Goal: Information Seeking & Learning: Compare options

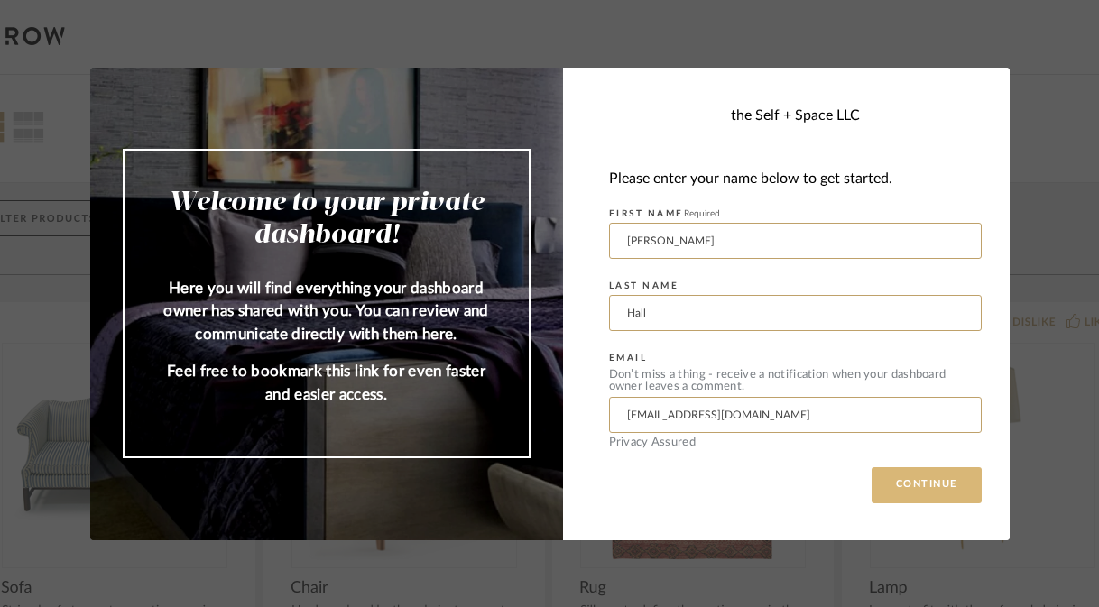
click at [925, 479] on button "CONTINUE" at bounding box center [926, 485] width 110 height 36
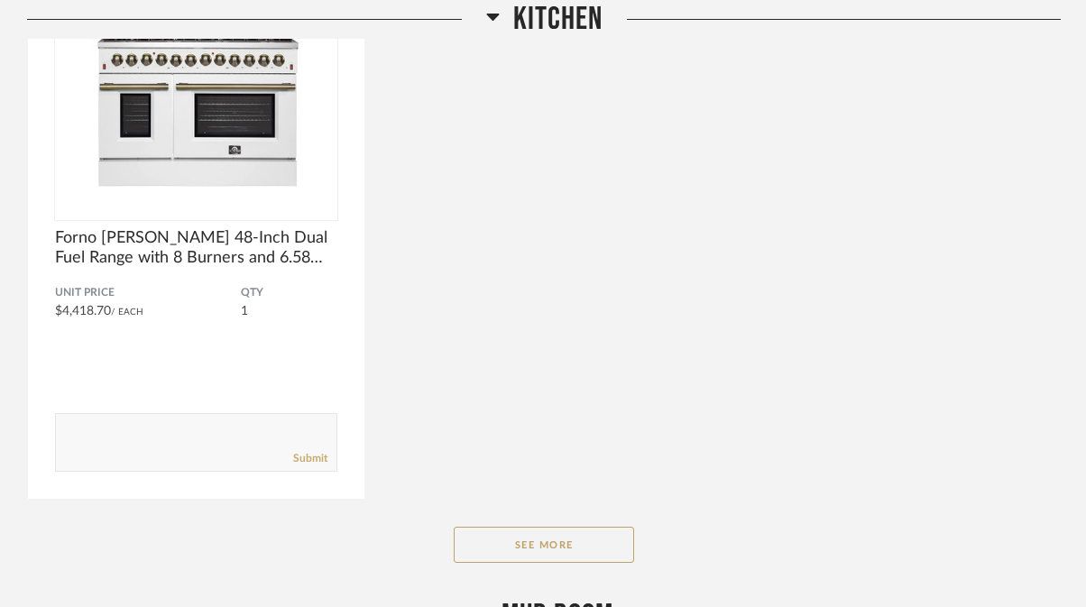
scroll to position [947, 0]
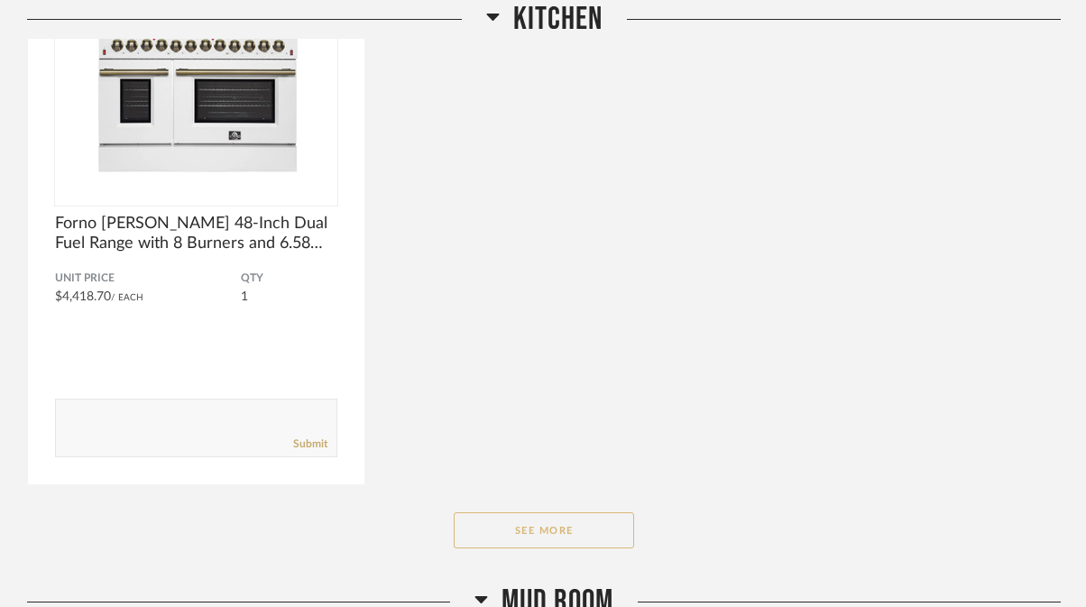
click at [527, 523] on button "See More" at bounding box center [544, 530] width 180 height 36
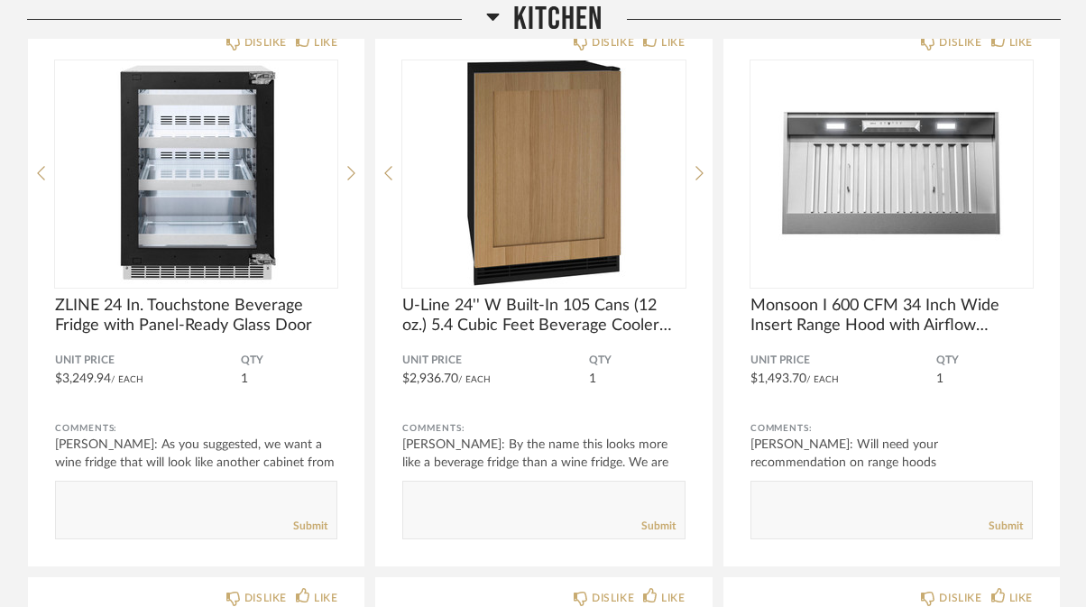
scroll to position [2005, 0]
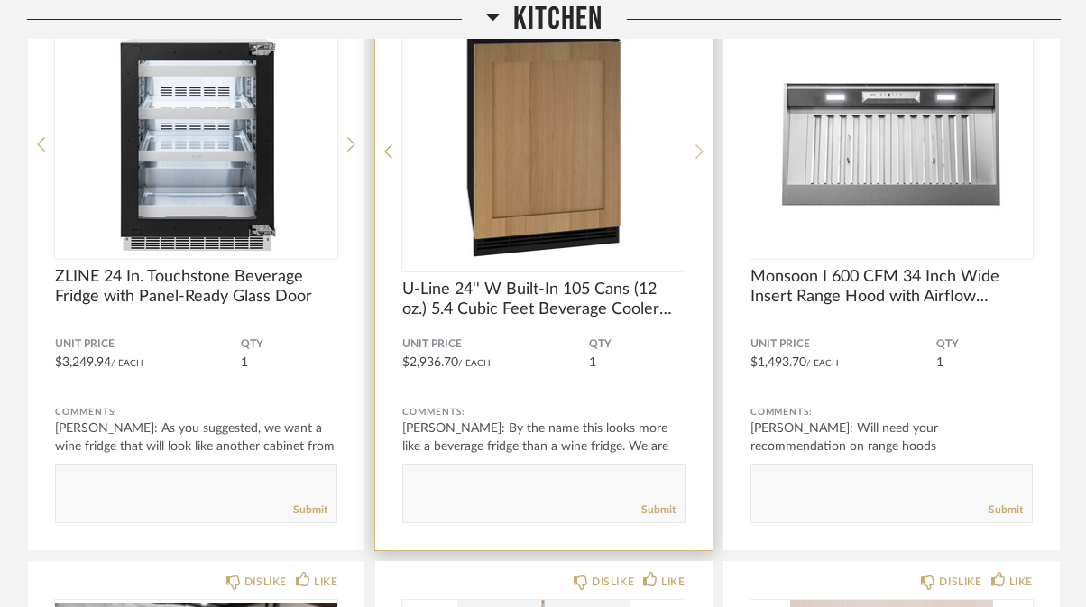
click at [700, 143] on icon at bounding box center [700, 151] width 8 height 16
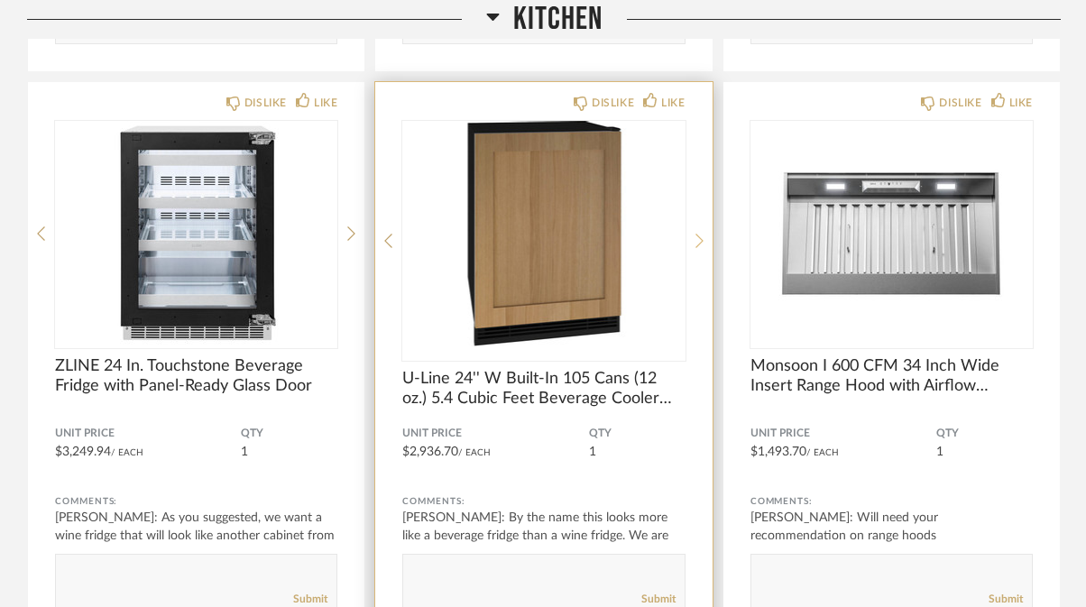
scroll to position [1909, 0]
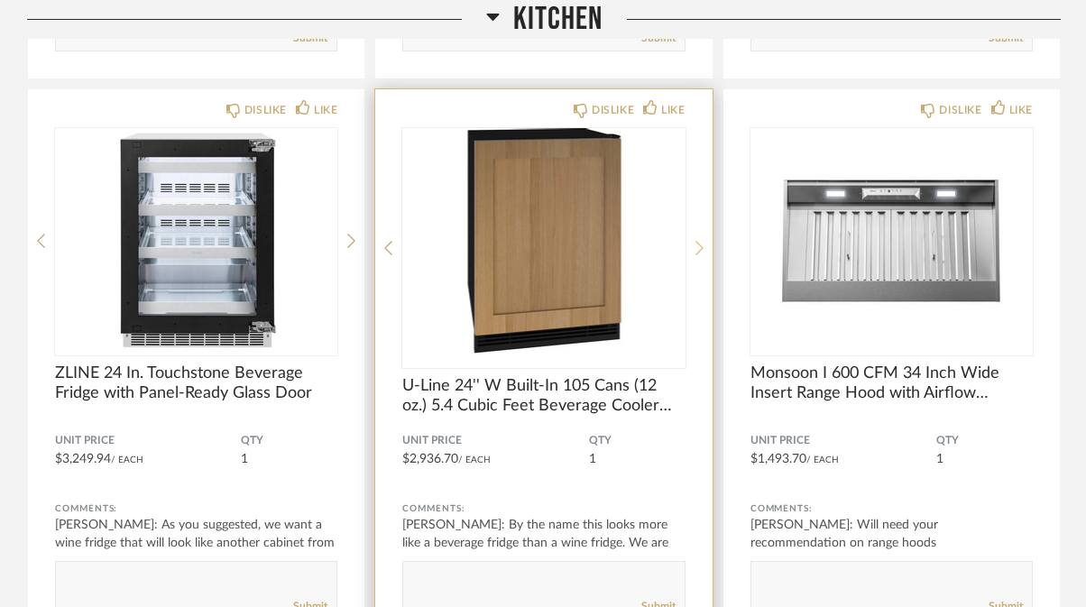
click at [701, 247] on icon at bounding box center [700, 248] width 8 height 14
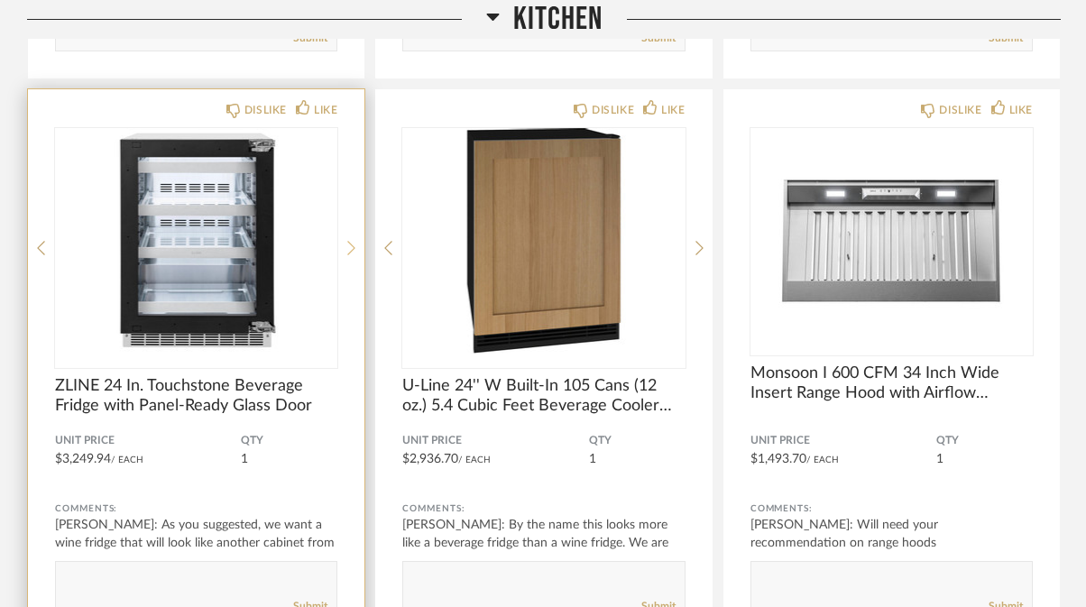
click at [350, 241] on icon at bounding box center [351, 248] width 8 height 16
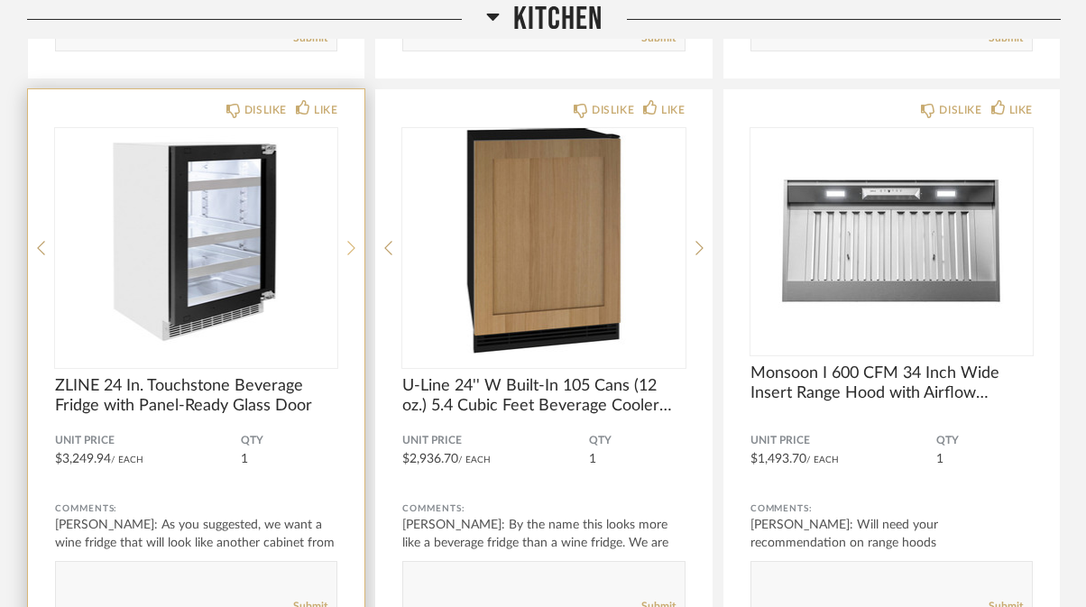
click at [350, 241] on icon at bounding box center [351, 248] width 8 height 16
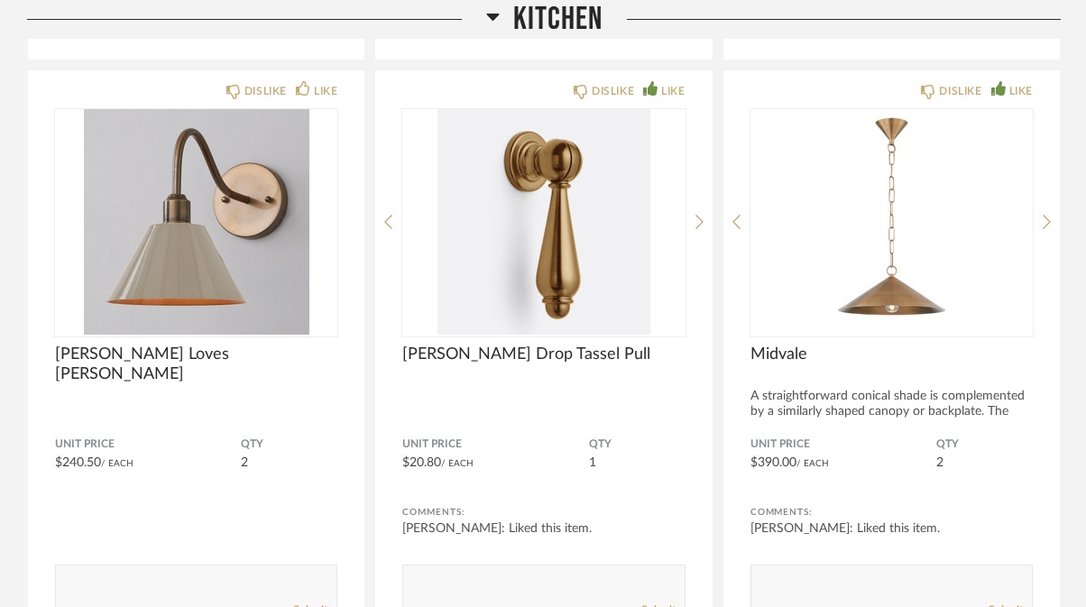
scroll to position [3015, 0]
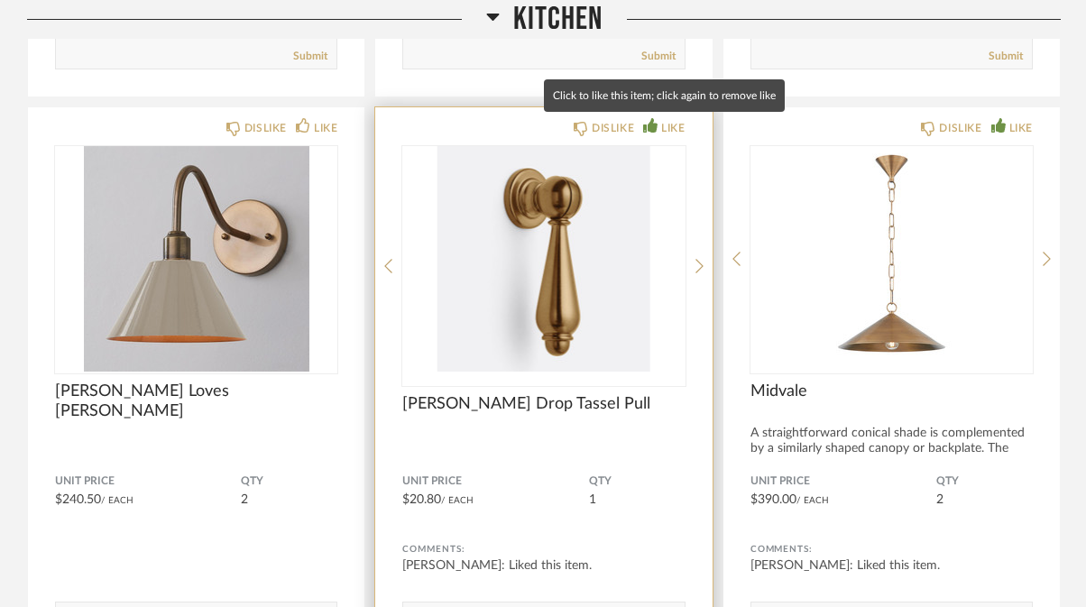
click at [651, 129] on icon at bounding box center [650, 125] width 14 height 14
click at [652, 131] on icon at bounding box center [650, 125] width 14 height 14
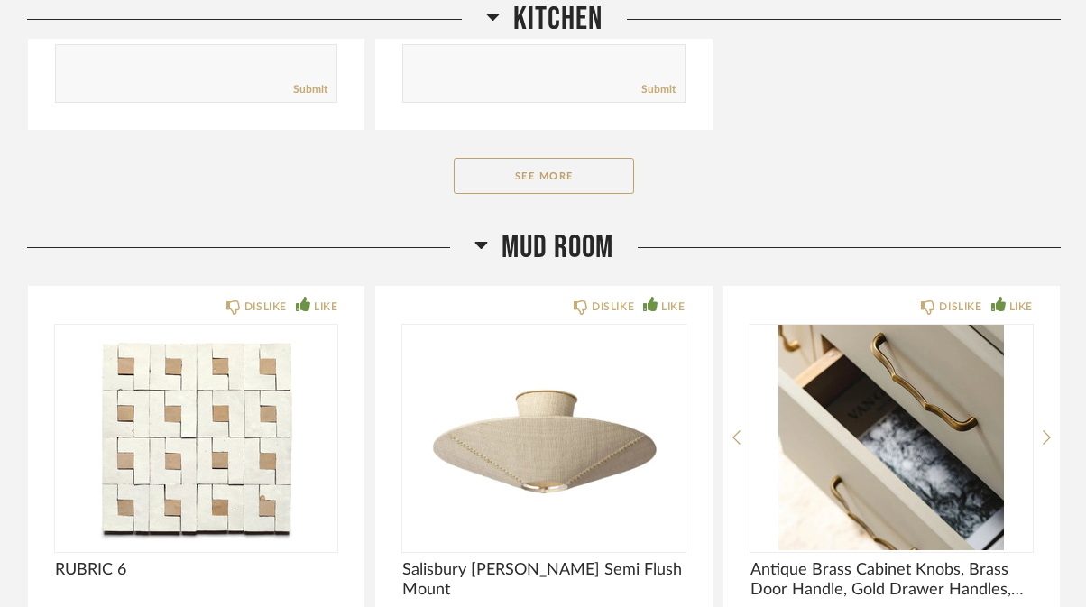
scroll to position [4161, 0]
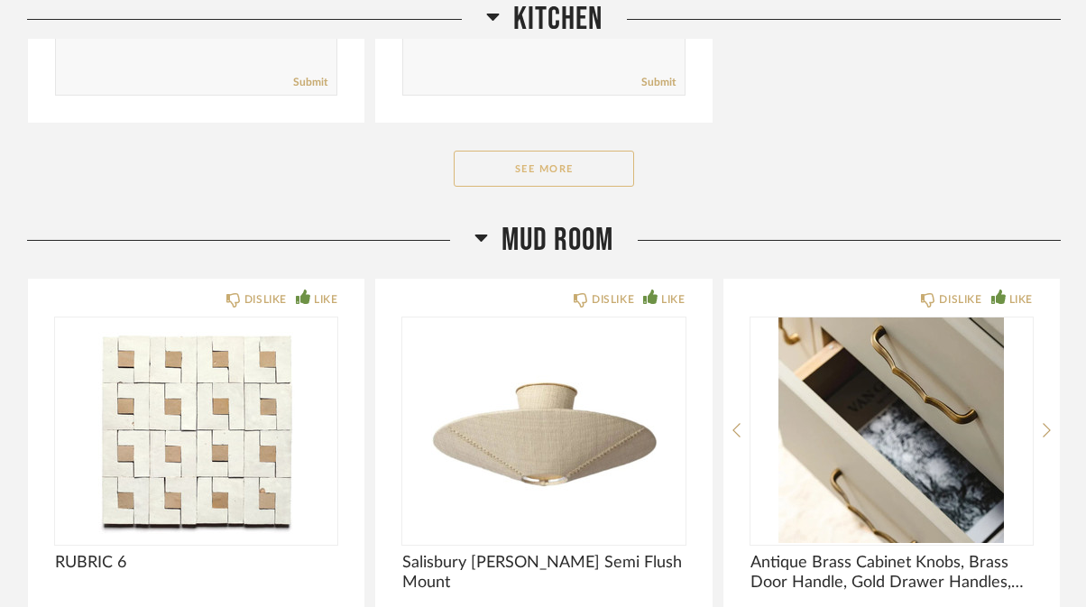
click at [548, 180] on button "See More" at bounding box center [544, 169] width 180 height 36
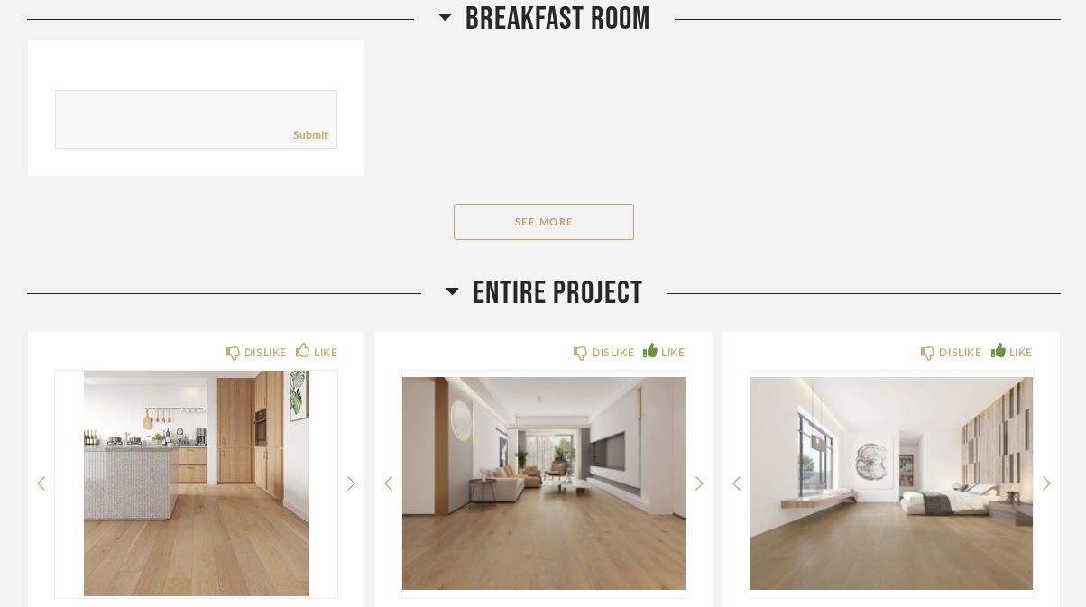
scroll to position [9398, 0]
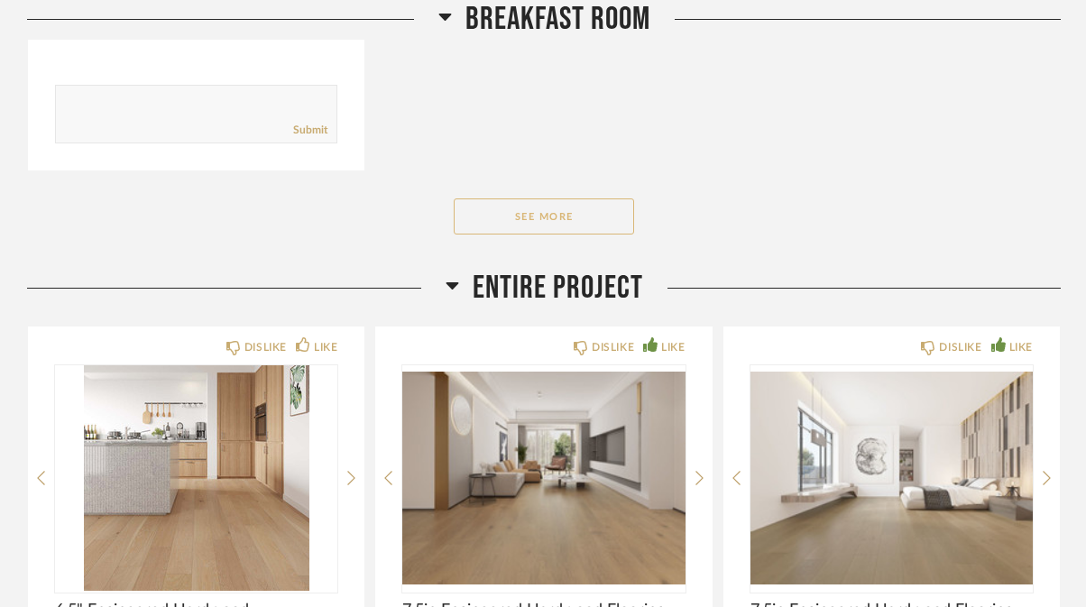
click at [554, 213] on button "See More" at bounding box center [544, 216] width 180 height 36
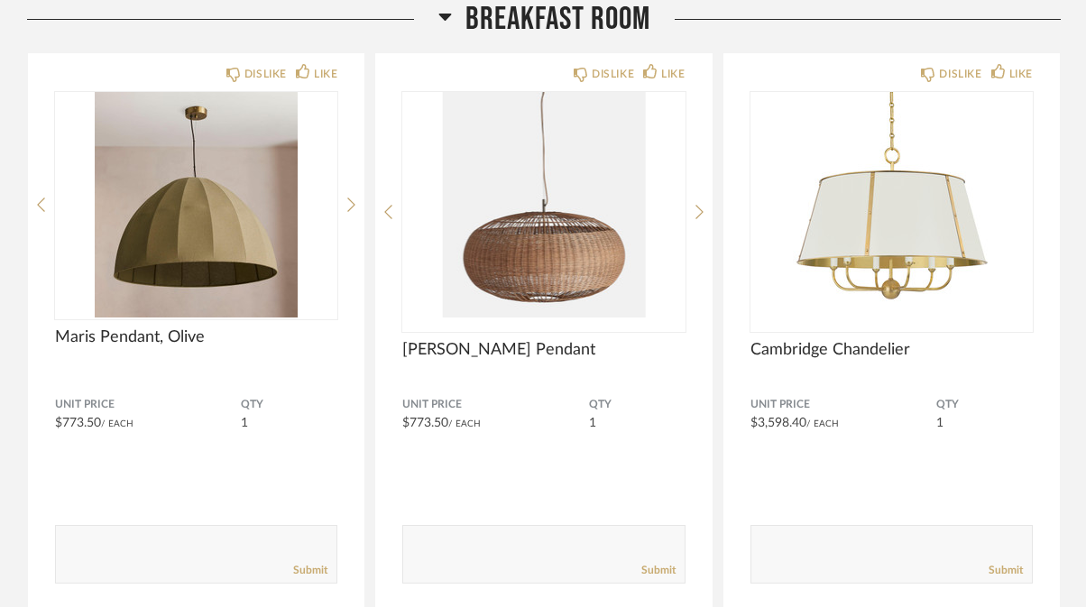
scroll to position [8384, 0]
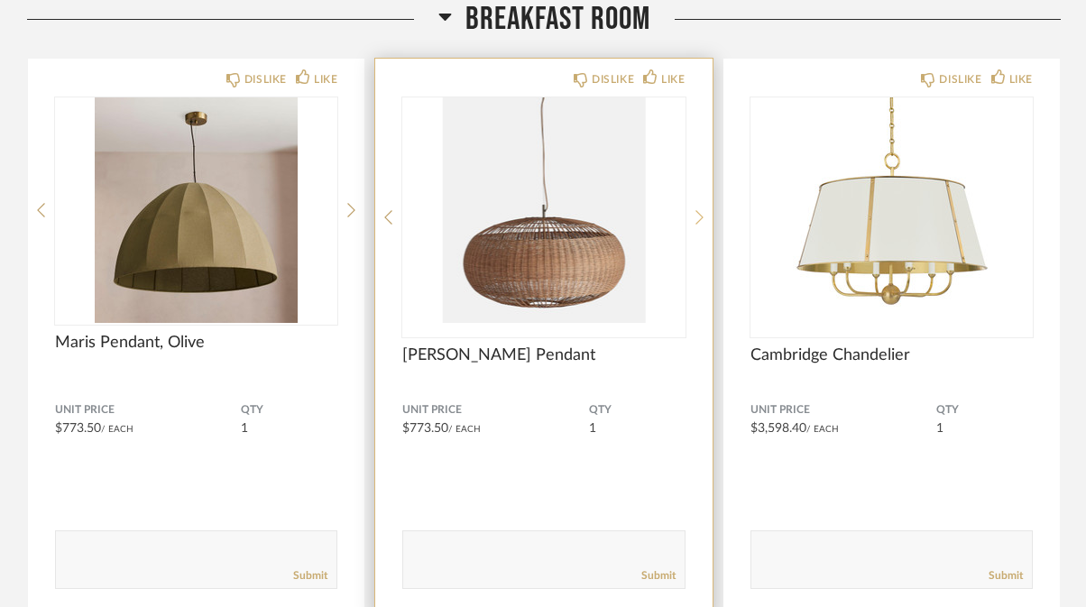
click at [698, 214] on icon at bounding box center [700, 217] width 8 height 16
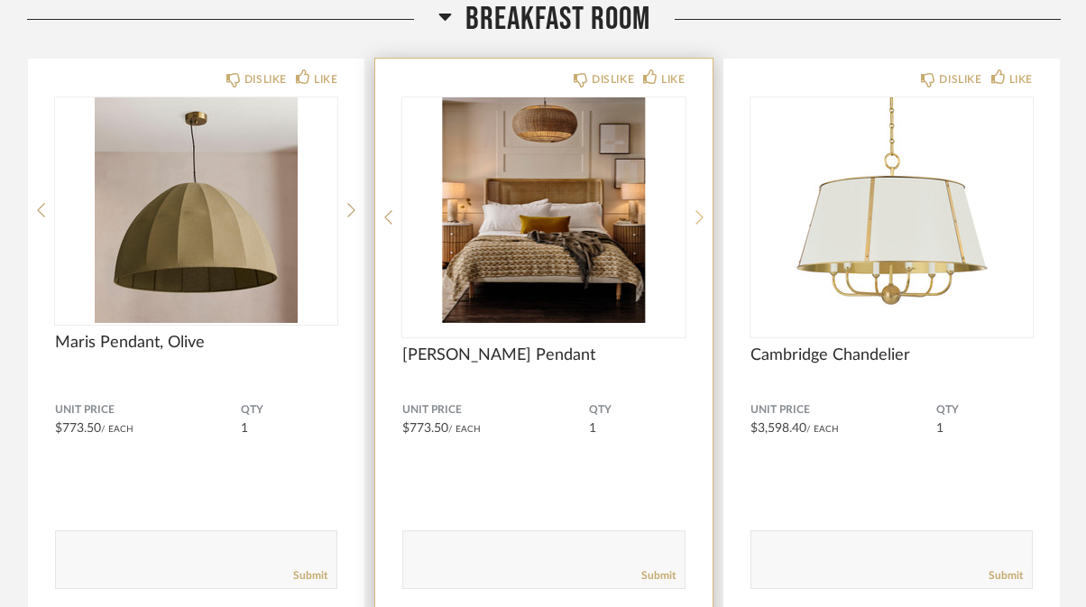
click at [698, 214] on icon at bounding box center [700, 217] width 8 height 16
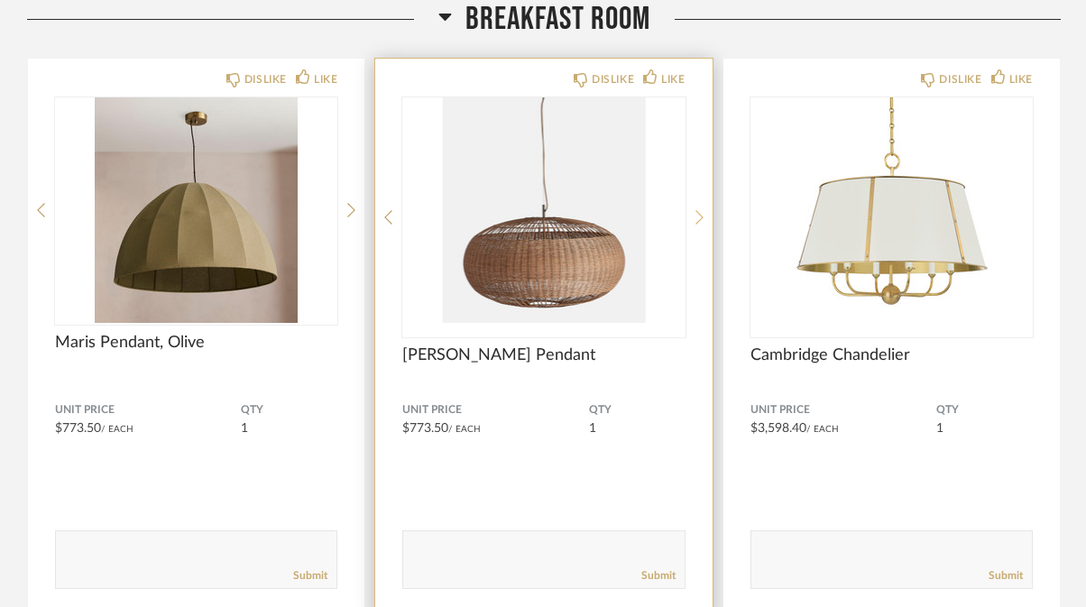
click at [698, 214] on icon at bounding box center [700, 217] width 8 height 16
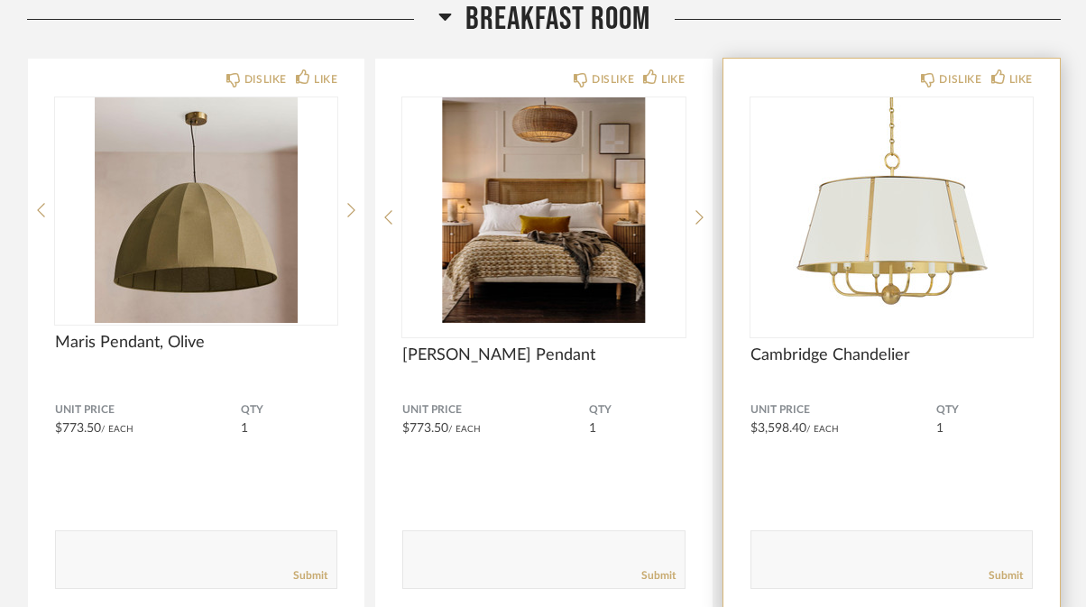
click at [968, 209] on img "0" at bounding box center [892, 210] width 282 height 226
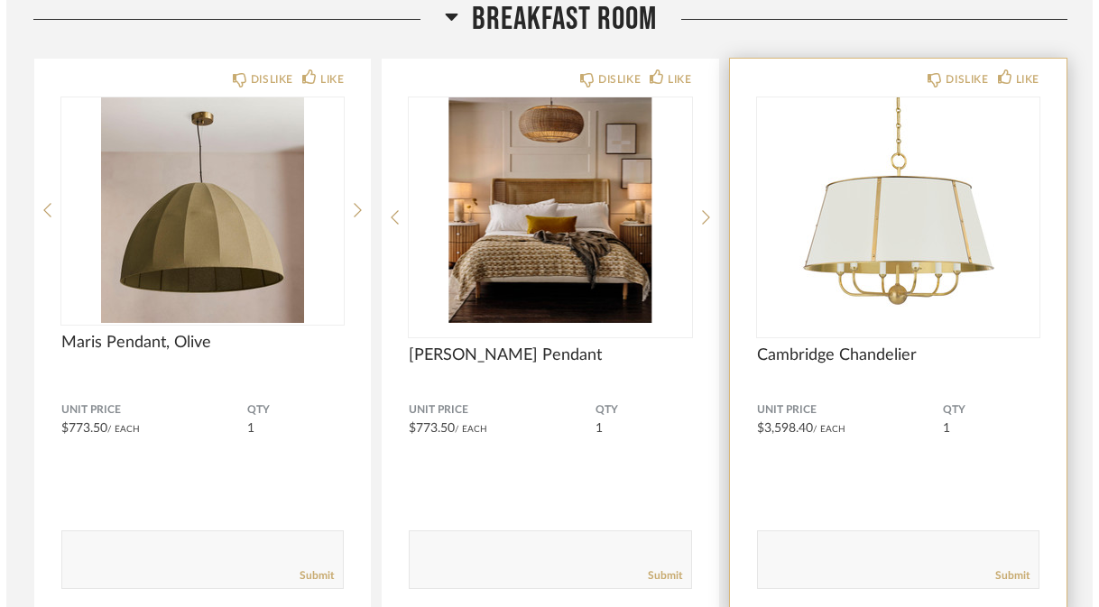
scroll to position [0, 0]
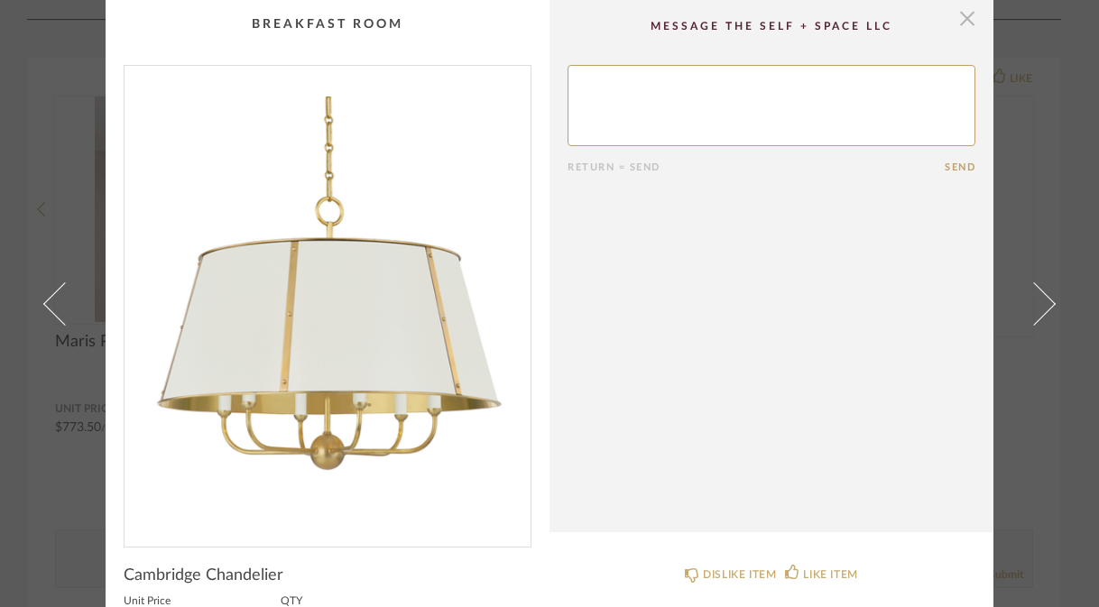
click at [955, 21] on span "button" at bounding box center [967, 18] width 36 height 36
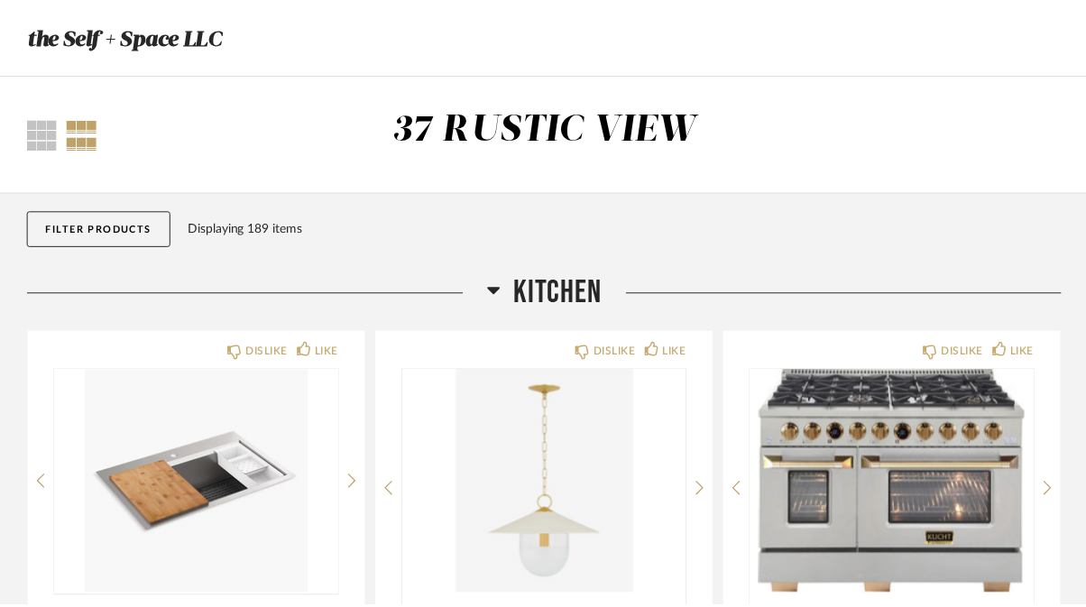
scroll to position [8384, 0]
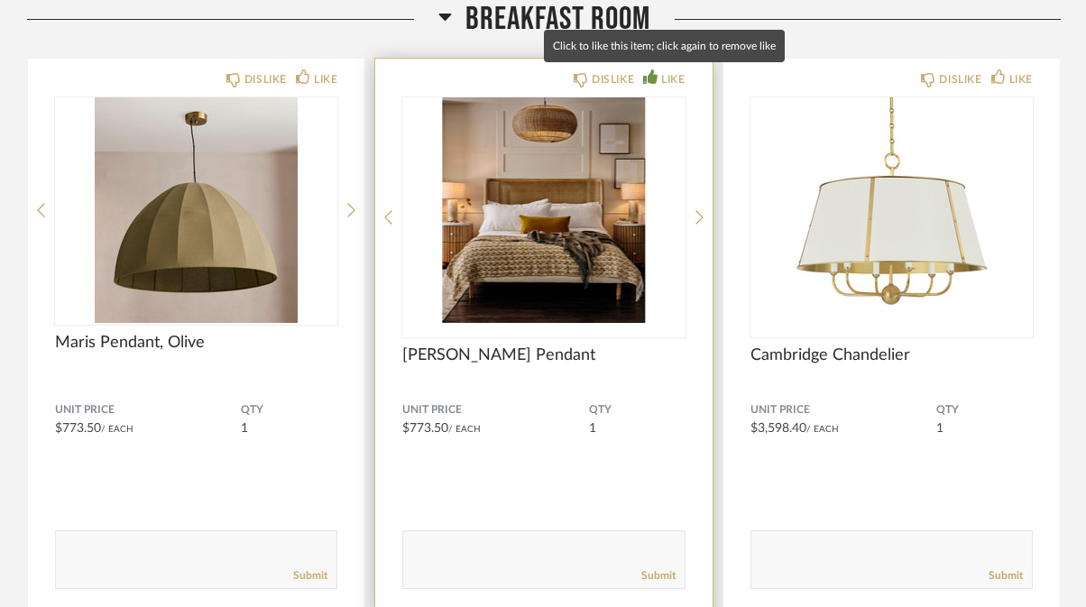
click at [673, 78] on div "LIKE" at bounding box center [672, 79] width 23 height 18
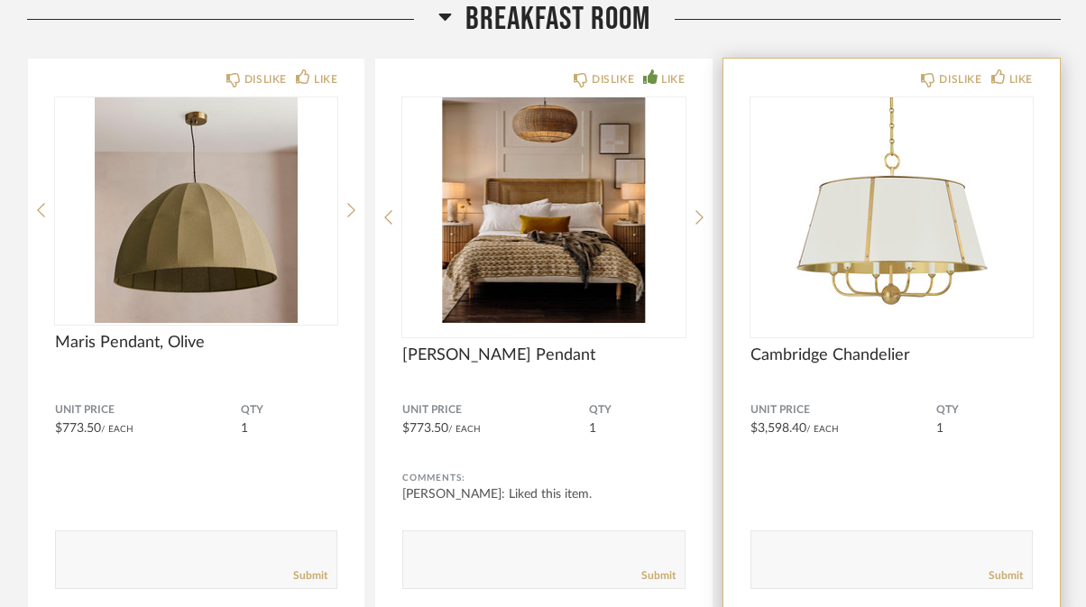
click at [1007, 69] on div "DISLIKE LIKE Cambridge Chandelier Unit Price $3,598.40 / Each QTY 1 Comments: S…" at bounding box center [892, 338] width 336 height 558
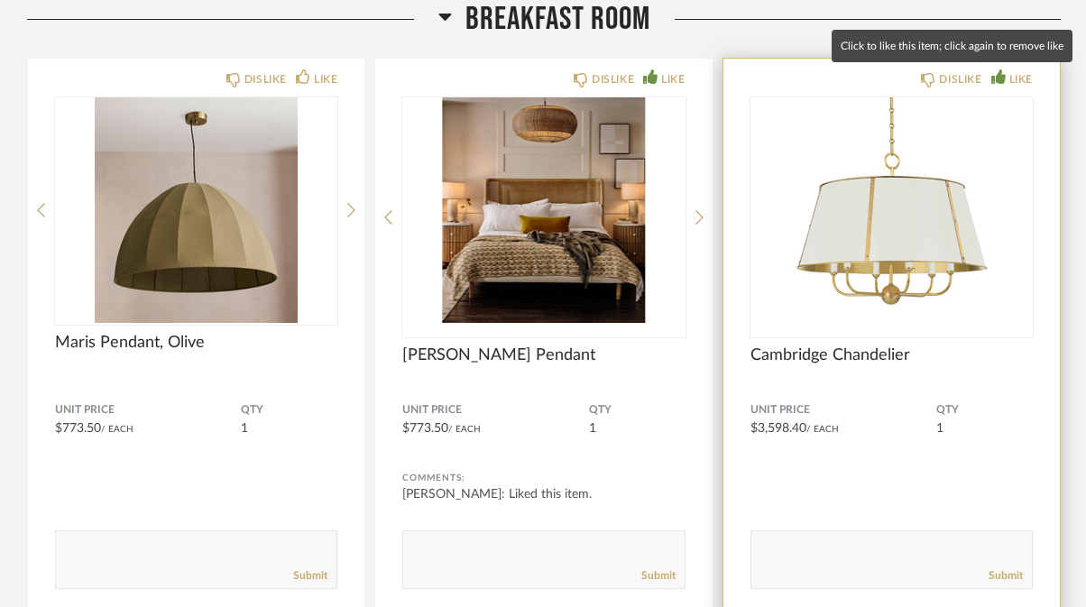
click at [1007, 76] on div "LIKE" at bounding box center [1011, 79] width 41 height 18
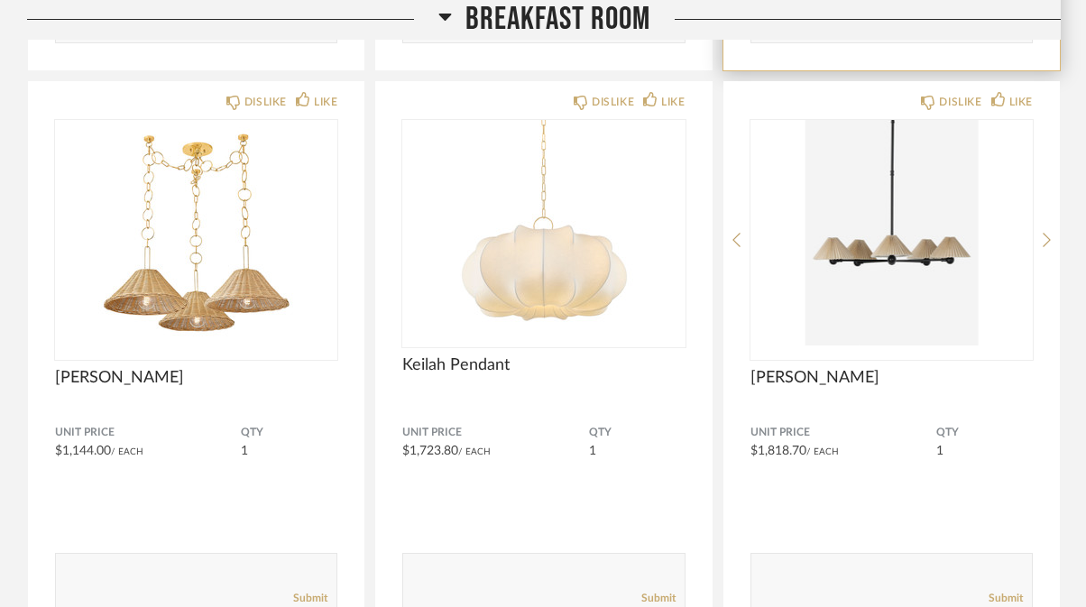
scroll to position [8926, 0]
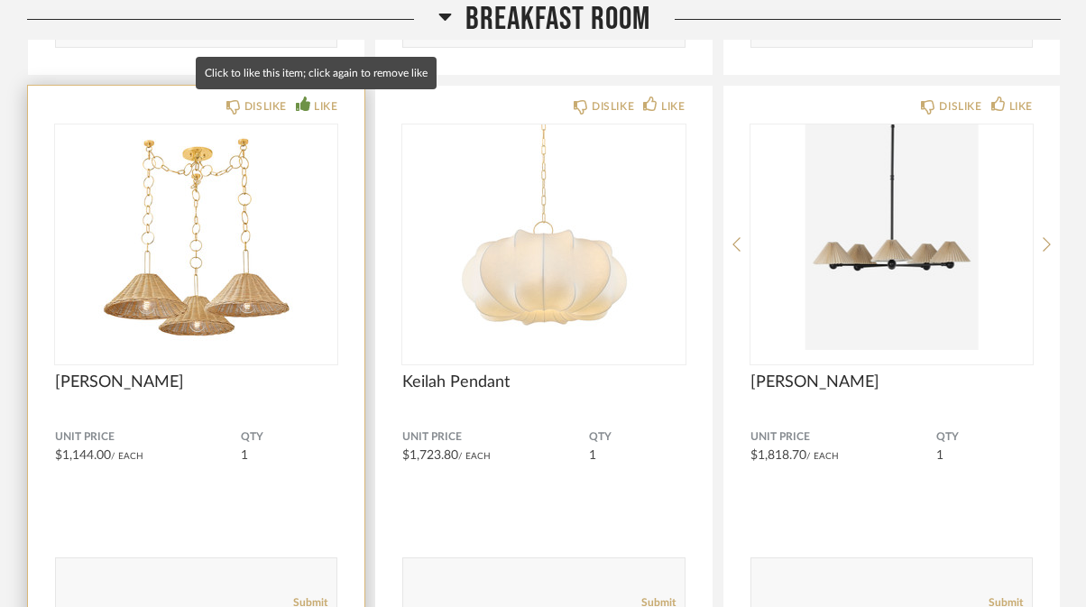
click at [328, 106] on div "LIKE" at bounding box center [325, 106] width 23 height 18
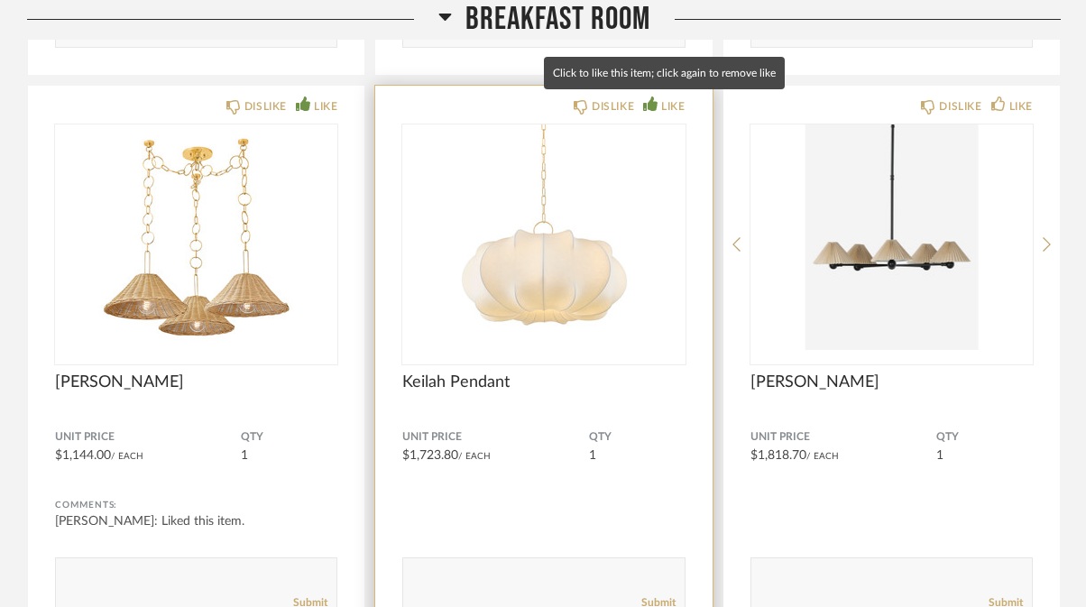
click at [670, 112] on div "LIKE" at bounding box center [672, 106] width 23 height 18
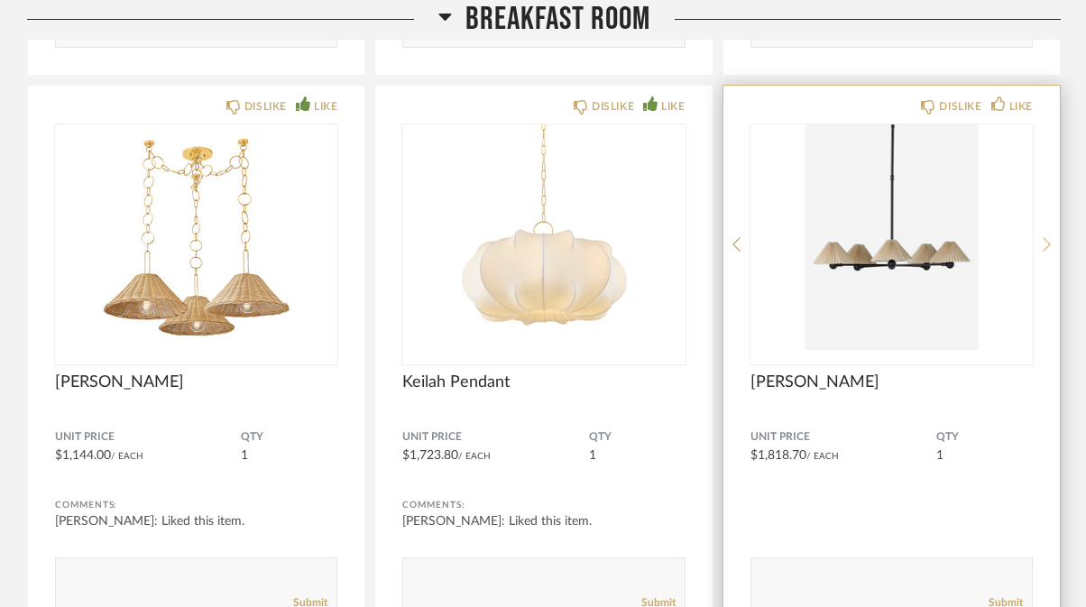
click at [1047, 237] on icon at bounding box center [1047, 244] width 8 height 16
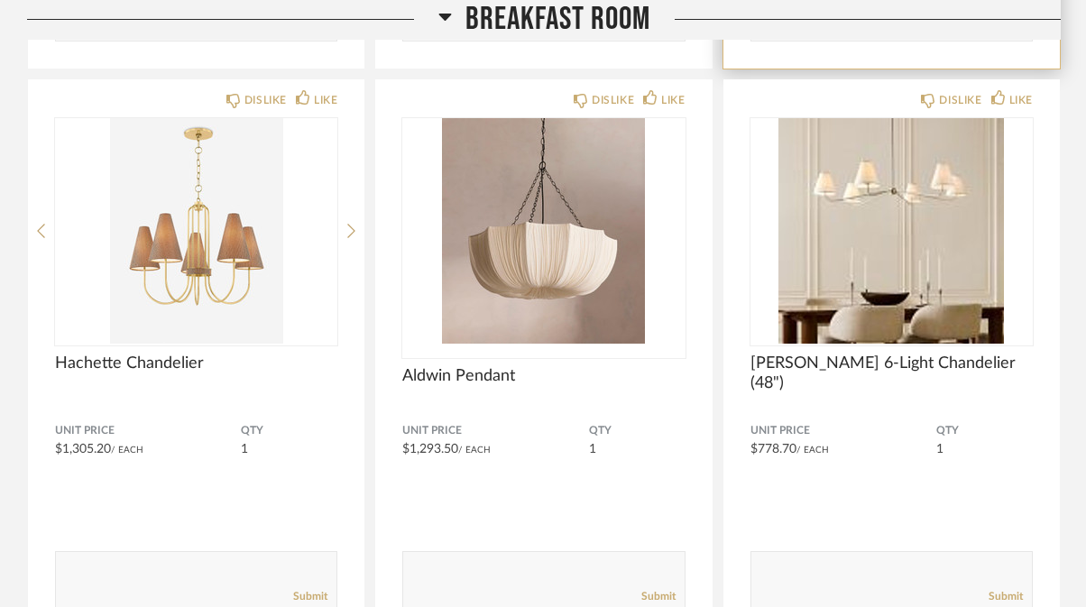
scroll to position [9504, 0]
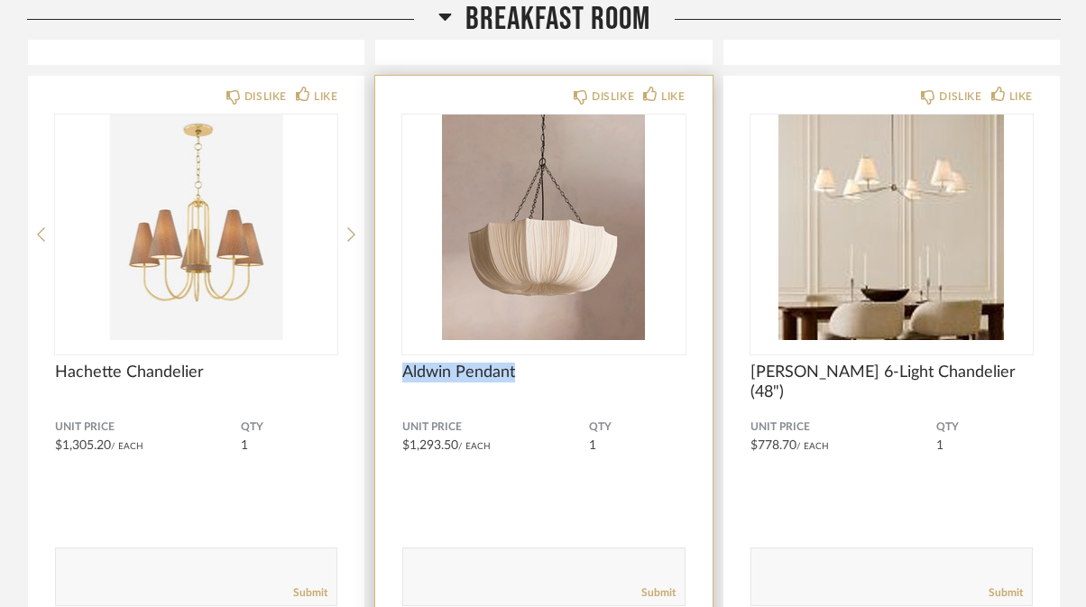
drag, startPoint x: 516, startPoint y: 377, endPoint x: 395, endPoint y: 368, distance: 121.2
click at [394, 368] on div "DISLIKE LIKE Aldwin Pendant Unit Price $1,293.50 / Each QTY 1 Comments: Submit" at bounding box center [543, 355] width 336 height 558
copy span "Aldwin Pendant"
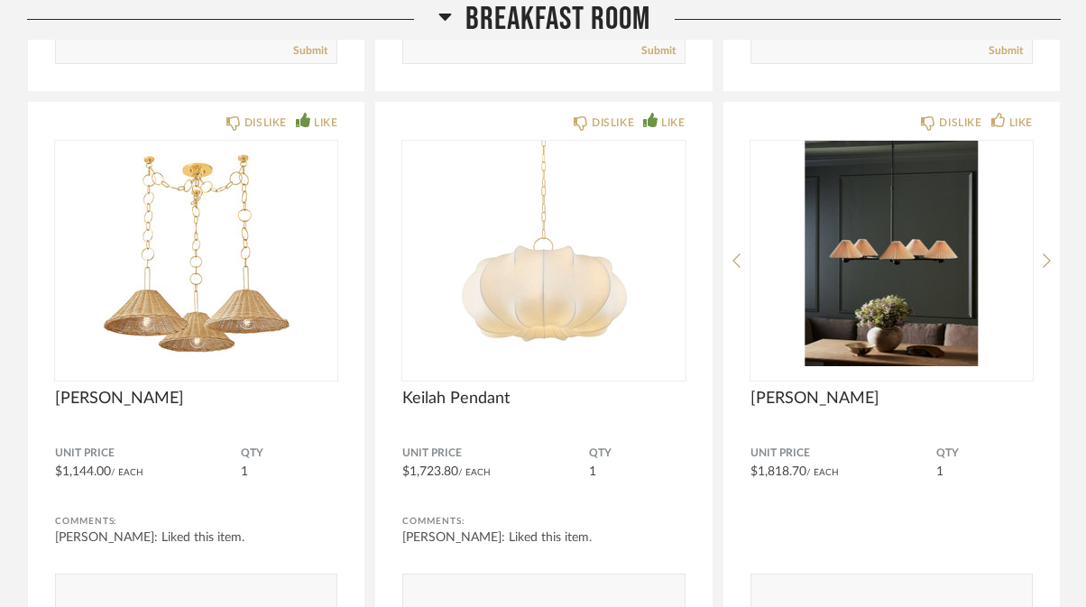
scroll to position [8879, 0]
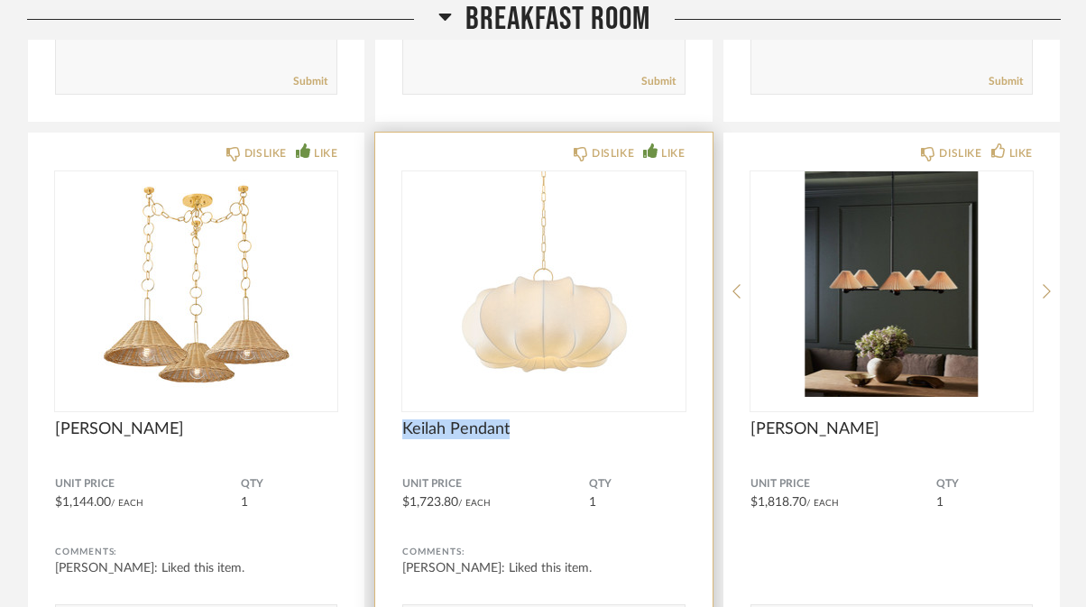
drag, startPoint x: 512, startPoint y: 429, endPoint x: 406, endPoint y: 430, distance: 105.6
click at [406, 430] on span "Keilah Pendant" at bounding box center [543, 429] width 282 height 20
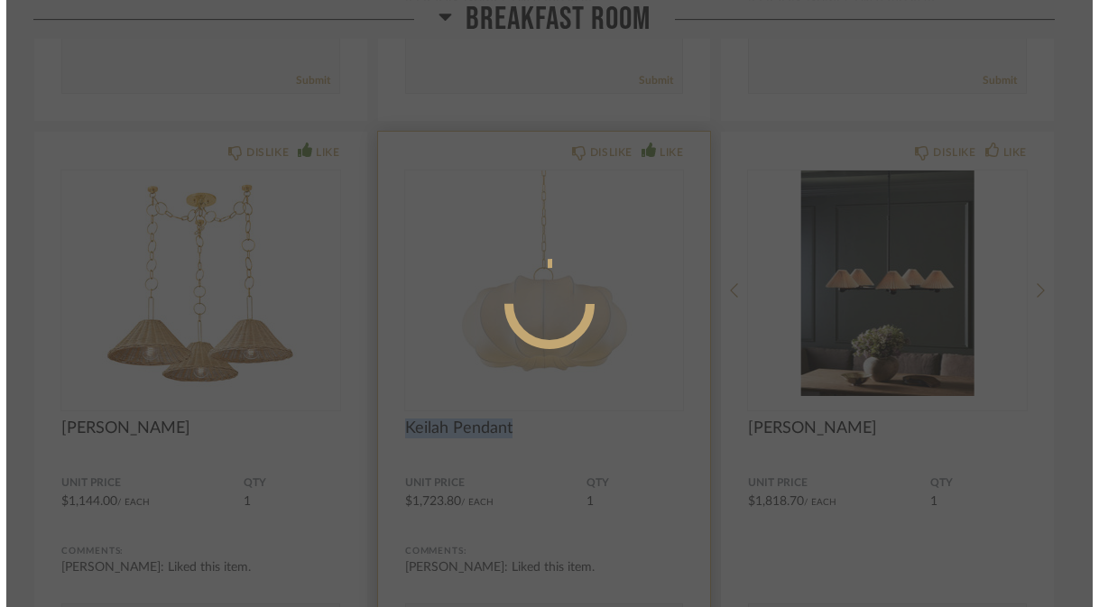
scroll to position [0, 0]
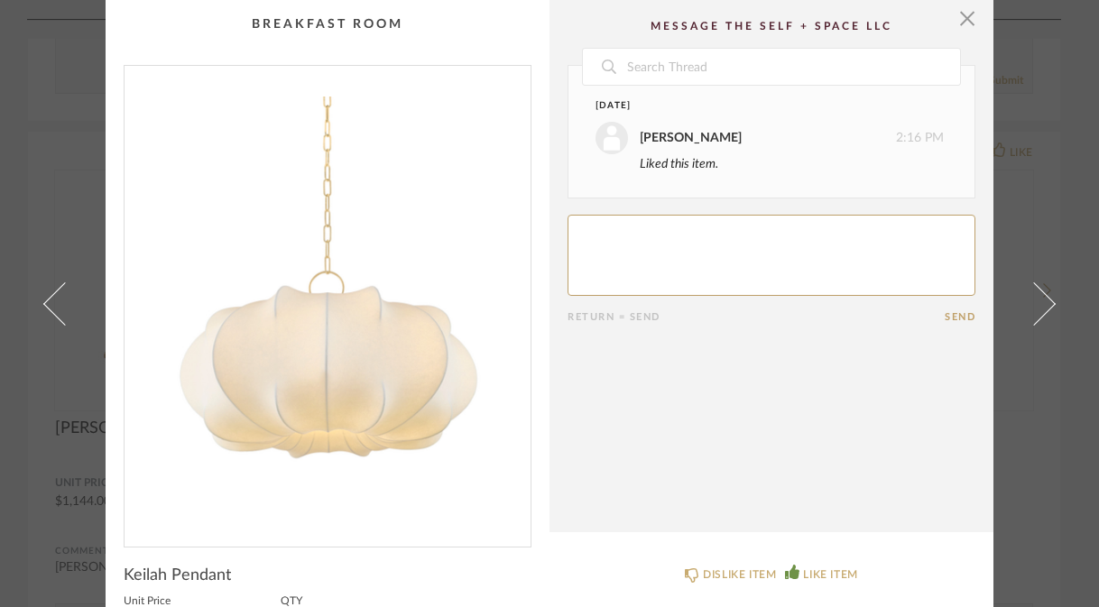
copy span "Keilah Pendant"
click at [955, 15] on span "button" at bounding box center [967, 18] width 36 height 36
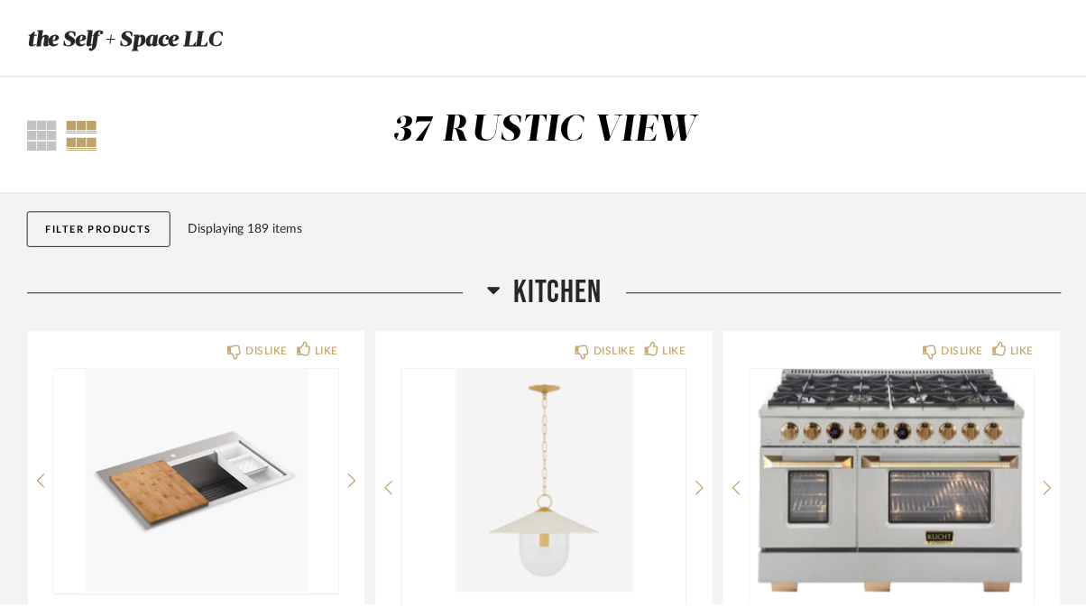
scroll to position [8879, 0]
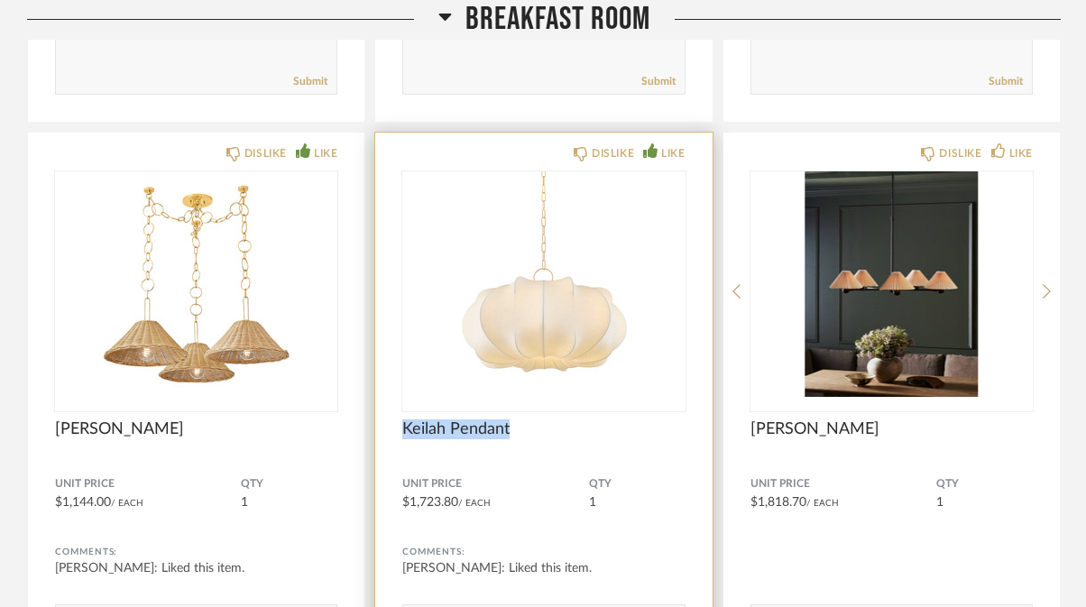
copy span "Keilah Pendant"
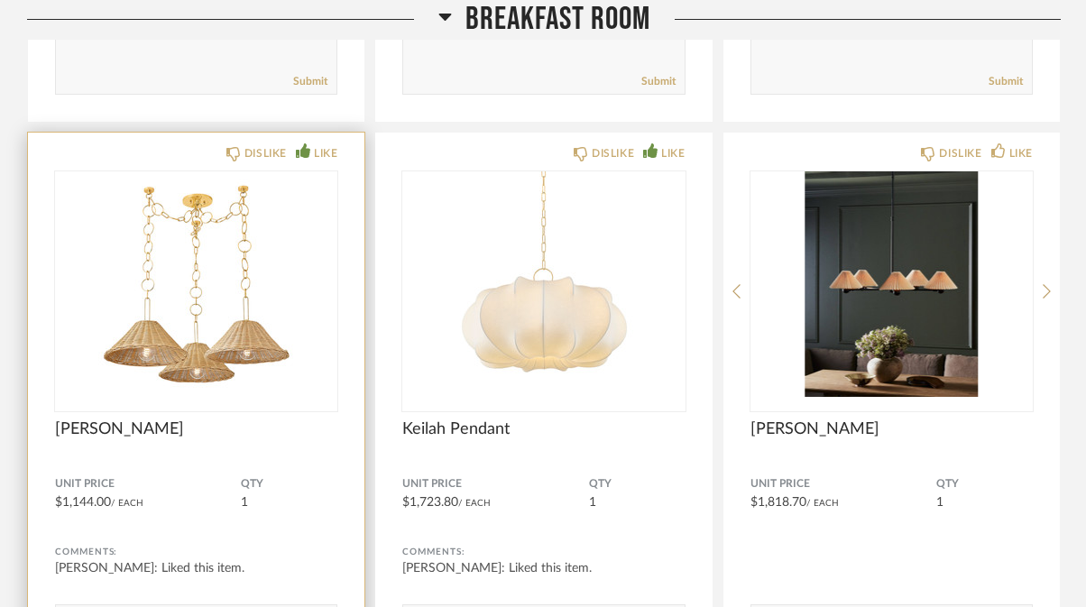
click at [224, 447] on div "[PERSON_NAME]" at bounding box center [196, 439] width 282 height 40
drag, startPoint x: 177, startPoint y: 431, endPoint x: 55, endPoint y: 432, distance: 121.8
click at [55, 432] on span "[PERSON_NAME]" at bounding box center [196, 429] width 282 height 20
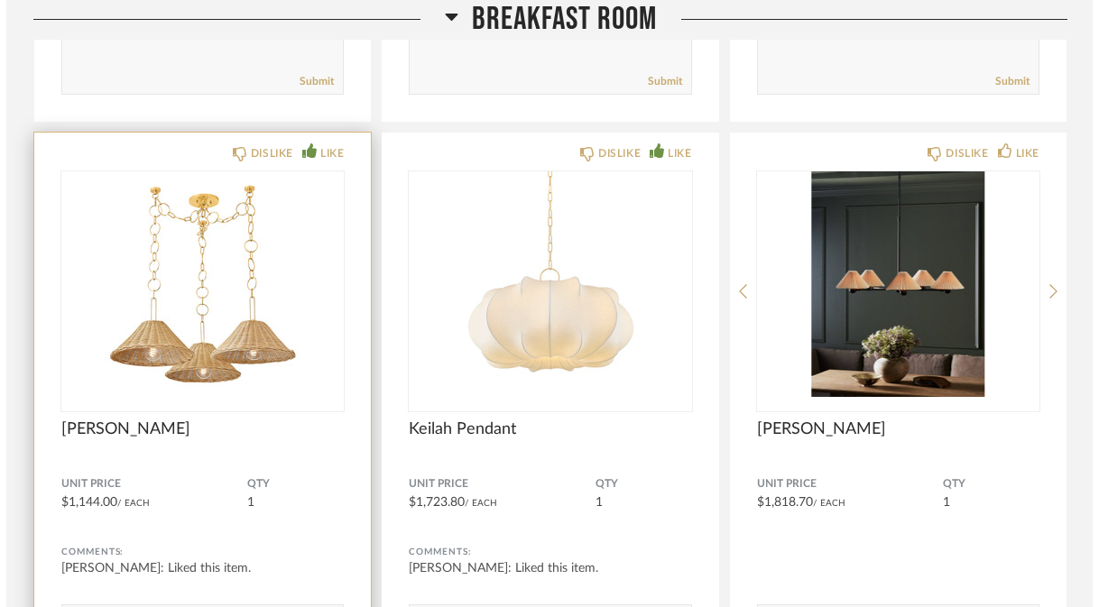
scroll to position [0, 0]
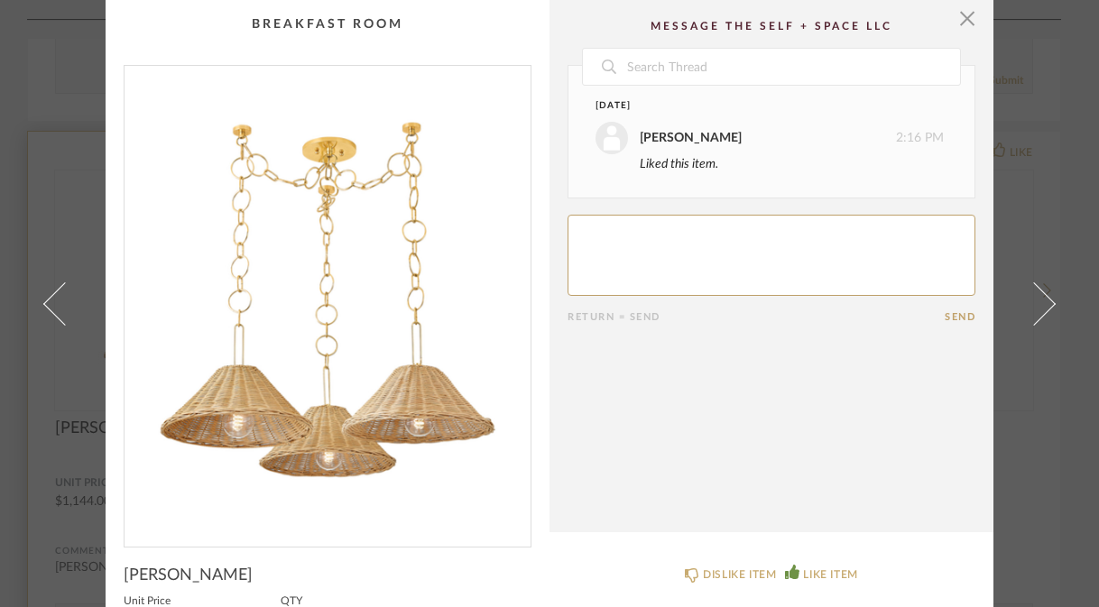
copy span "[PERSON_NAME]"
click at [951, 21] on span "button" at bounding box center [967, 18] width 36 height 36
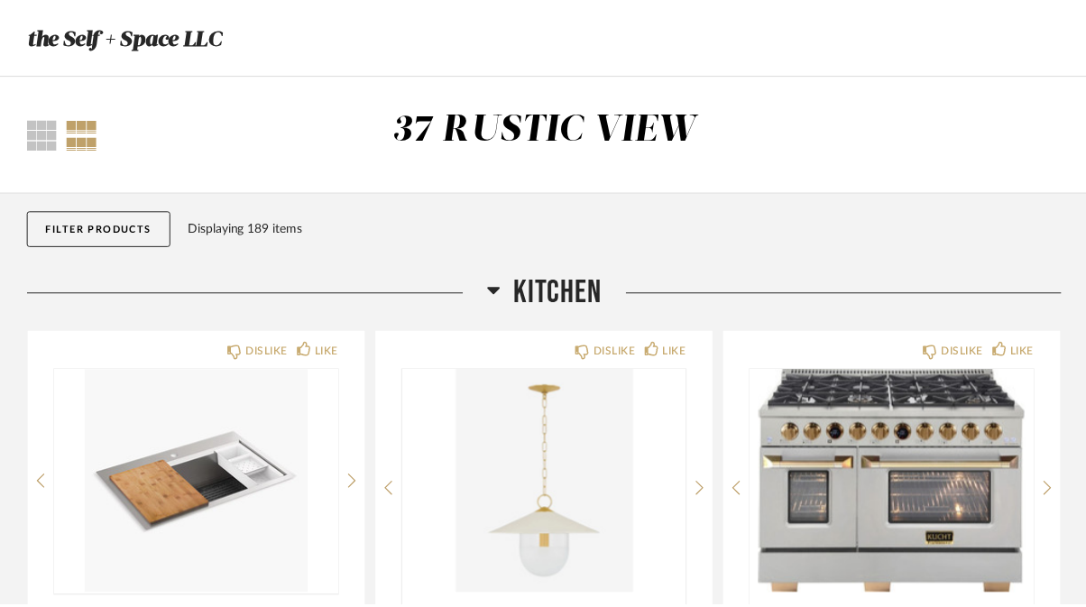
scroll to position [8879, 0]
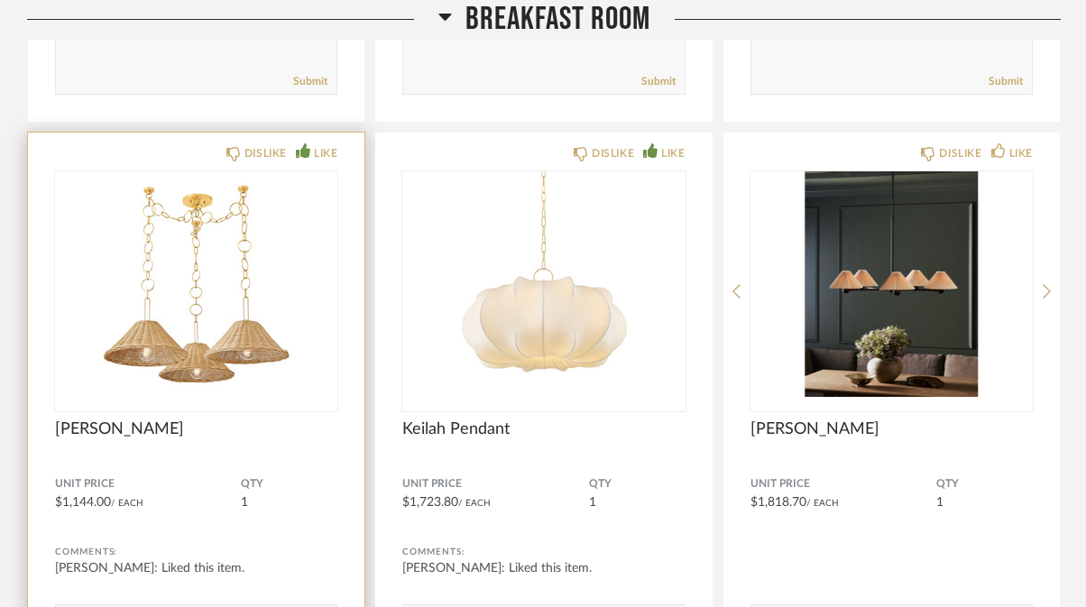
copy span "[PERSON_NAME]"
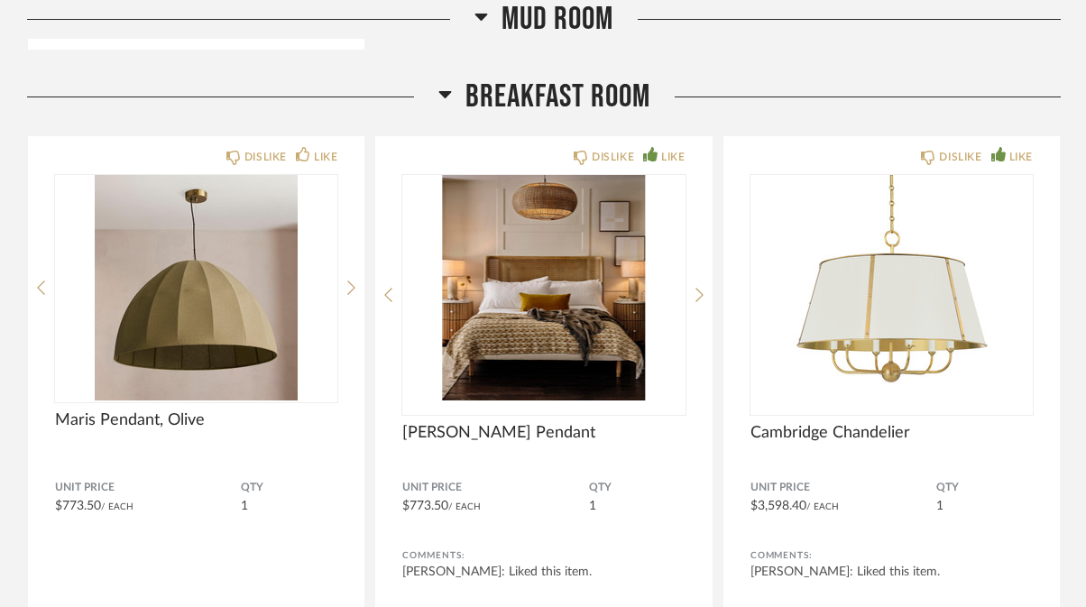
scroll to position [8295, 0]
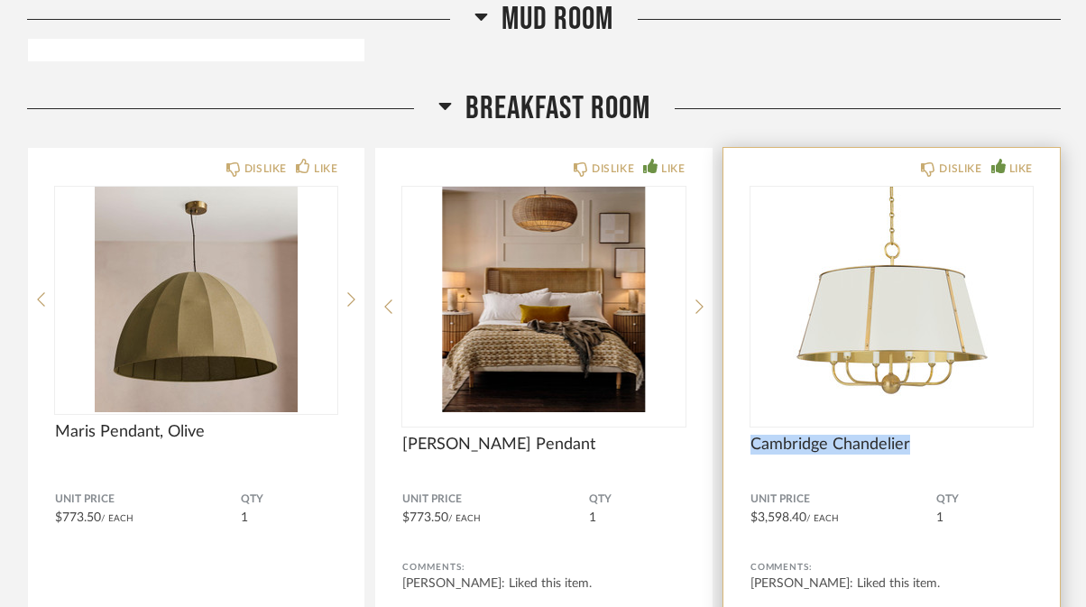
drag, startPoint x: 911, startPoint y: 447, endPoint x: 752, endPoint y: 446, distance: 158.8
click at [752, 446] on span "Cambridge Chandelier" at bounding box center [892, 445] width 282 height 20
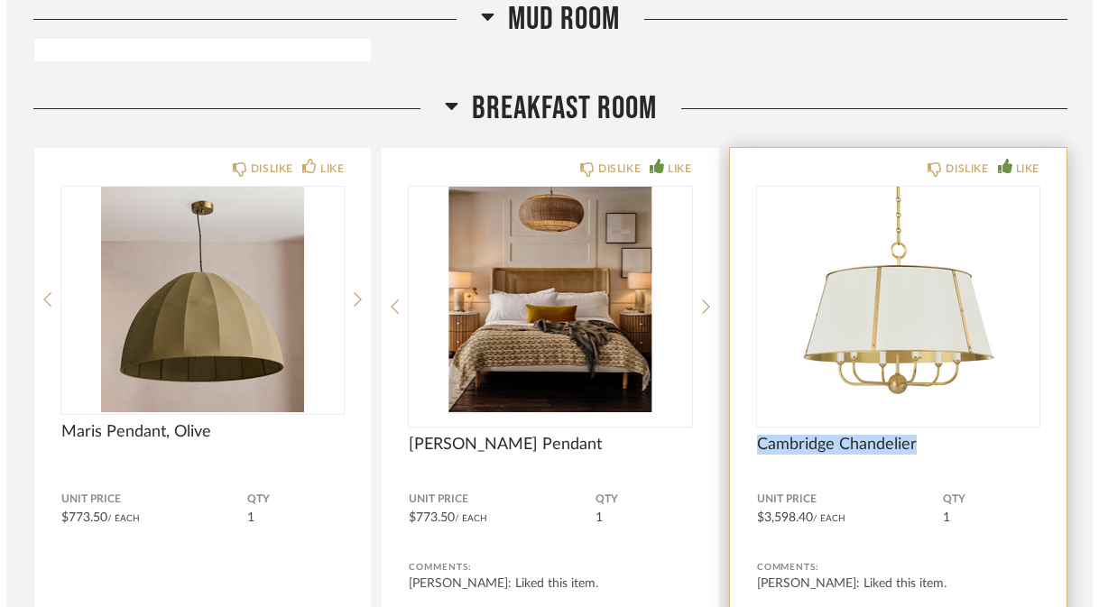
scroll to position [0, 0]
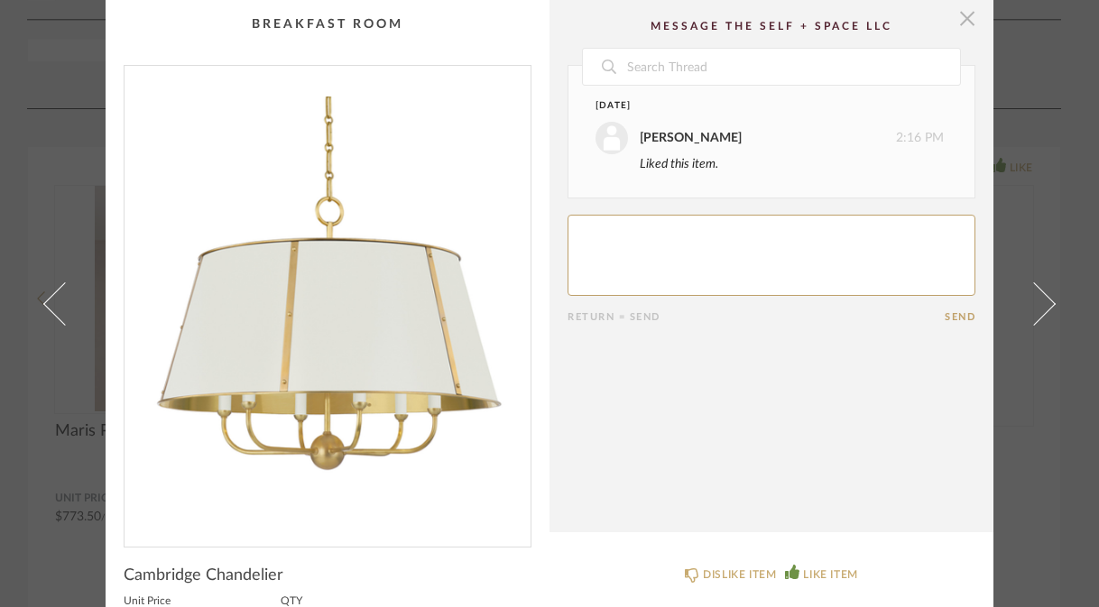
click at [953, 19] on span "button" at bounding box center [967, 18] width 36 height 36
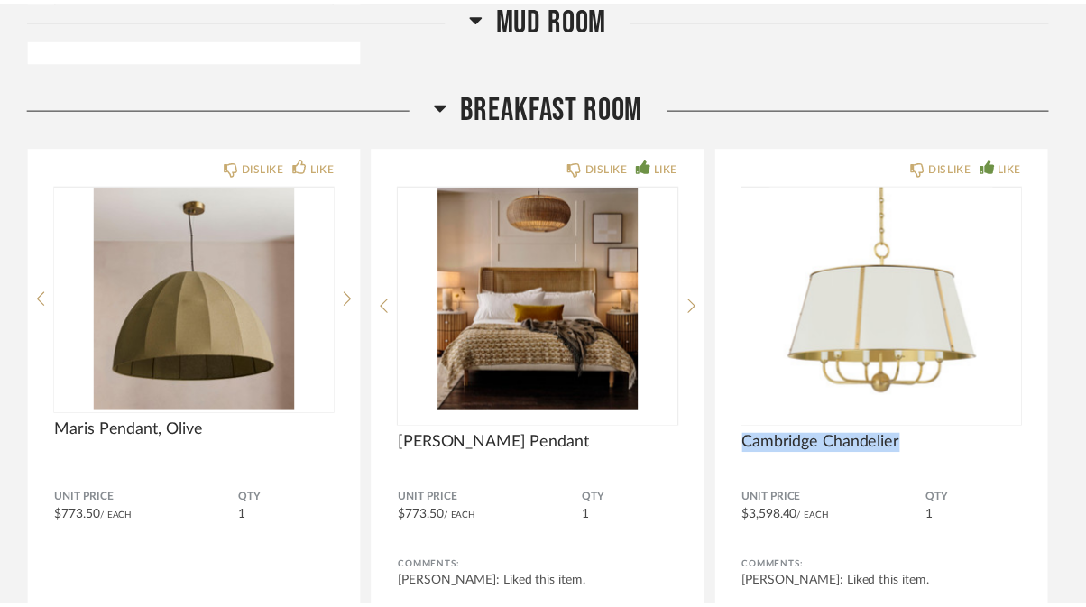
scroll to position [8295, 0]
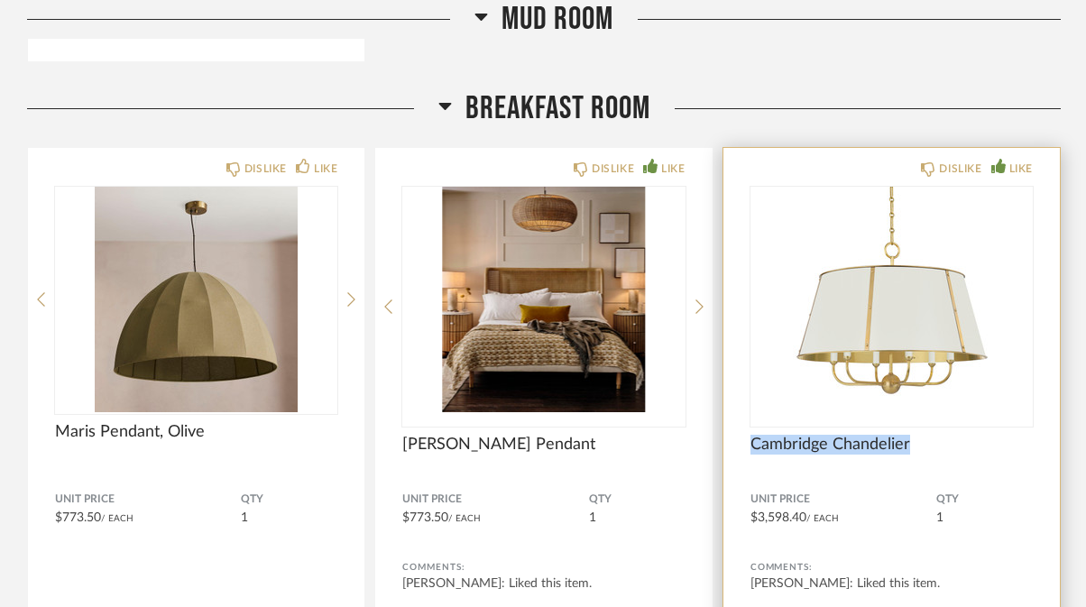
copy span "Cambridge Chandelier"
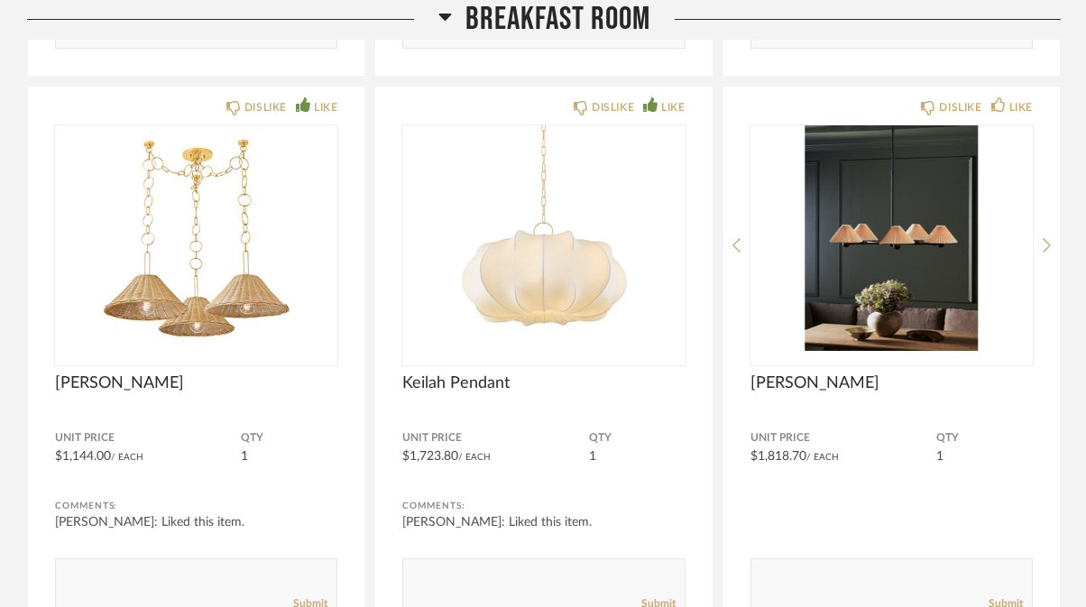
scroll to position [8932, 0]
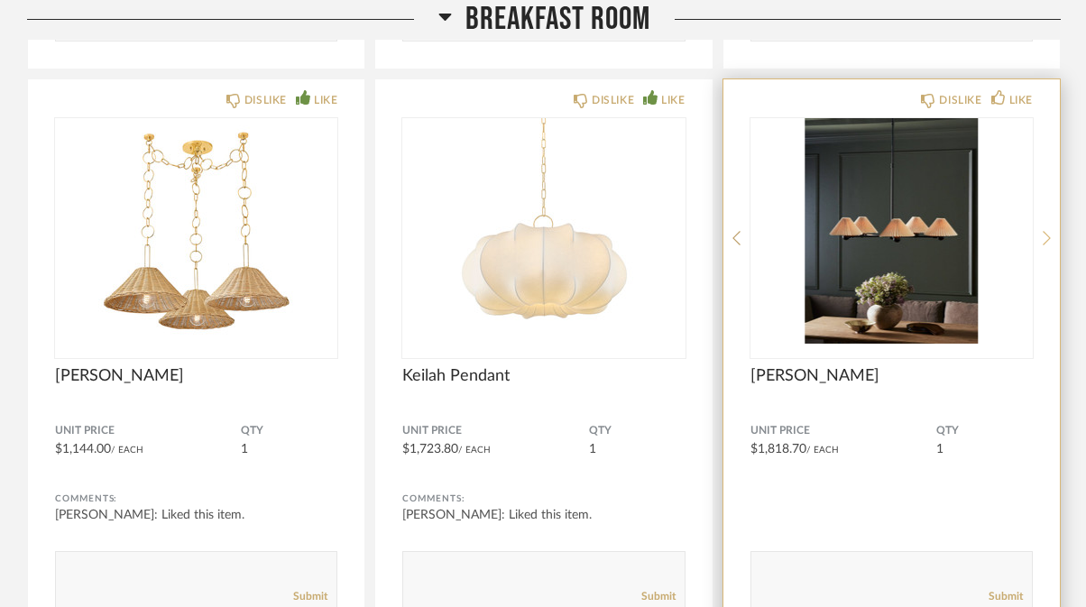
click at [1044, 235] on icon at bounding box center [1047, 238] width 8 height 16
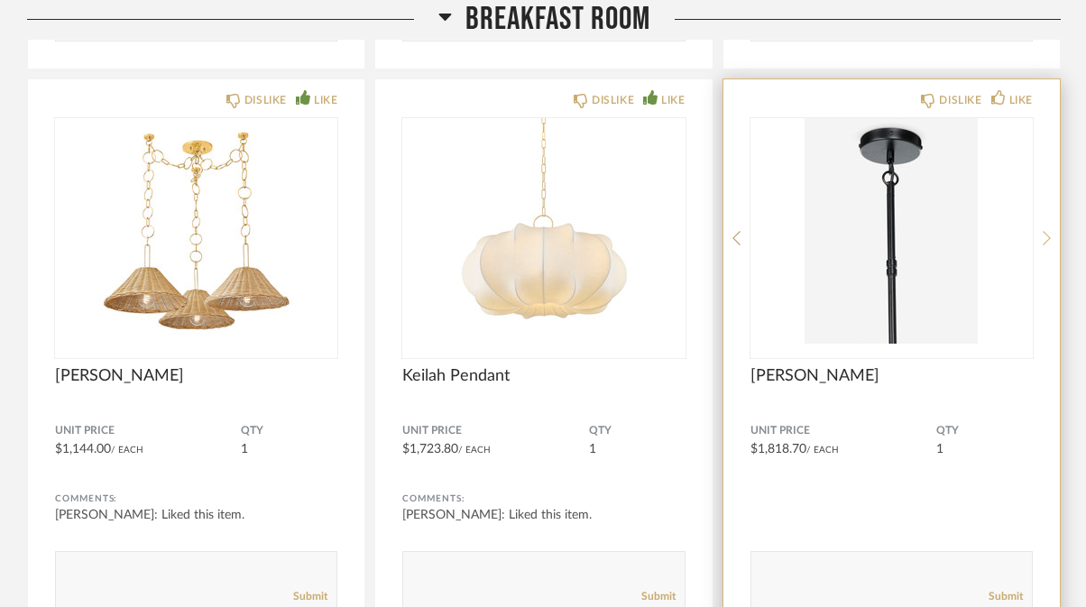
click at [1044, 235] on icon at bounding box center [1047, 238] width 8 height 16
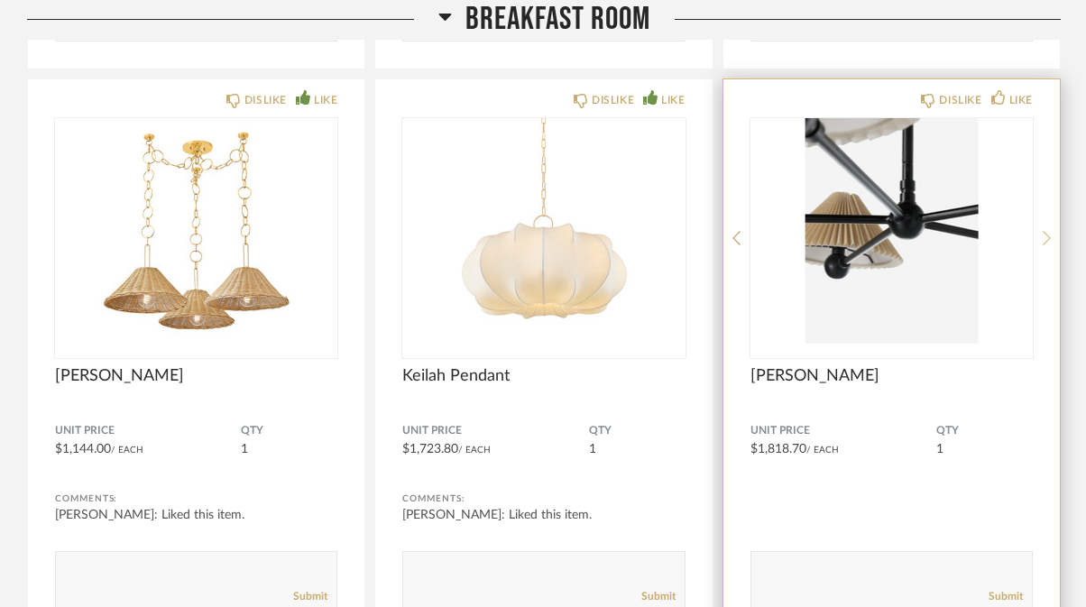
click at [1044, 235] on icon at bounding box center [1047, 238] width 8 height 16
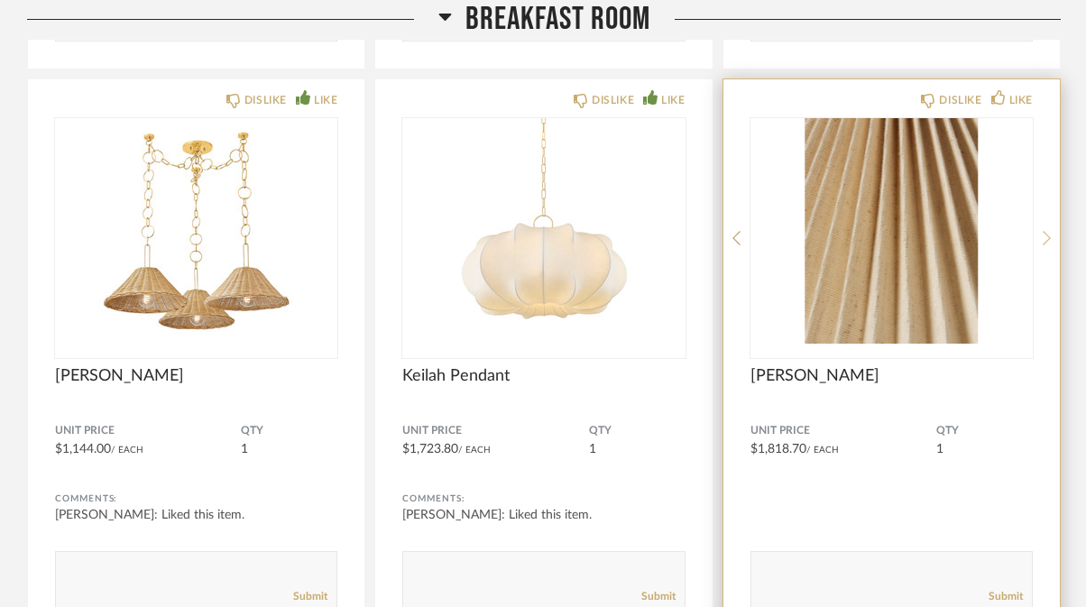
click at [1044, 235] on icon at bounding box center [1047, 238] width 8 height 16
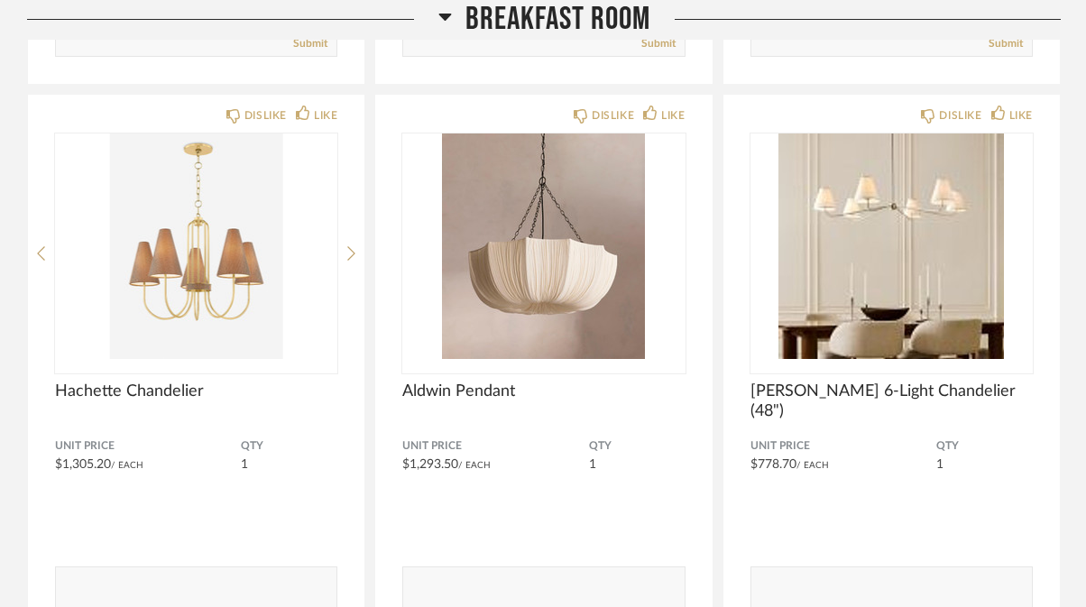
scroll to position [9501, 0]
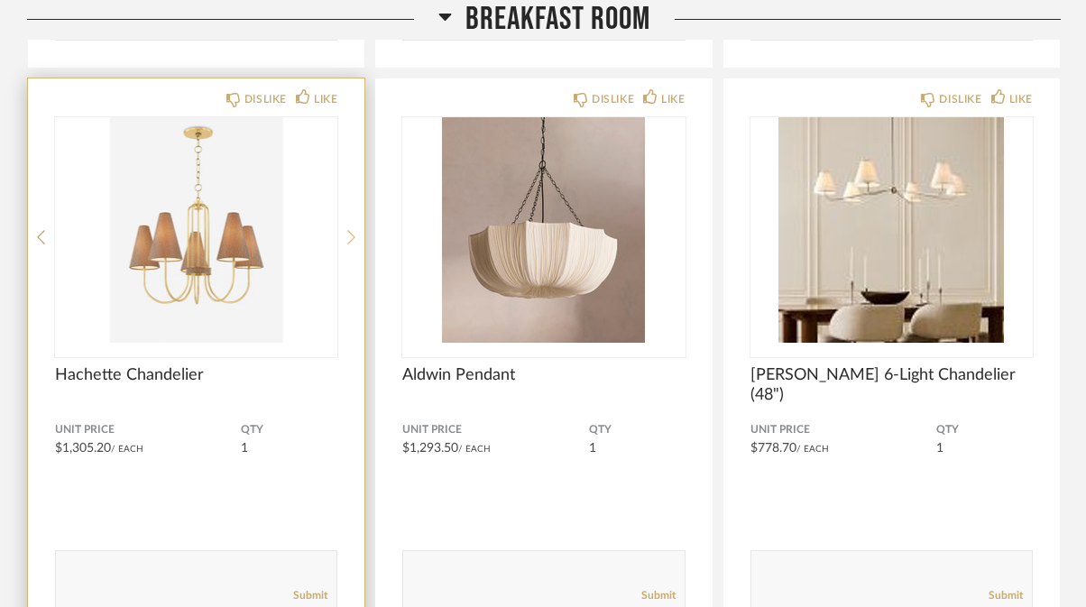
click at [350, 233] on icon at bounding box center [351, 237] width 8 height 16
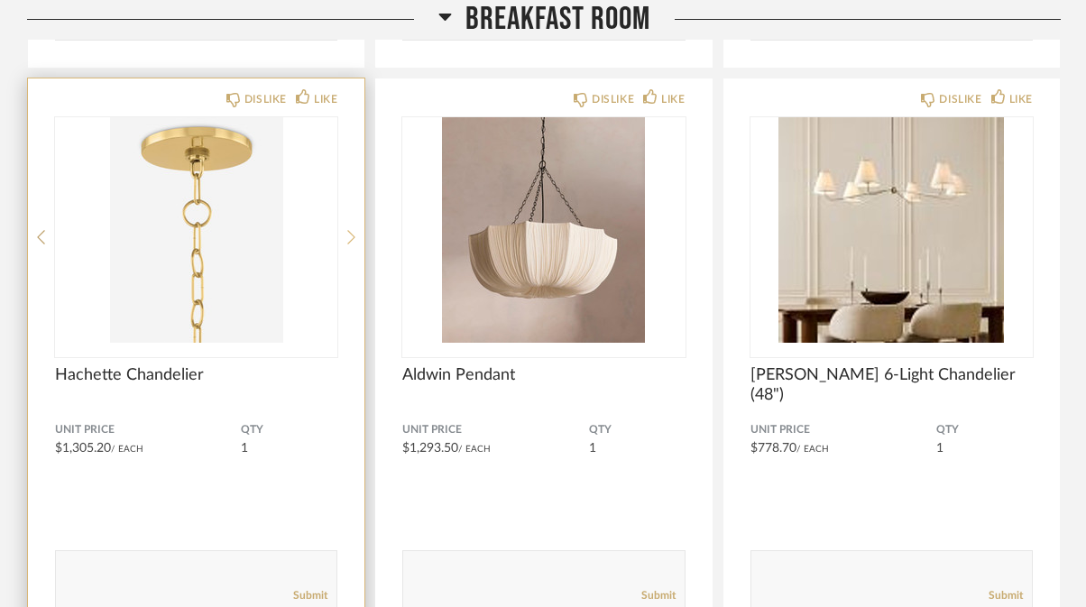
click at [350, 233] on icon at bounding box center [351, 237] width 8 height 16
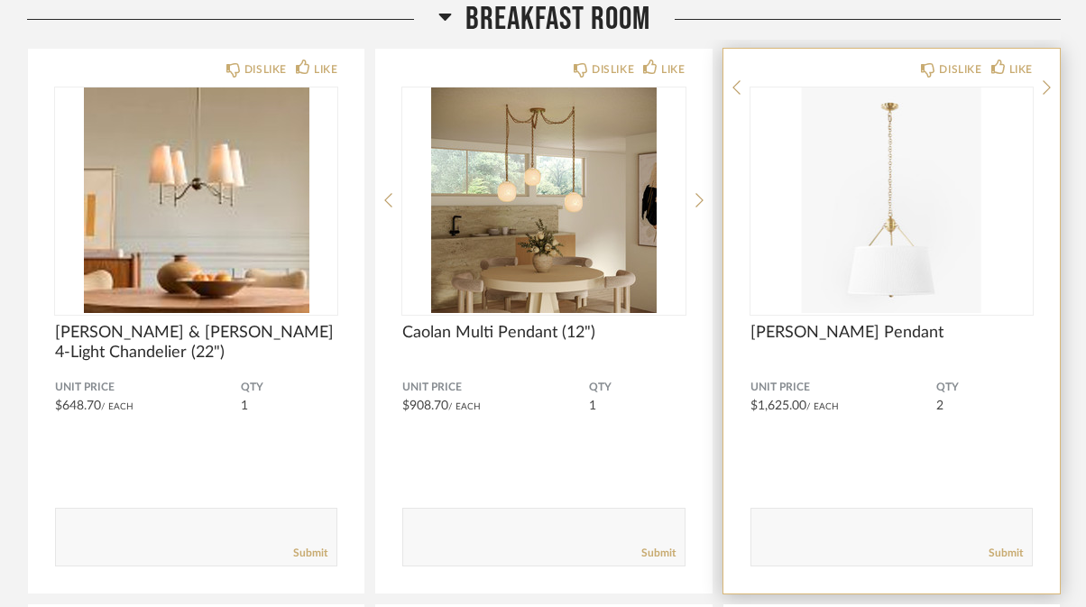
scroll to position [10098, 0]
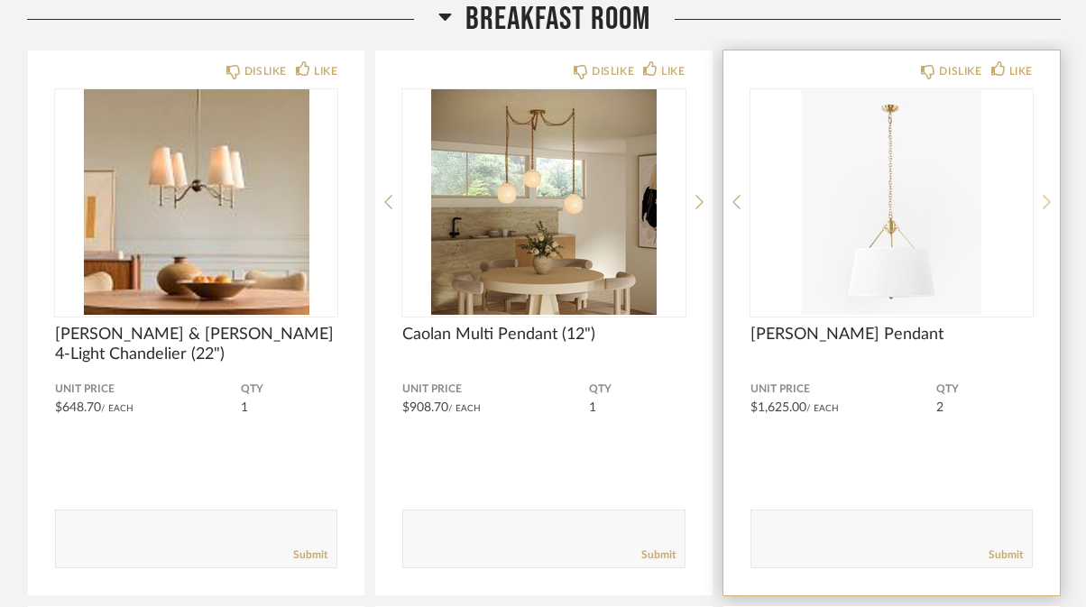
click at [1046, 198] on div at bounding box center [1047, 202] width 8 height 226
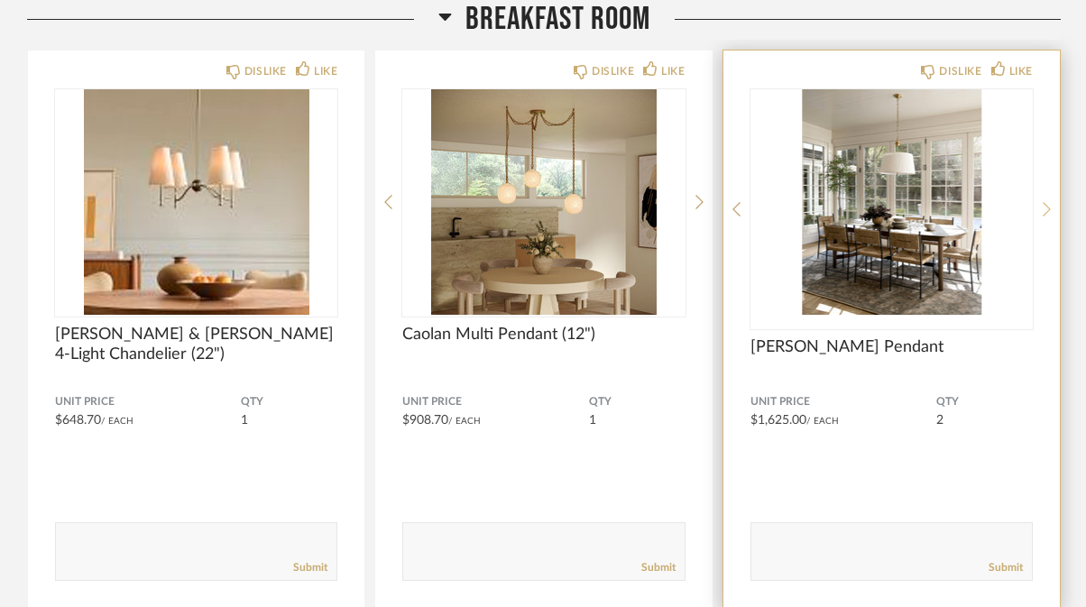
click at [1046, 198] on div at bounding box center [1047, 209] width 8 height 240
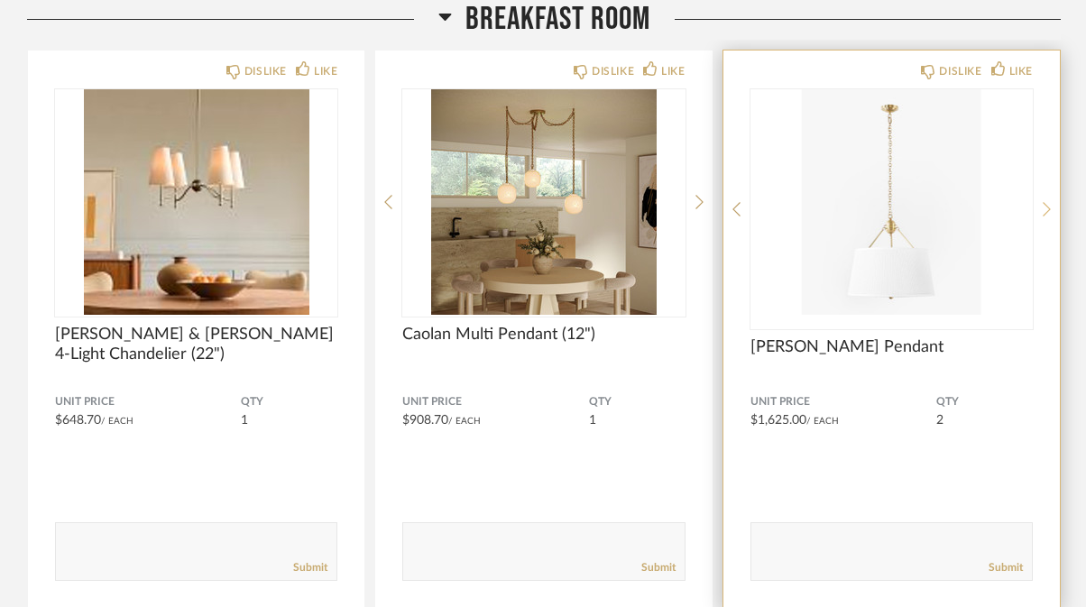
click at [1046, 198] on div at bounding box center [1047, 209] width 8 height 240
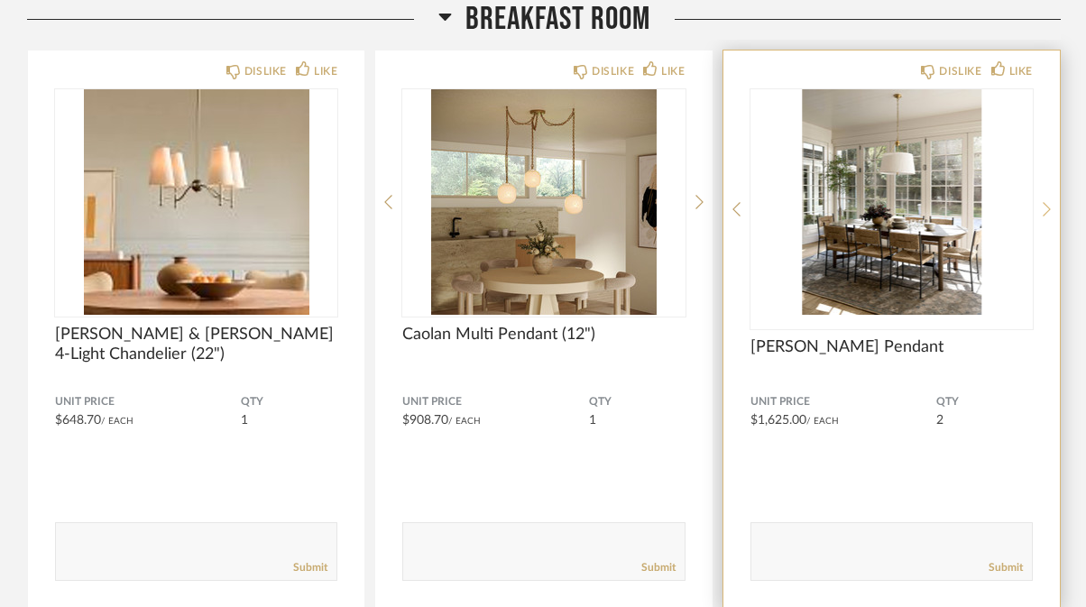
click at [1046, 198] on div at bounding box center [1047, 209] width 8 height 240
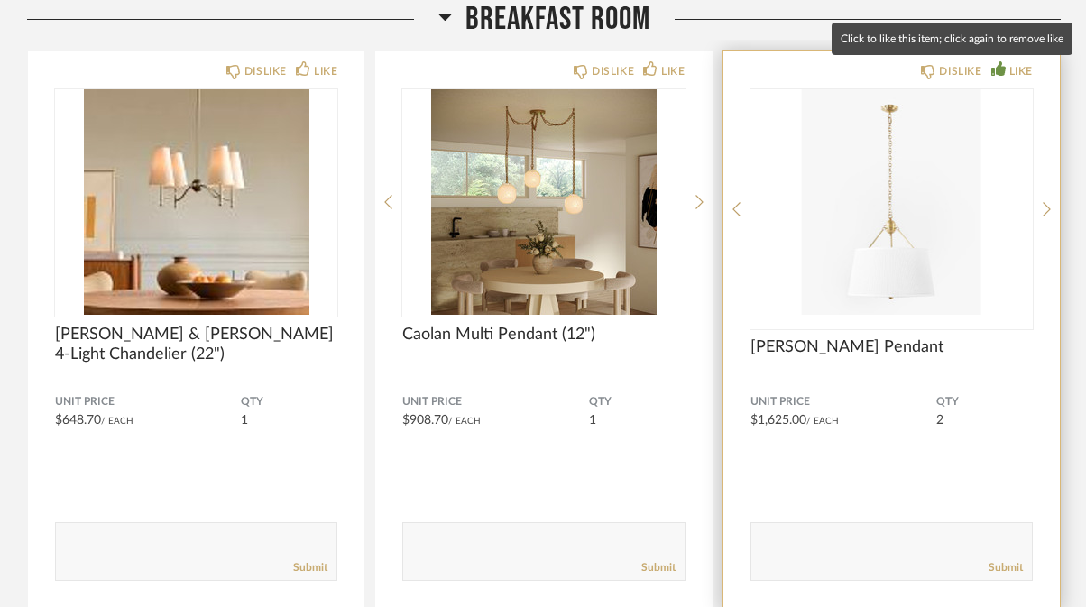
click at [1020, 63] on div "LIKE" at bounding box center [1020, 71] width 23 height 18
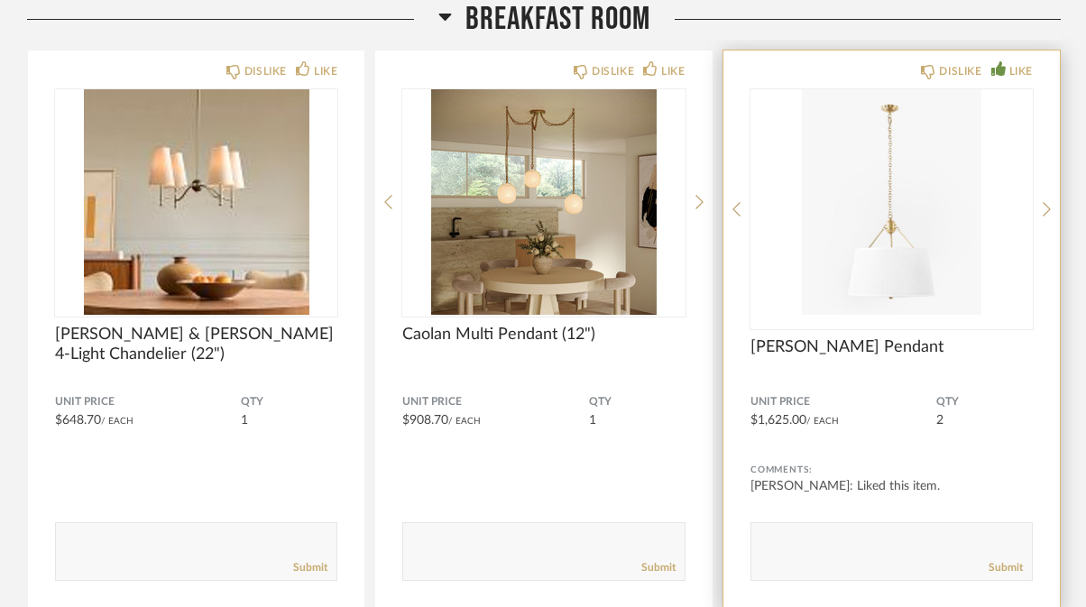
click at [900, 281] on img "0" at bounding box center [892, 202] width 282 height 226
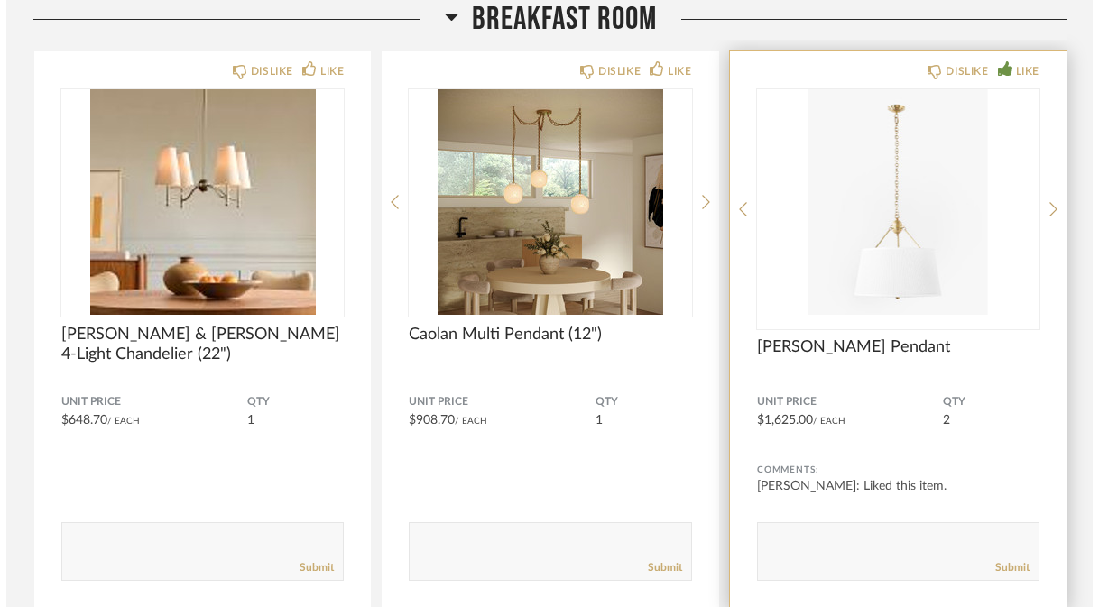
scroll to position [0, 0]
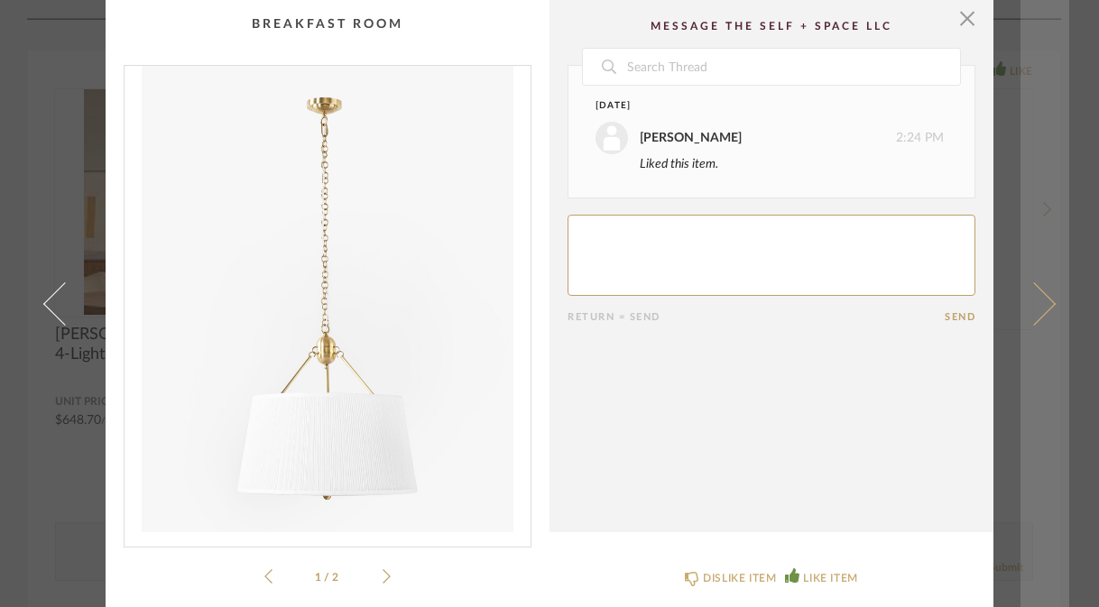
click at [1035, 76] on link at bounding box center [1044, 303] width 49 height 607
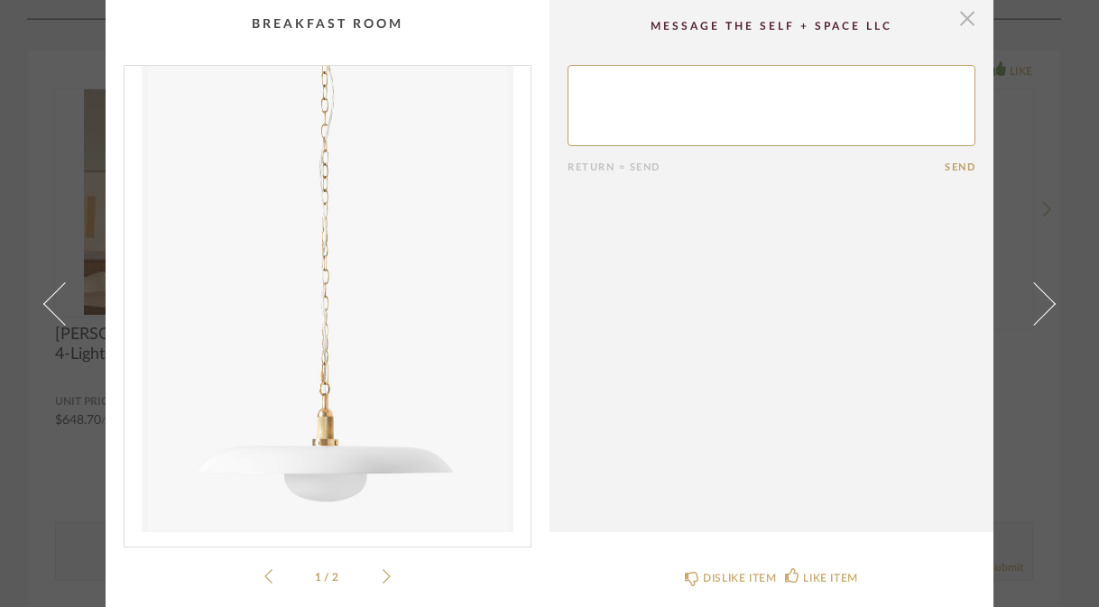
click at [965, 19] on span "button" at bounding box center [967, 18] width 36 height 36
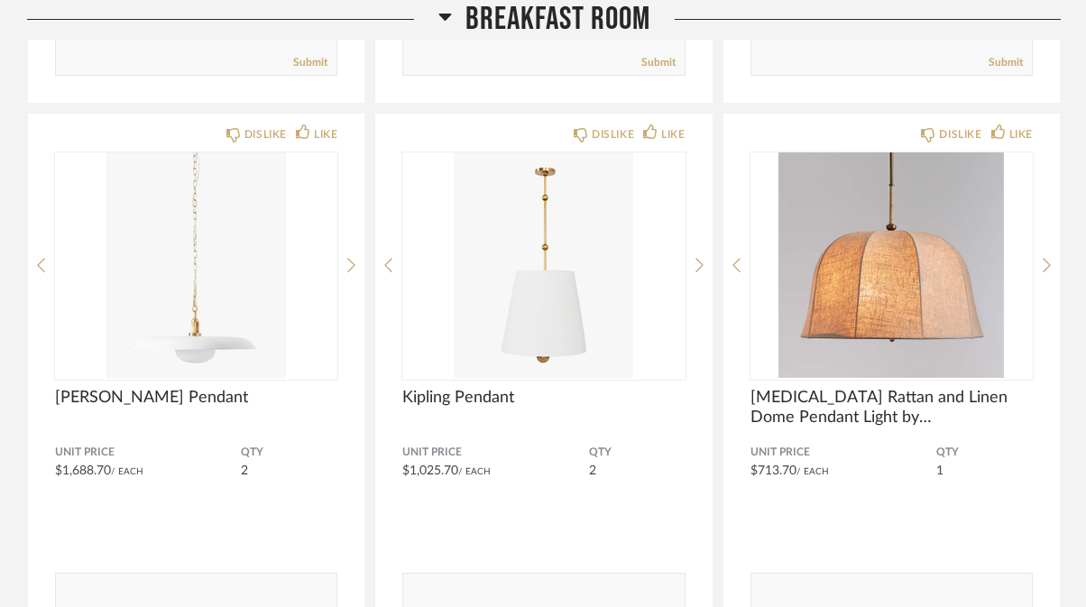
scroll to position [10625, 0]
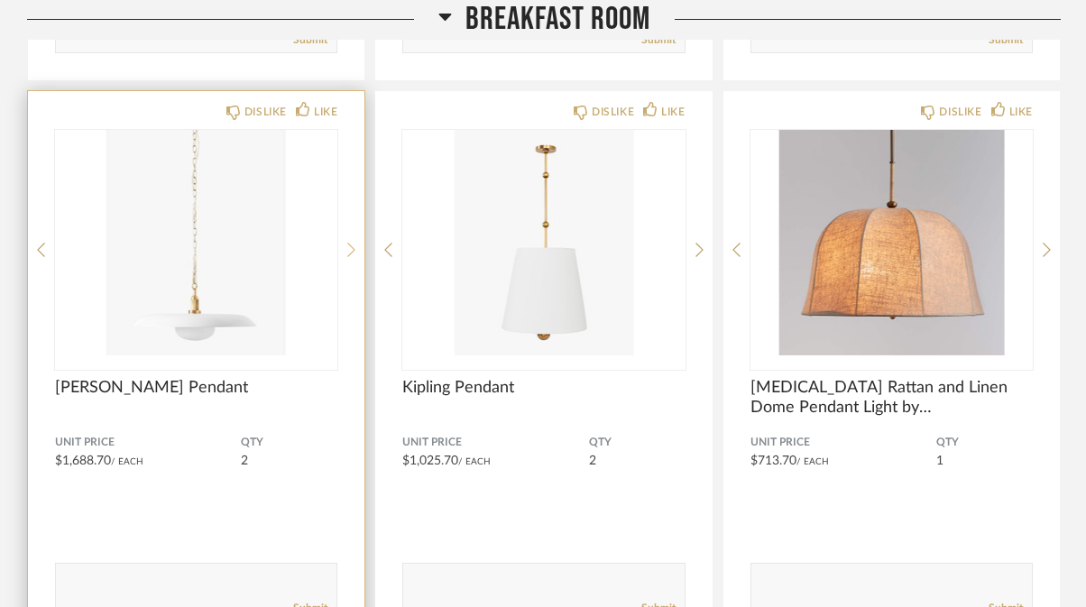
click at [350, 242] on icon at bounding box center [351, 250] width 8 height 16
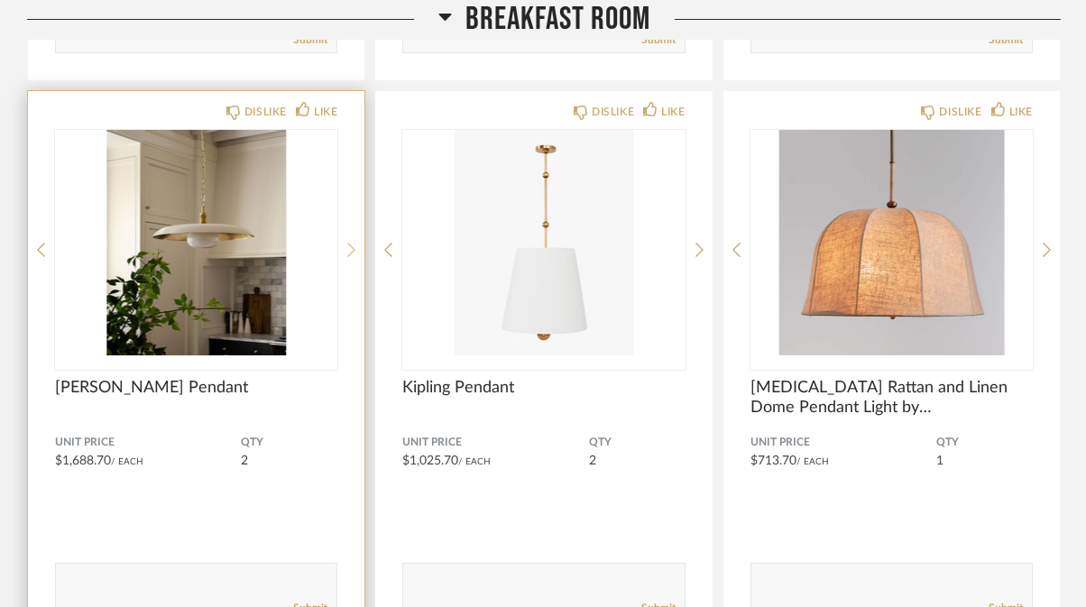
click at [350, 242] on icon at bounding box center [351, 250] width 8 height 16
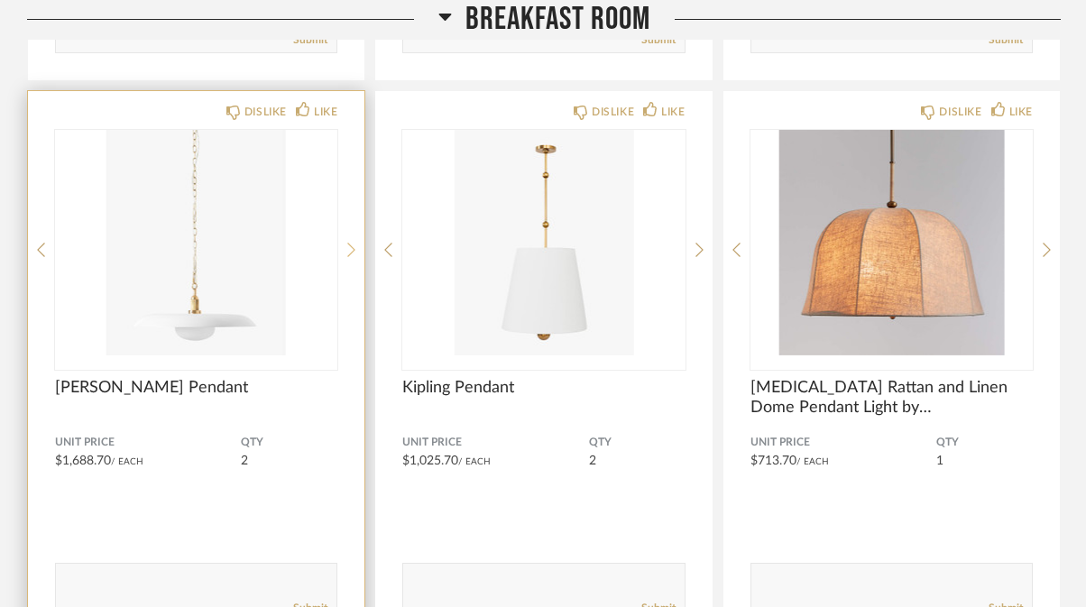
click at [350, 242] on icon at bounding box center [351, 250] width 8 height 16
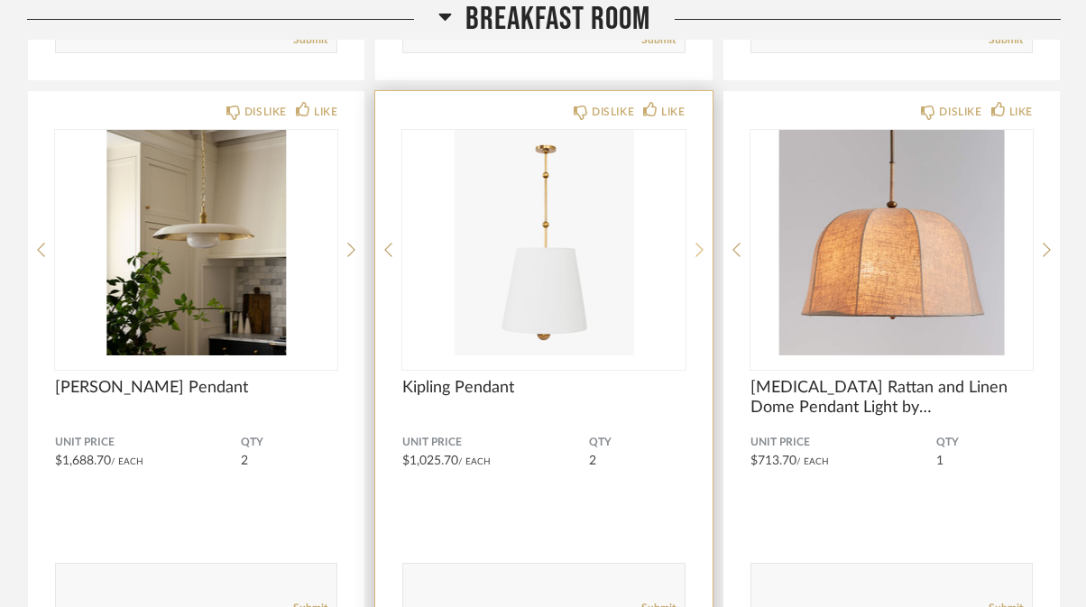
click at [701, 251] on icon at bounding box center [700, 250] width 8 height 14
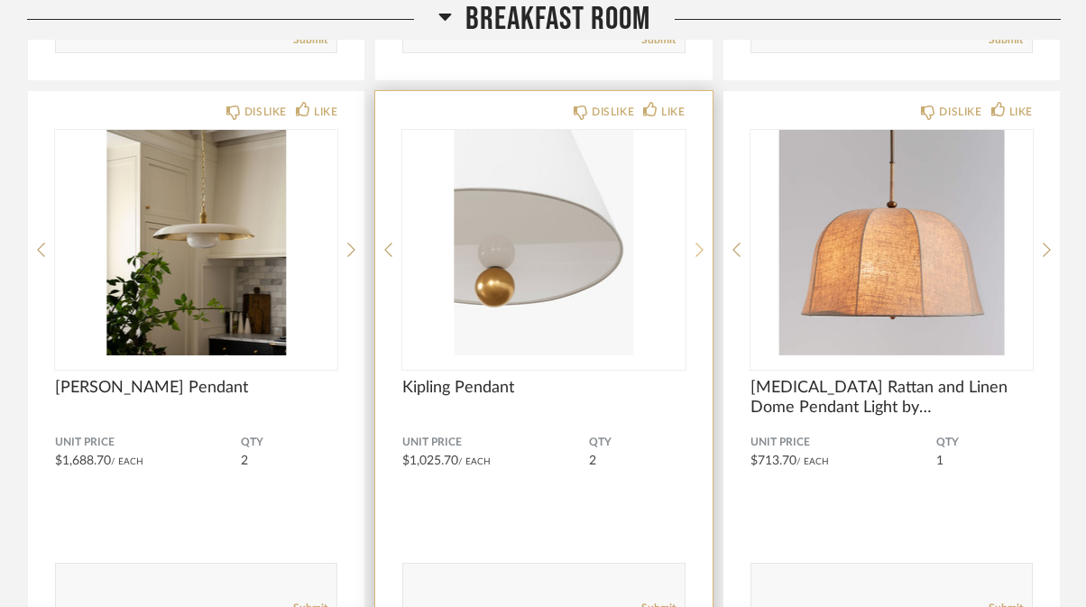
click at [701, 251] on icon at bounding box center [700, 250] width 8 height 14
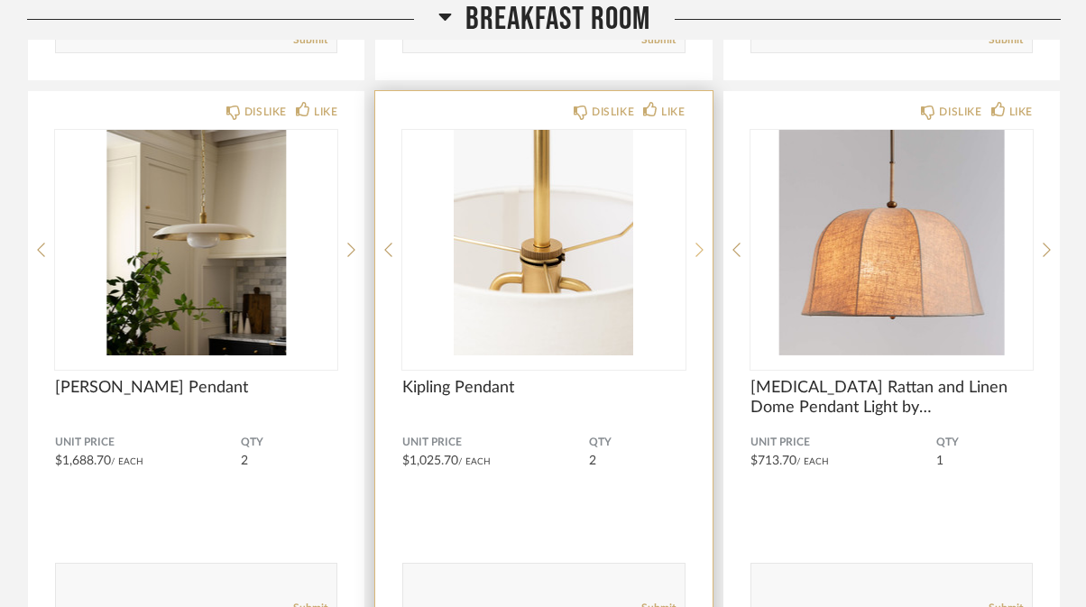
click at [701, 251] on icon at bounding box center [700, 250] width 8 height 14
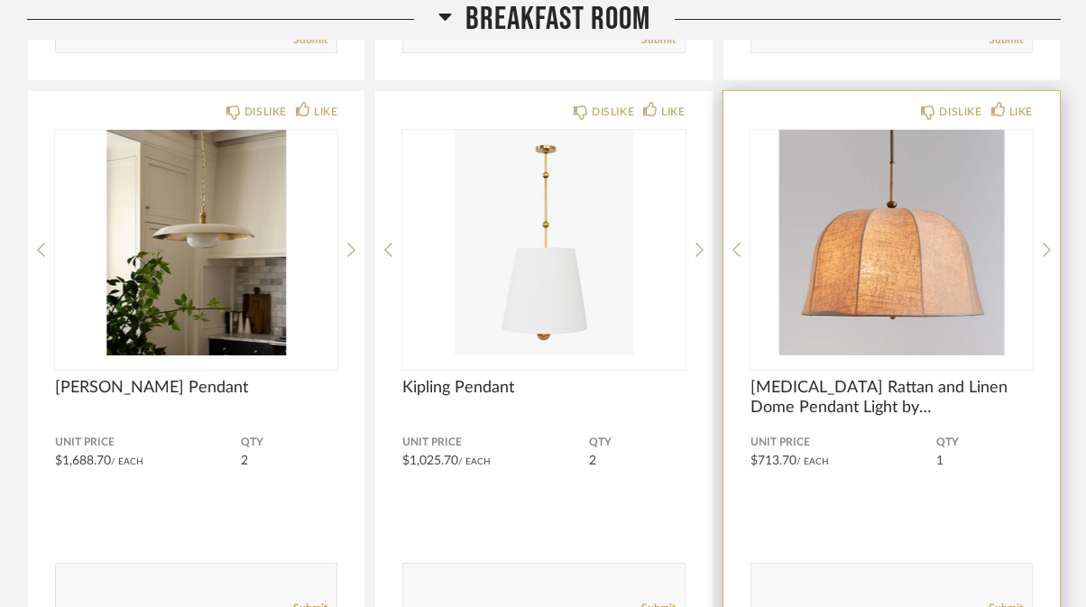
click at [1041, 251] on div "DISLIKE LIKE [MEDICAL_DATA] Rattan and Linen Dome Pendant Light by [PERSON_NAME…" at bounding box center [892, 370] width 336 height 558
click at [1044, 251] on icon at bounding box center [1047, 250] width 8 height 16
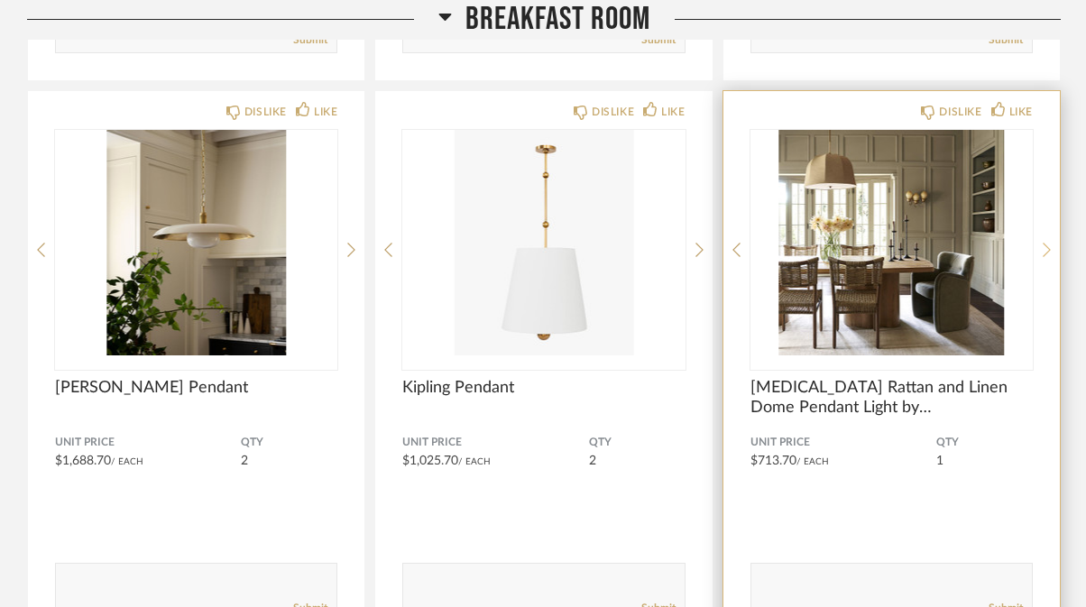
click at [1046, 251] on icon at bounding box center [1047, 250] width 8 height 16
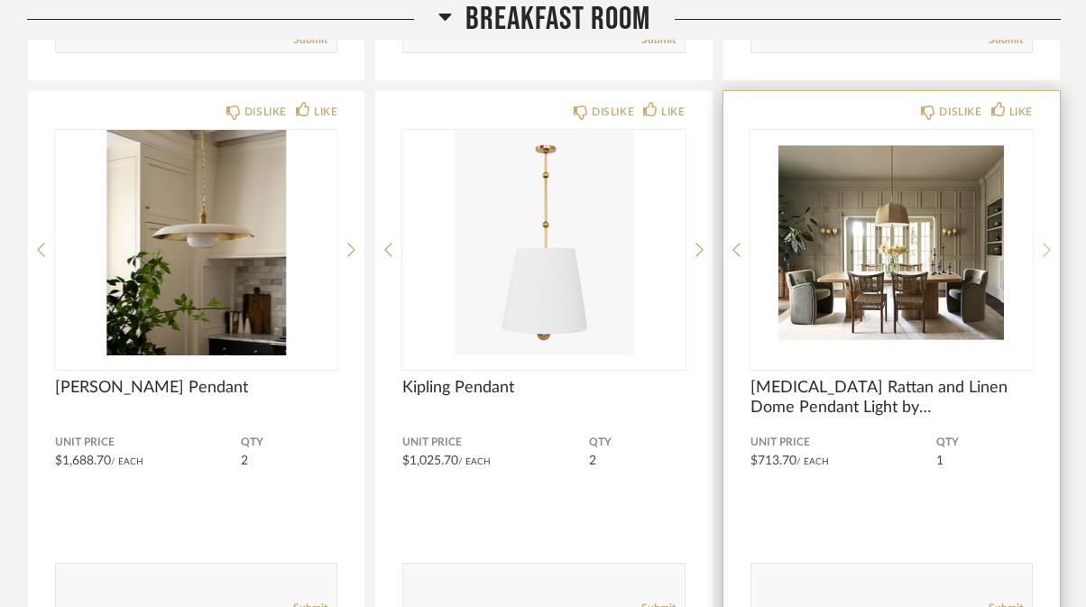
click at [1046, 251] on icon at bounding box center [1047, 250] width 8 height 16
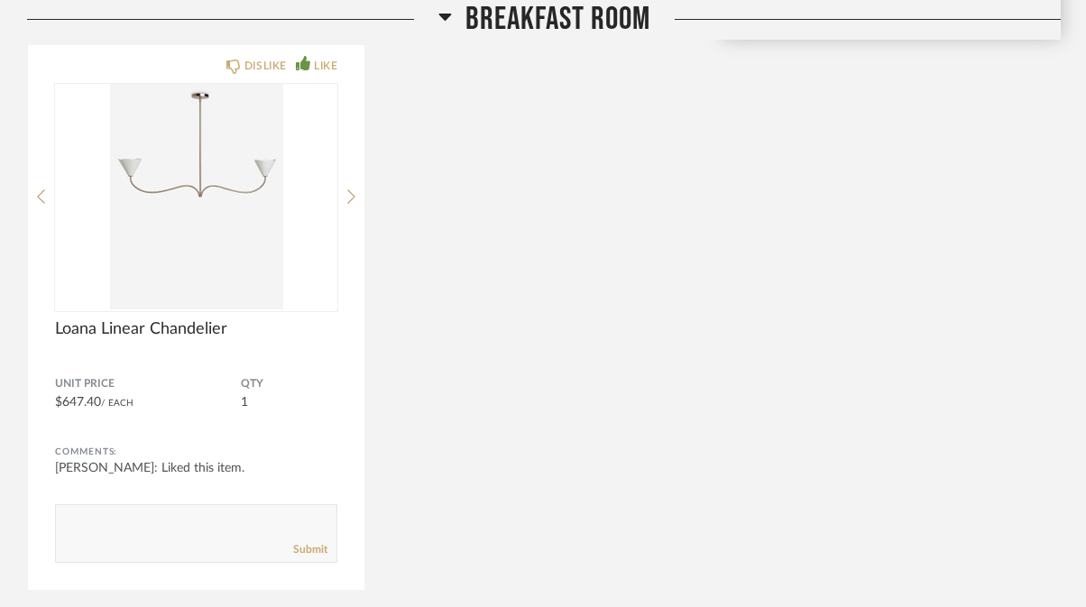
scroll to position [11242, 0]
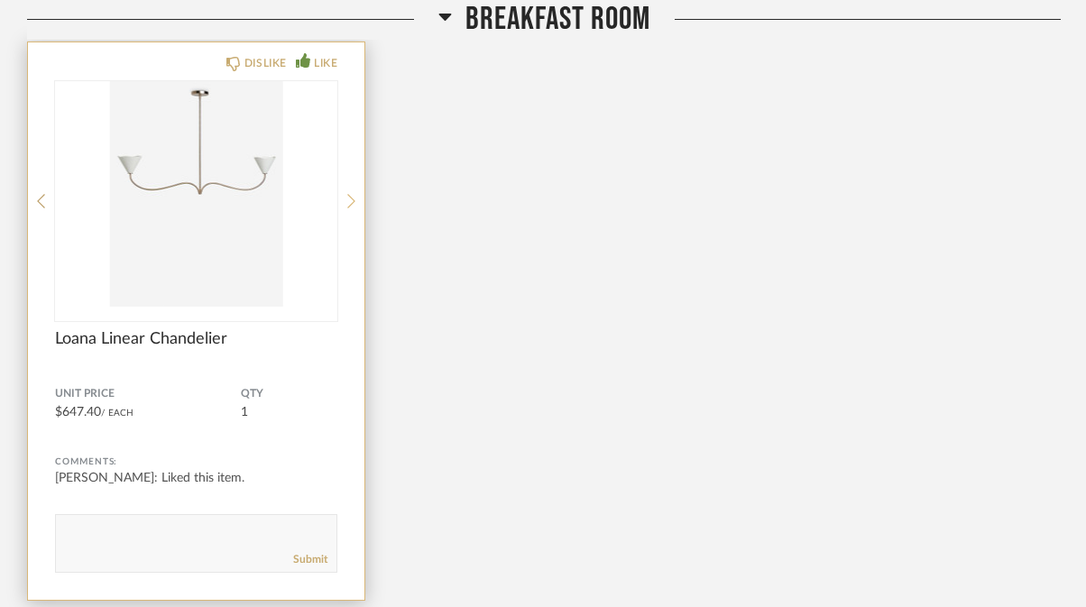
click at [354, 195] on icon at bounding box center [351, 201] width 8 height 16
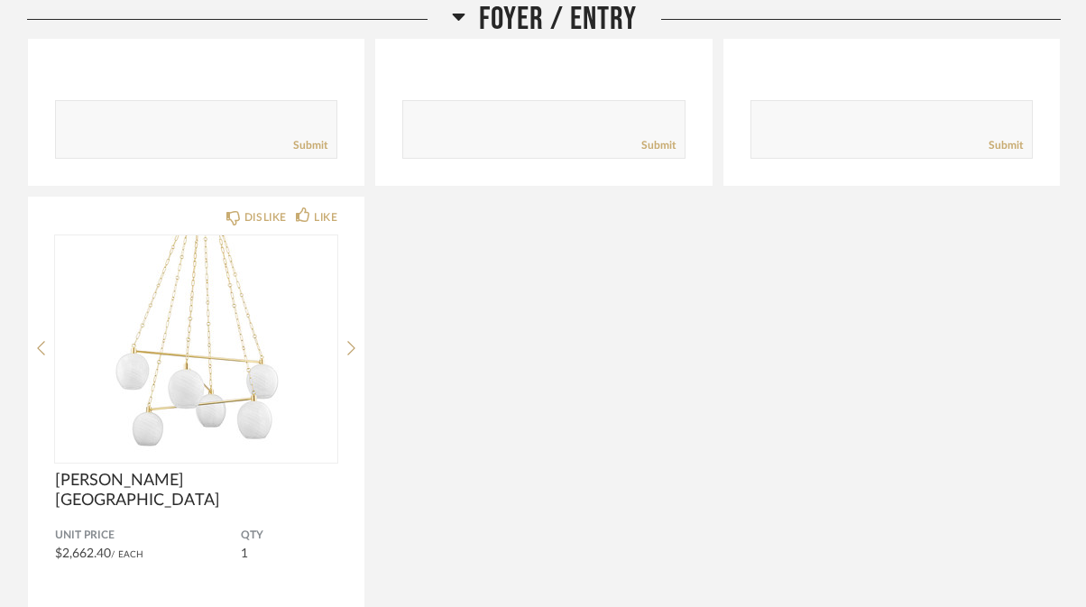
scroll to position [13612, 0]
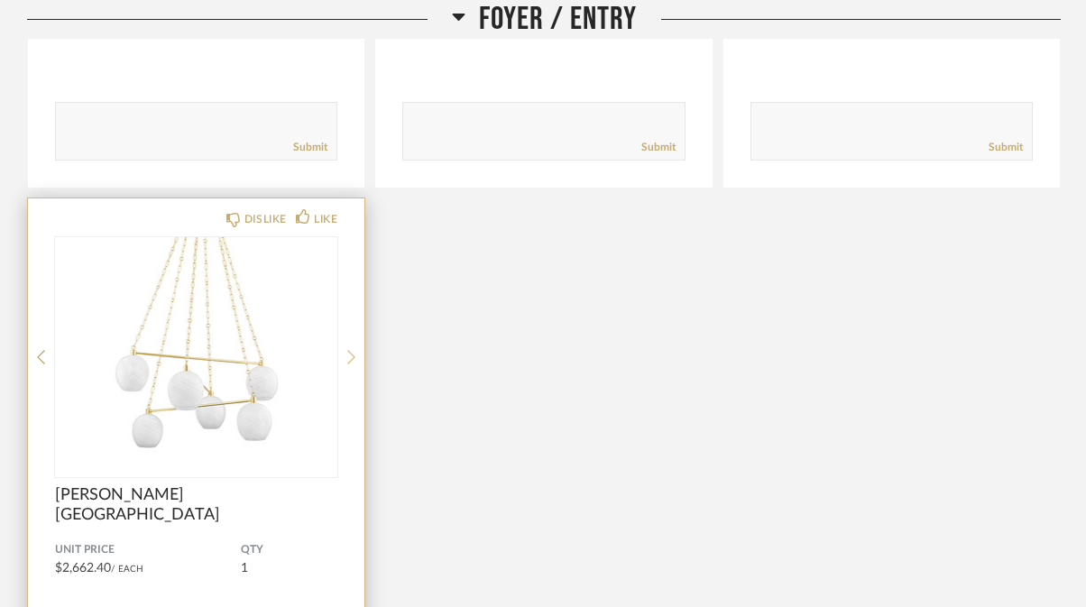
click at [349, 349] on icon at bounding box center [351, 357] width 8 height 16
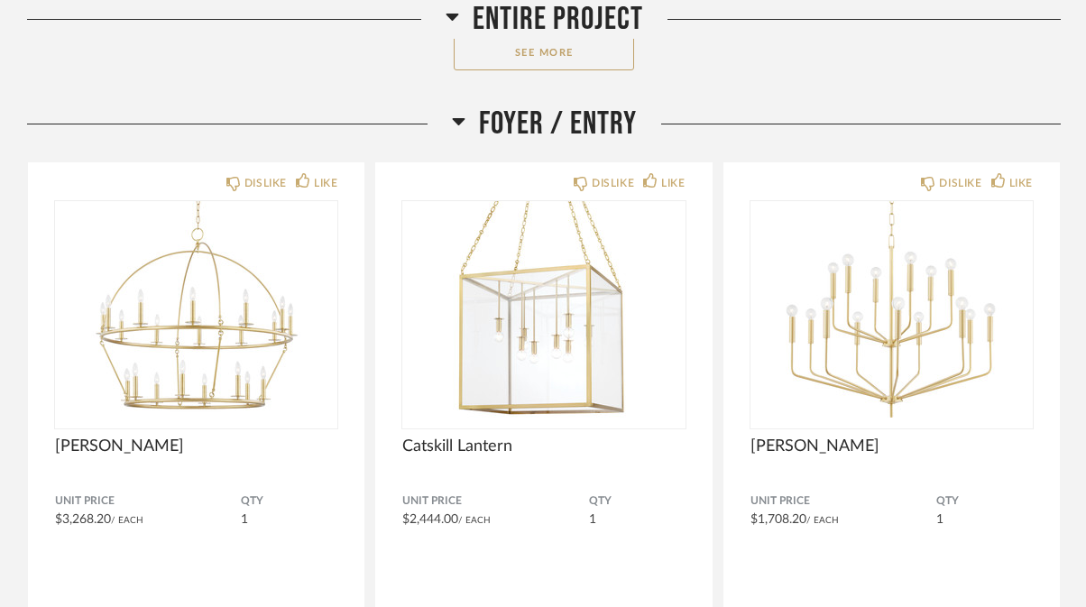
scroll to position [13100, 0]
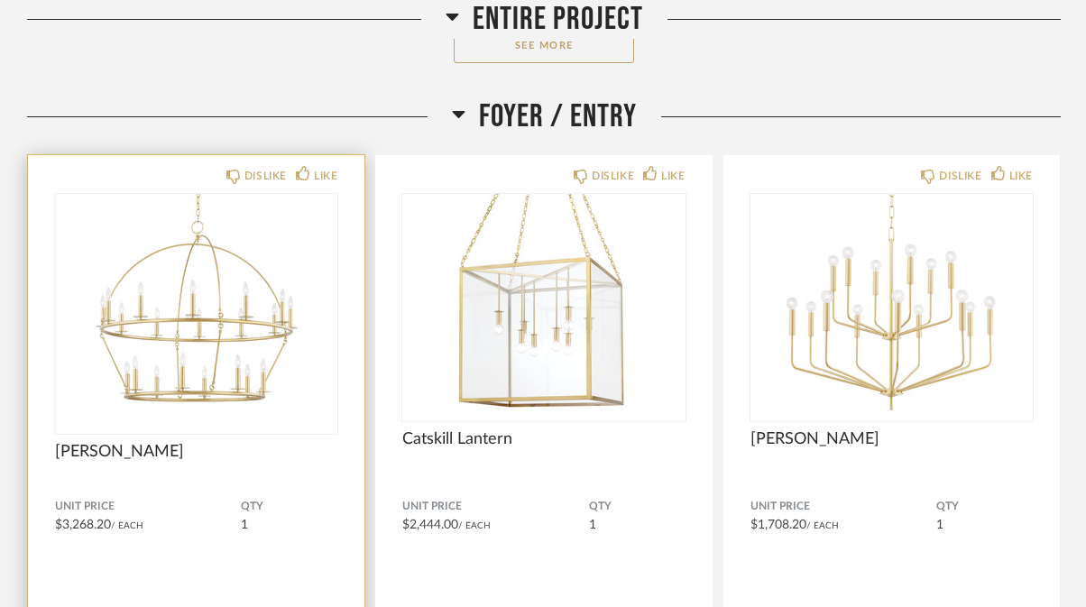
drag, startPoint x: 189, startPoint y: 456, endPoint x: 54, endPoint y: 456, distance: 134.4
click at [55, 456] on span "[PERSON_NAME]" at bounding box center [196, 452] width 282 height 20
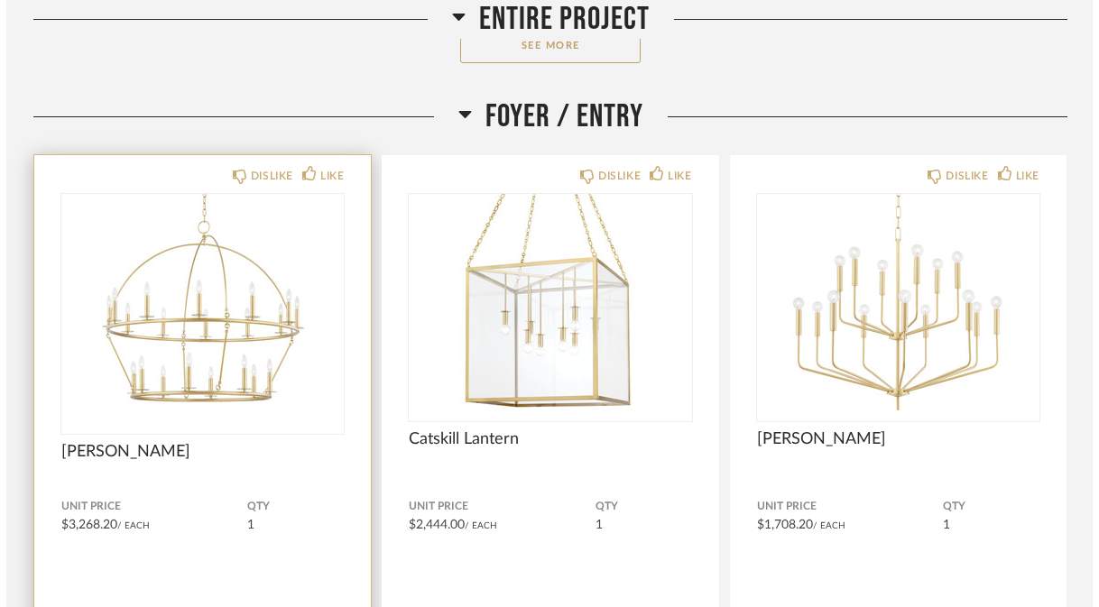
scroll to position [0, 0]
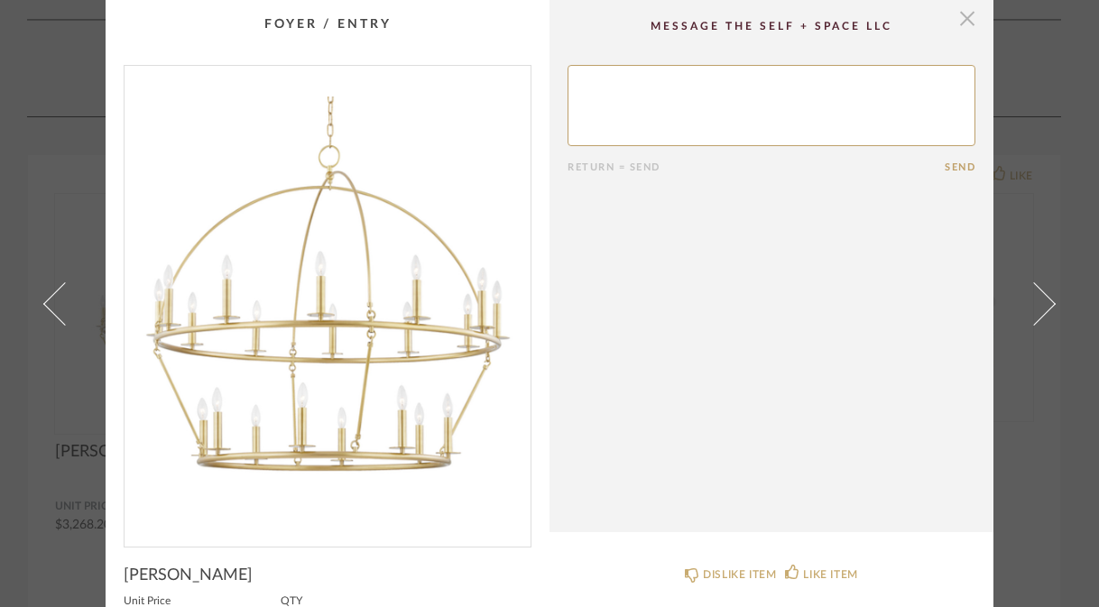
click at [963, 26] on span "button" at bounding box center [967, 18] width 36 height 36
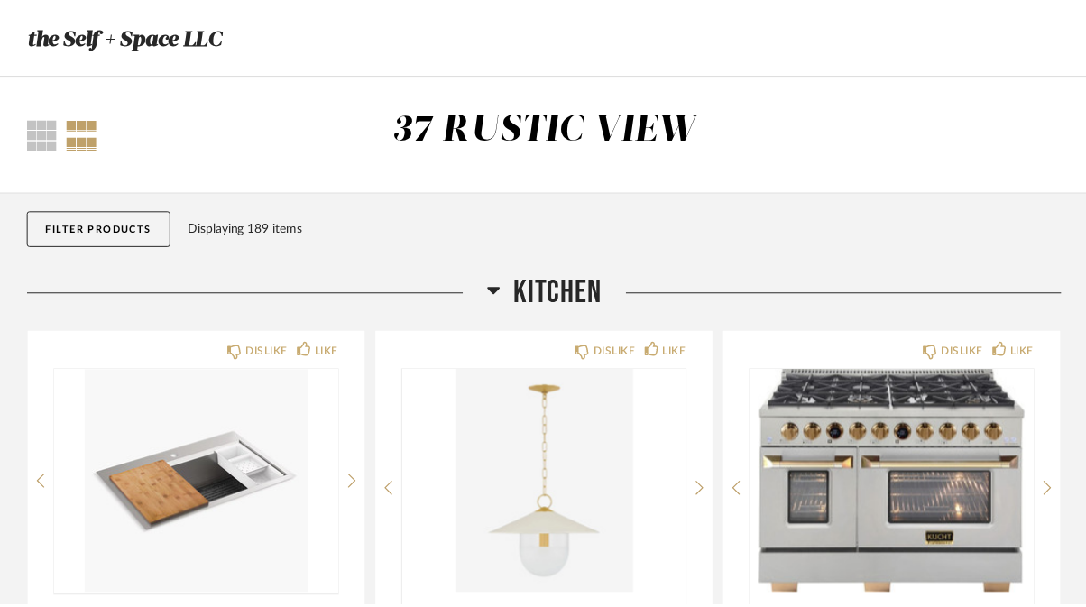
scroll to position [13100, 0]
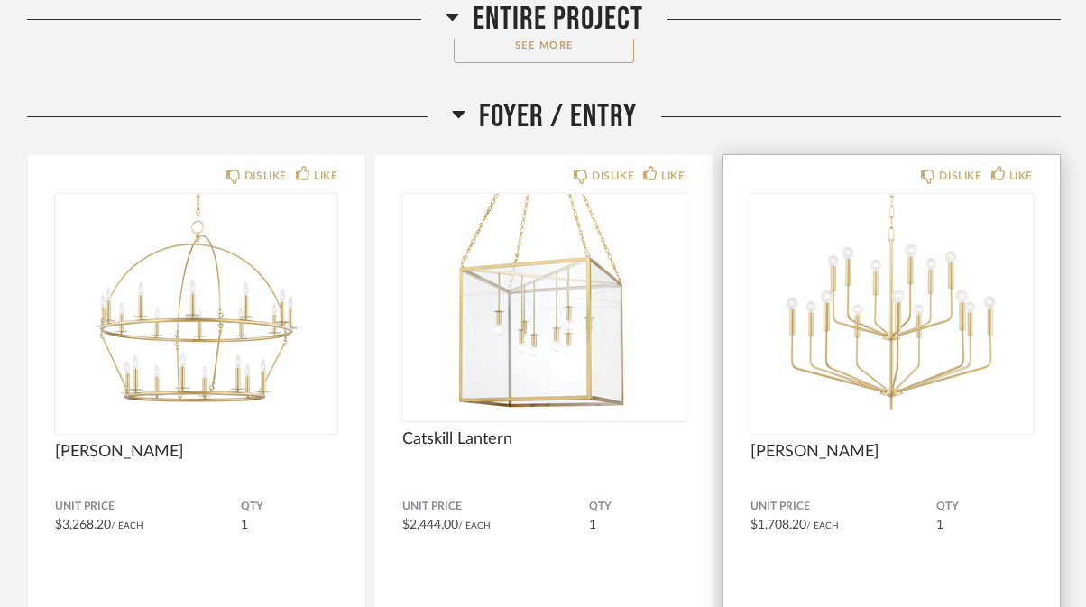
copy span "[PERSON_NAME]"
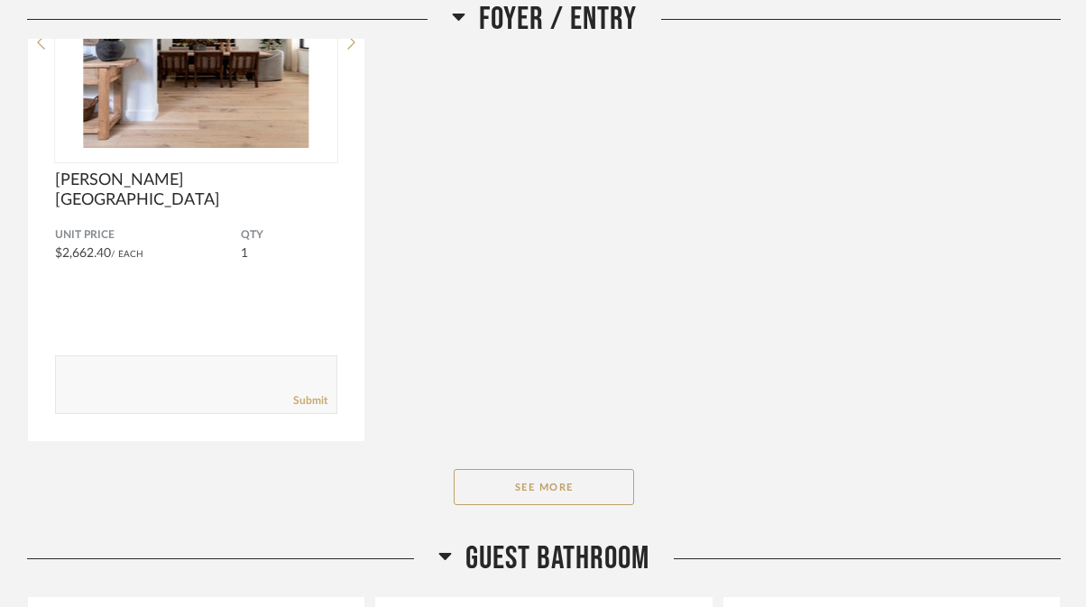
scroll to position [13943, 0]
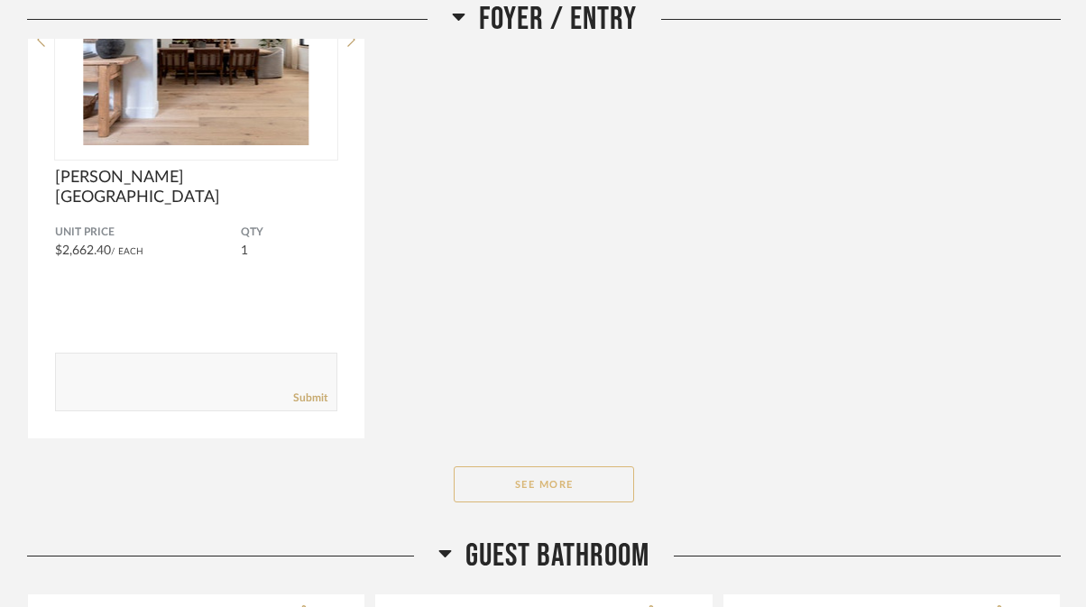
click at [538, 491] on button "See More" at bounding box center [544, 484] width 180 height 36
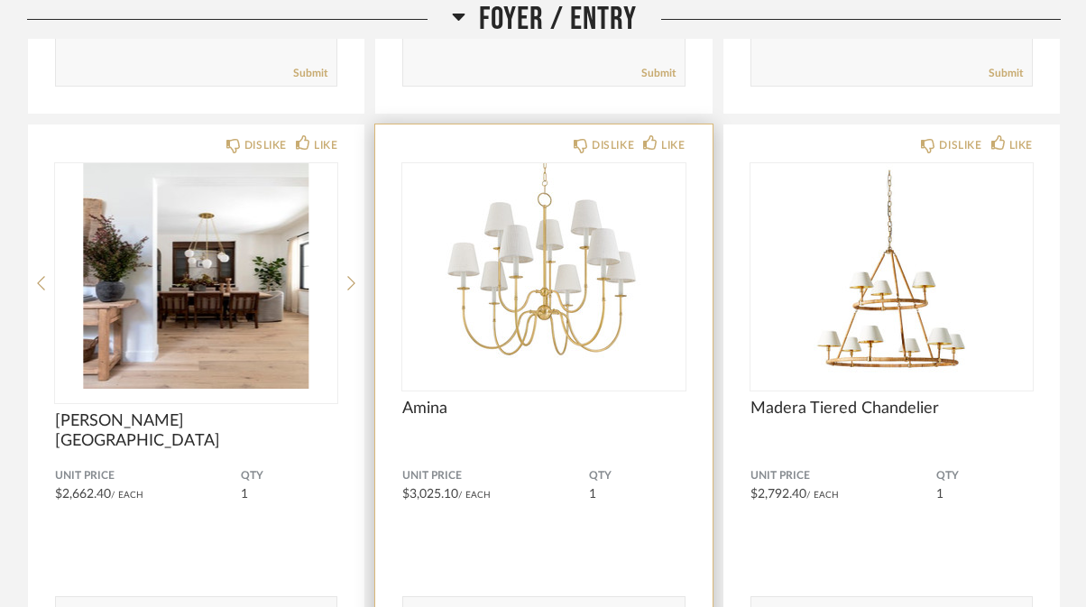
scroll to position [13689, 0]
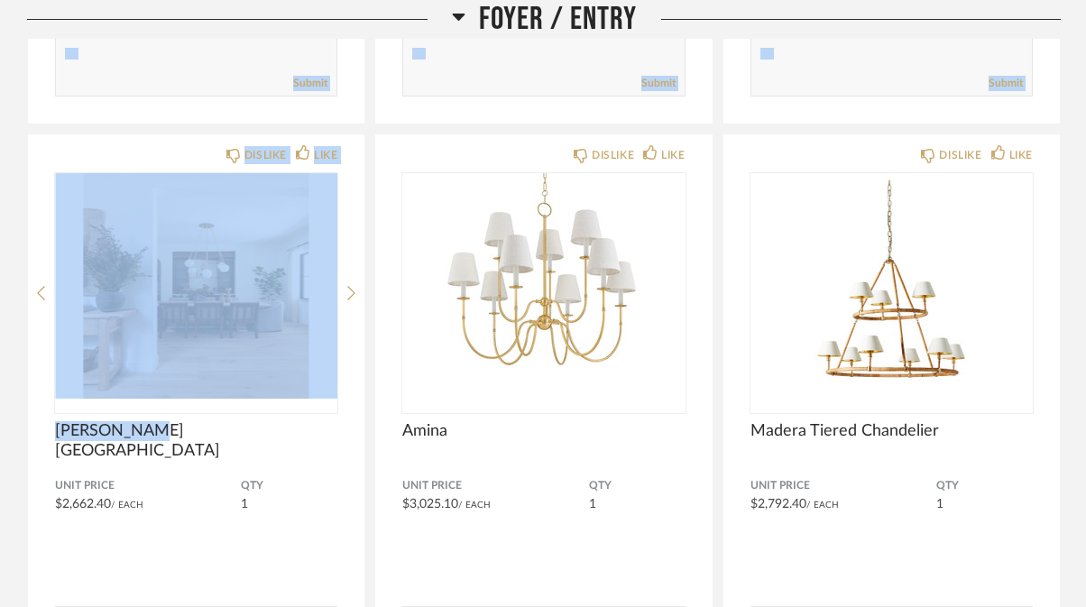
drag, startPoint x: 147, startPoint y: 436, endPoint x: 20, endPoint y: 437, distance: 127.2
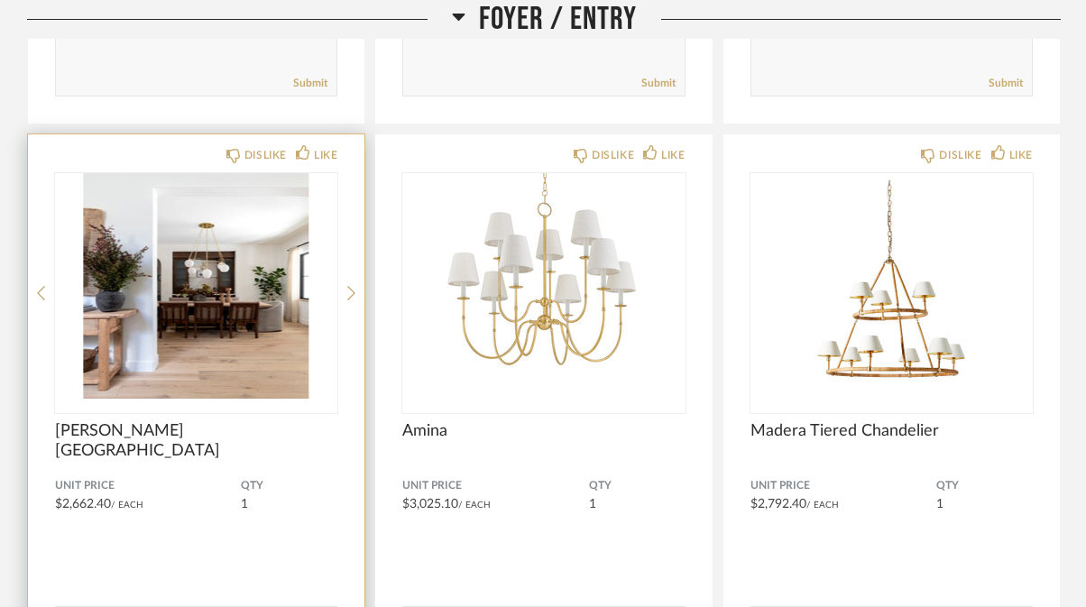
click at [272, 548] on div "Comments: Submit" at bounding box center [196, 605] width 282 height 120
drag, startPoint x: 146, startPoint y: 430, endPoint x: 34, endPoint y: 431, distance: 111.9
click at [34, 431] on div "DISLIKE LIKE [PERSON_NAME][GEOGRAPHIC_DATA] Unit Price $2,662.40 / Each QTY 1 C…" at bounding box center [196, 413] width 336 height 558
copy span "[PERSON_NAME][GEOGRAPHIC_DATA]"
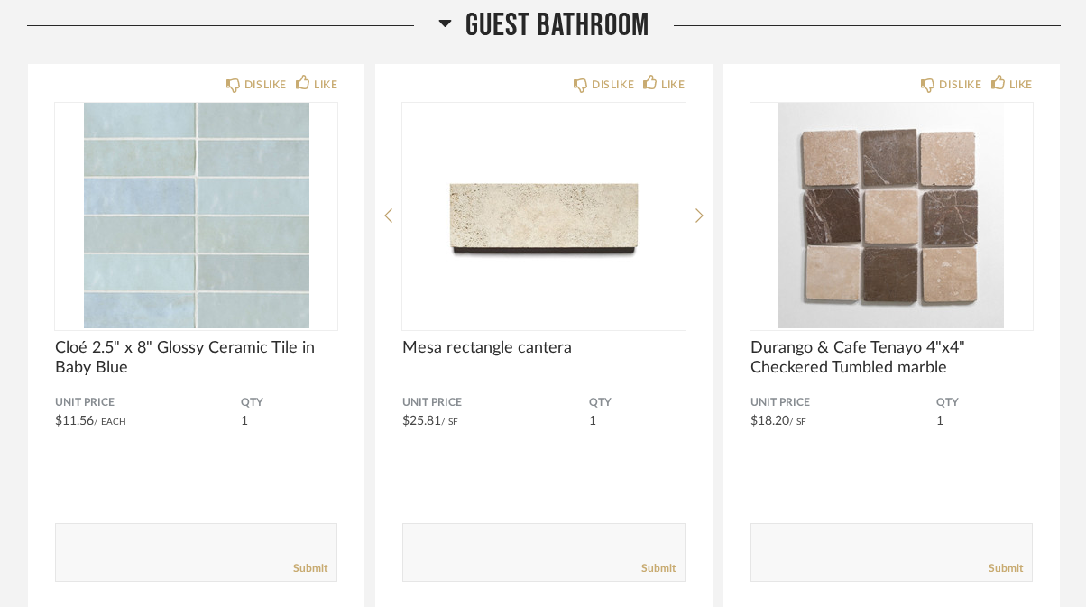
scroll to position [15027, 0]
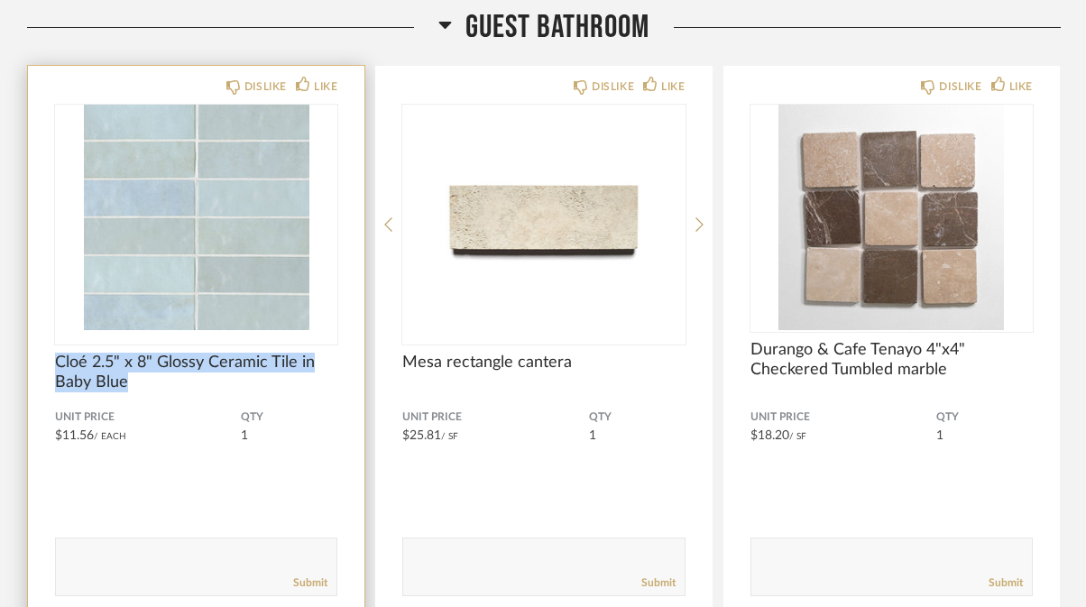
drag, startPoint x: 131, startPoint y: 385, endPoint x: 54, endPoint y: 363, distance: 79.9
click at [54, 363] on div "DISLIKE LIKE Cloé 2.5" x 8" Glossy Ceramic Tile in Baby Blue Unit Price $11.56 …" at bounding box center [196, 345] width 336 height 558
copy span "Cloé 2.5" x 8" Glossy Ceramic Tile in Baby Blue"
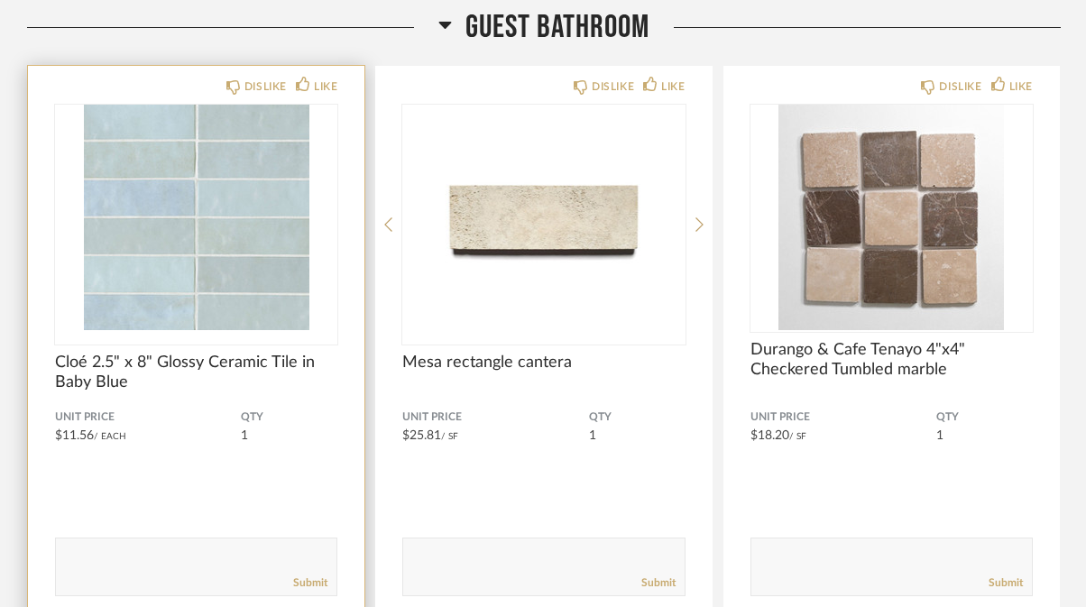
click at [365, 332] on product-item "DISLIKE LIKE Cloé 2.5" x 8" Glossy Ceramic Tile in Baby Blue Unit Price $11.56 …" at bounding box center [196, 344] width 338 height 559
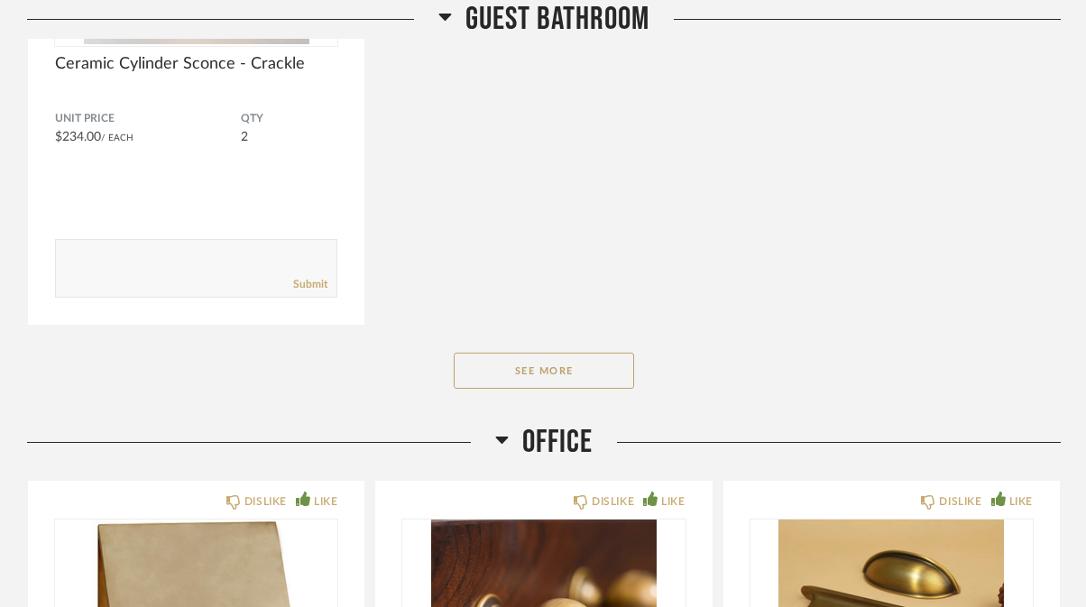
scroll to position [15888, 0]
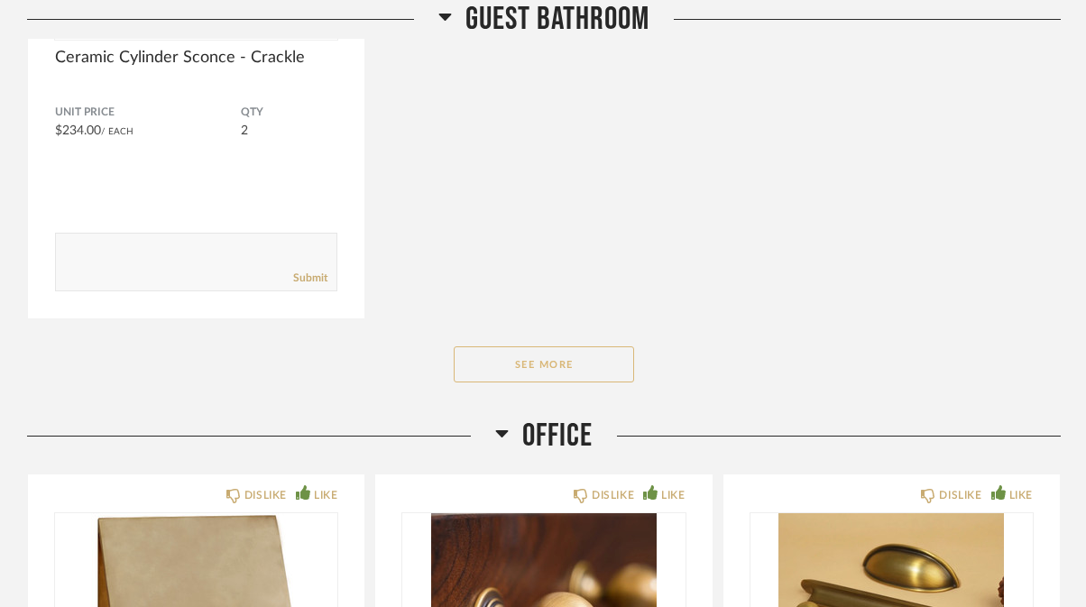
click at [551, 363] on button "See More" at bounding box center [544, 364] width 180 height 36
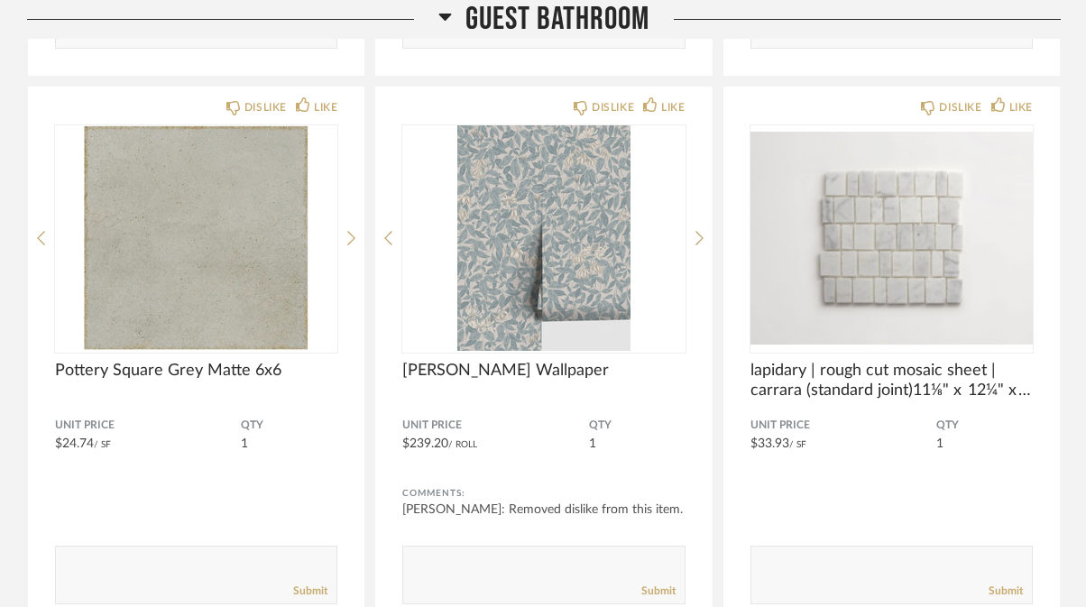
scroll to position [17236, 0]
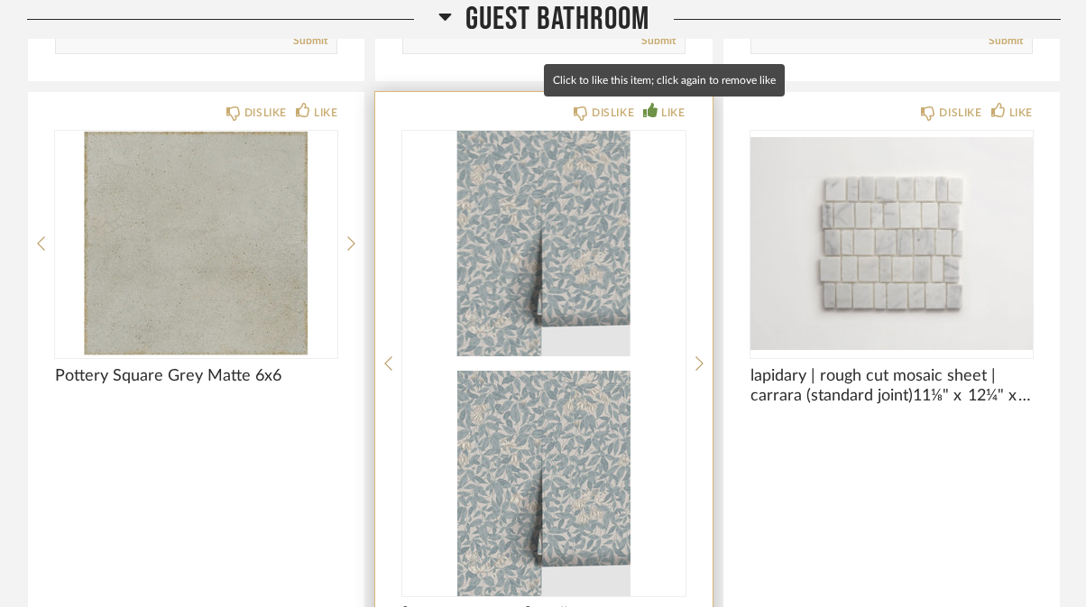
click at [659, 109] on div "LIKE" at bounding box center [663, 113] width 41 height 18
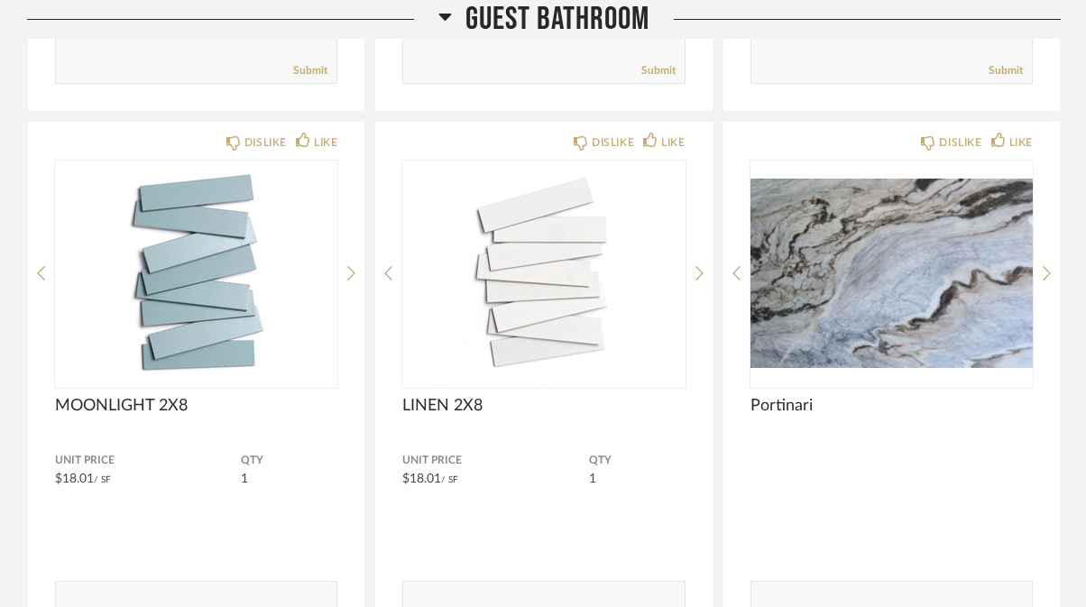
scroll to position [17776, 0]
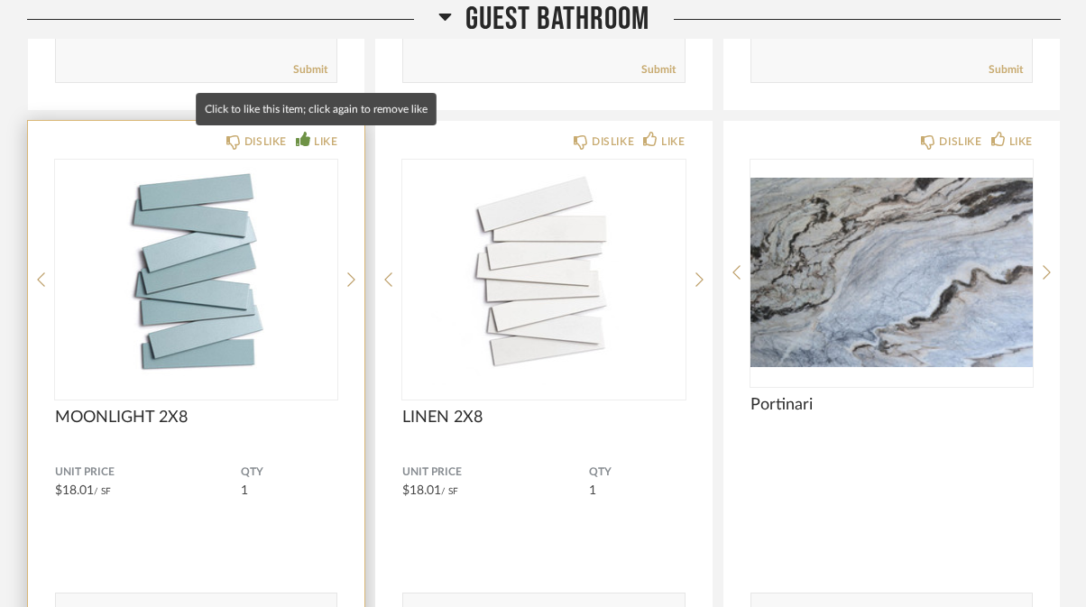
click at [319, 142] on div "LIKE" at bounding box center [325, 142] width 23 height 18
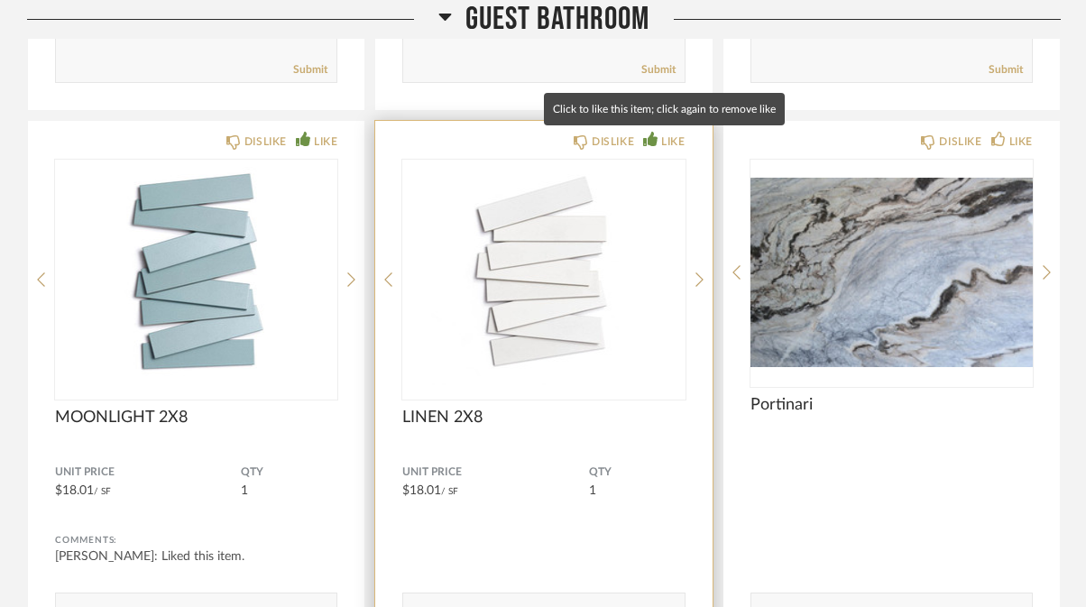
click at [663, 140] on div "LIKE" at bounding box center [672, 142] width 23 height 18
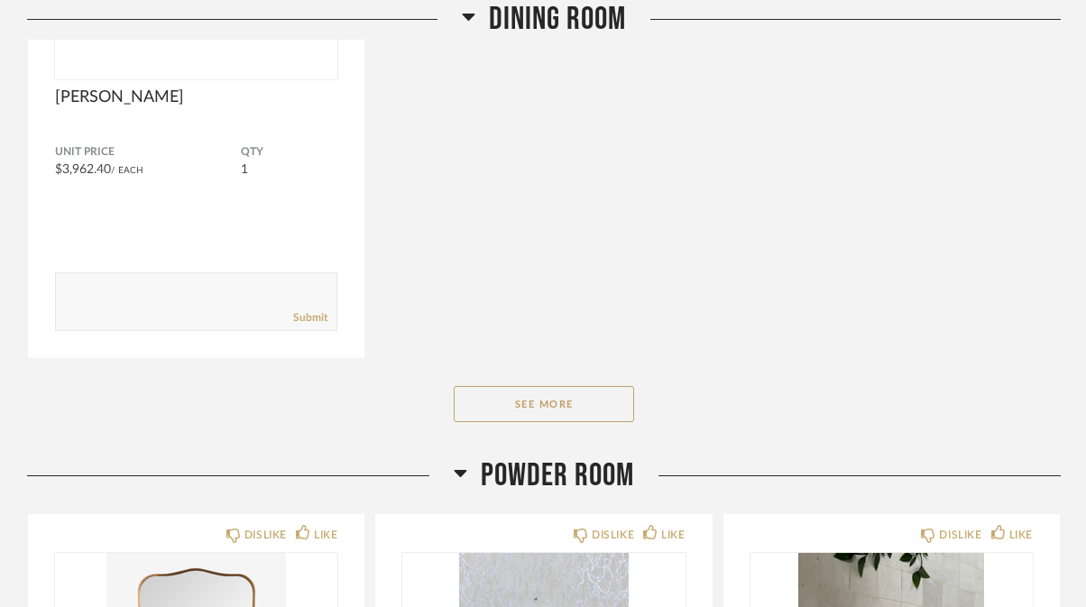
scroll to position [21170, 0]
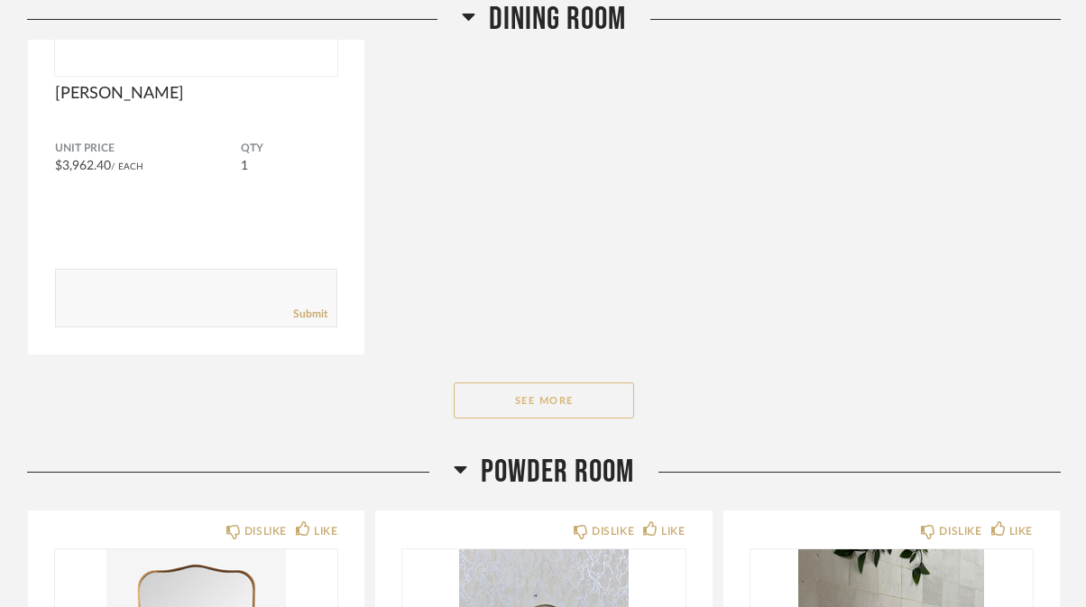
click at [543, 402] on button "See More" at bounding box center [544, 401] width 180 height 36
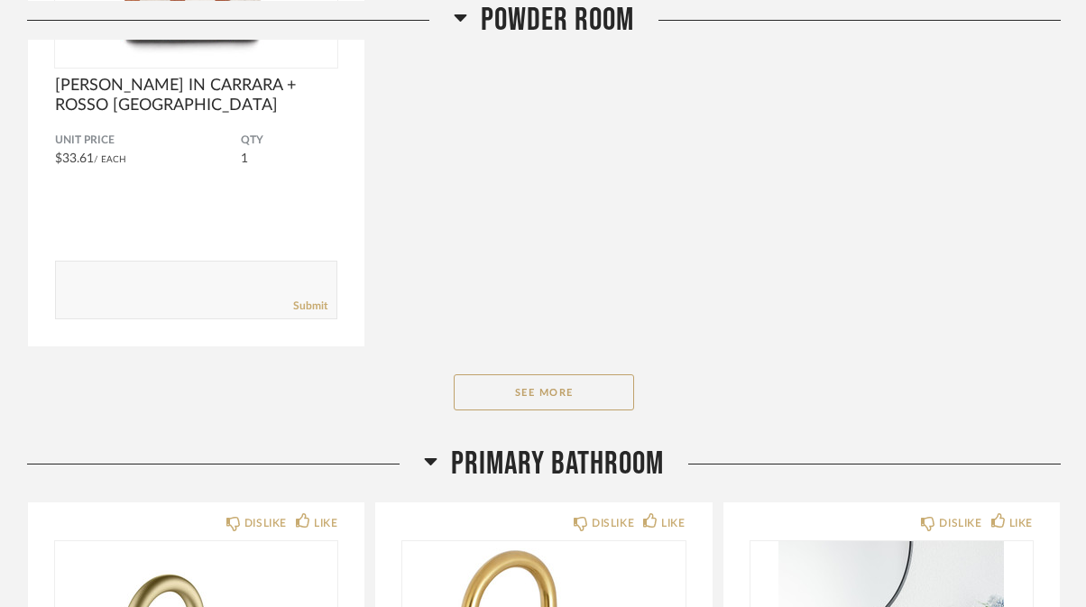
scroll to position [24115, 0]
click at [557, 394] on button "See More" at bounding box center [544, 391] width 180 height 36
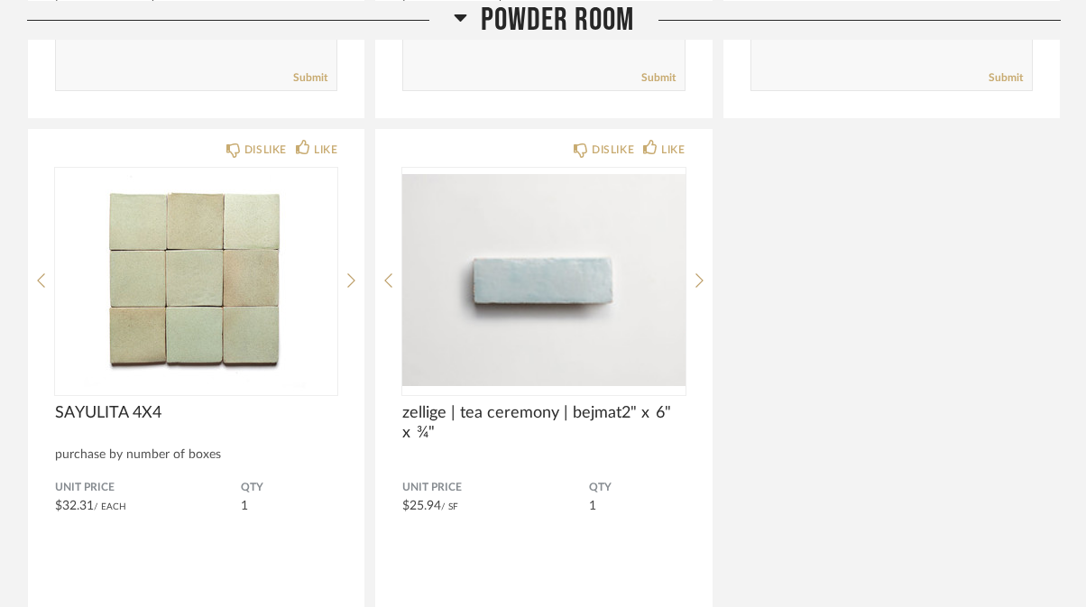
scroll to position [26603, 0]
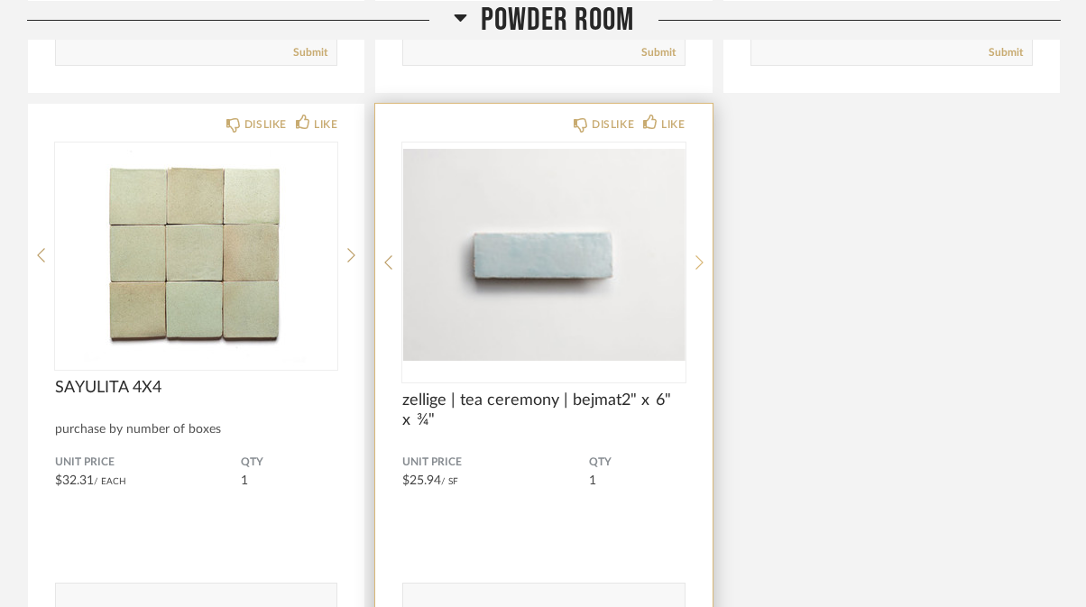
click at [699, 262] on icon at bounding box center [700, 262] width 8 height 16
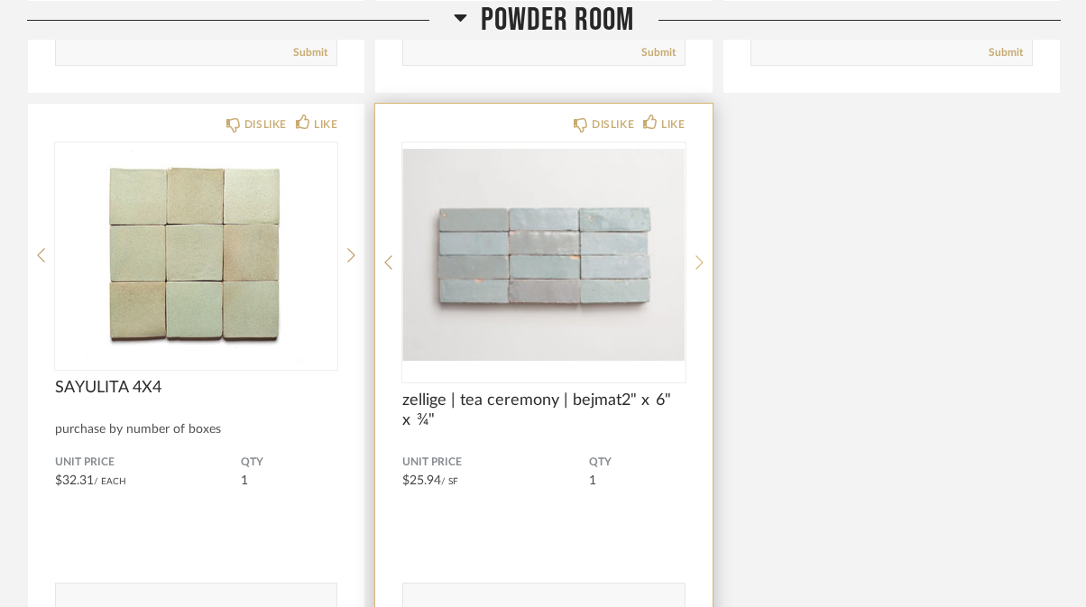
click at [699, 261] on icon at bounding box center [700, 262] width 8 height 16
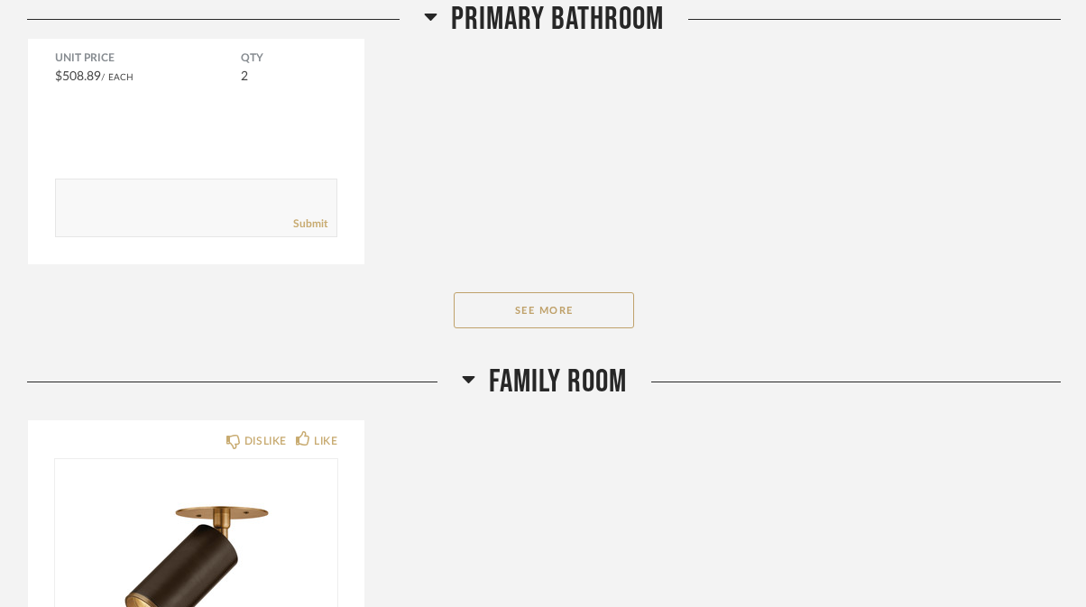
scroll to position [28279, 0]
click at [569, 308] on button "See More" at bounding box center [544, 308] width 180 height 36
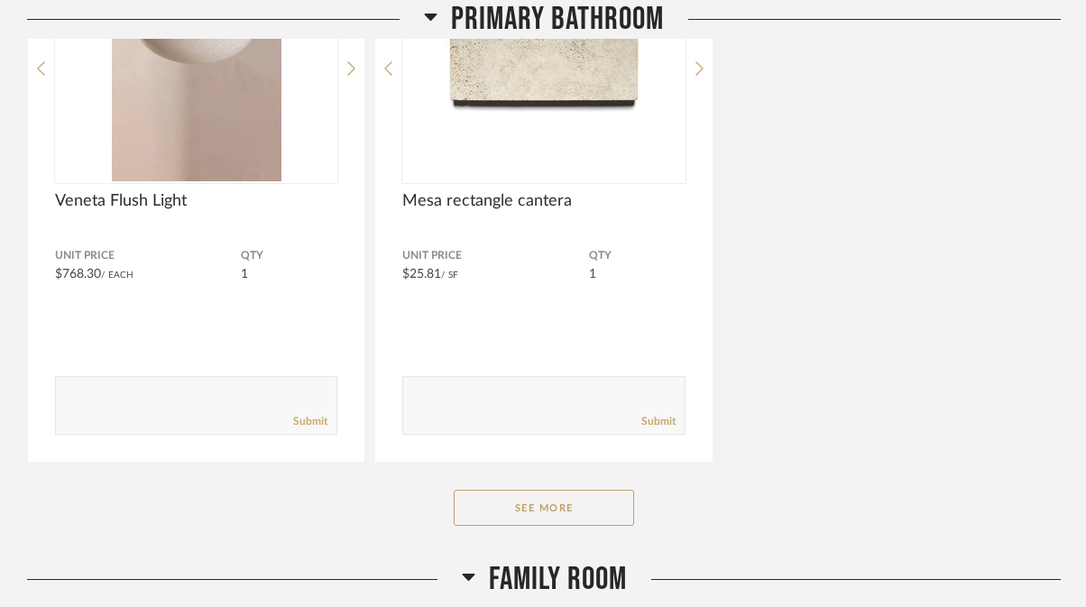
scroll to position [30852, 0]
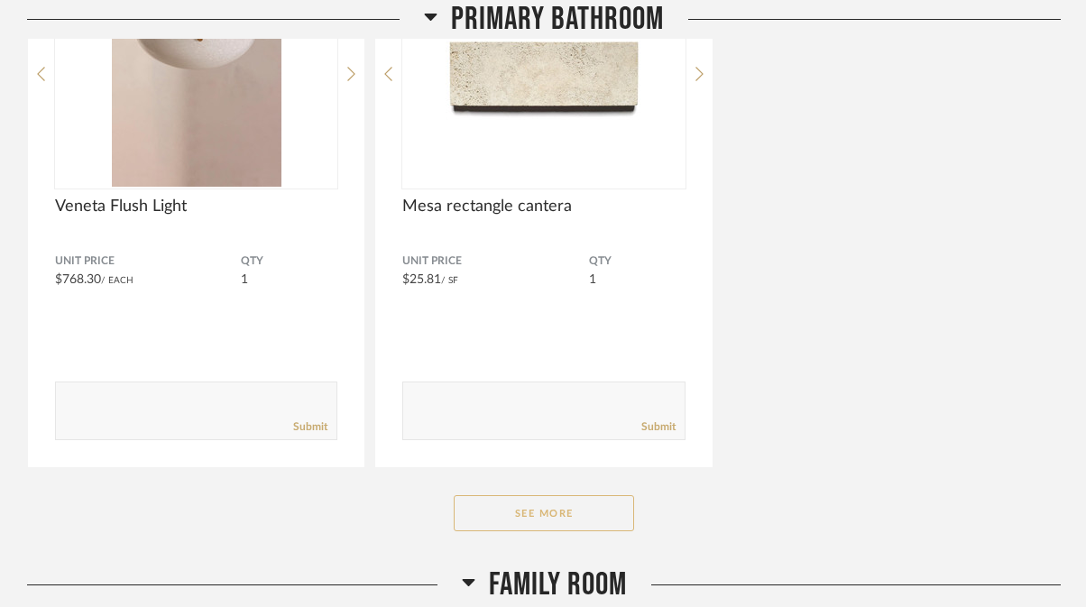
click at [532, 505] on button "See More" at bounding box center [544, 513] width 180 height 36
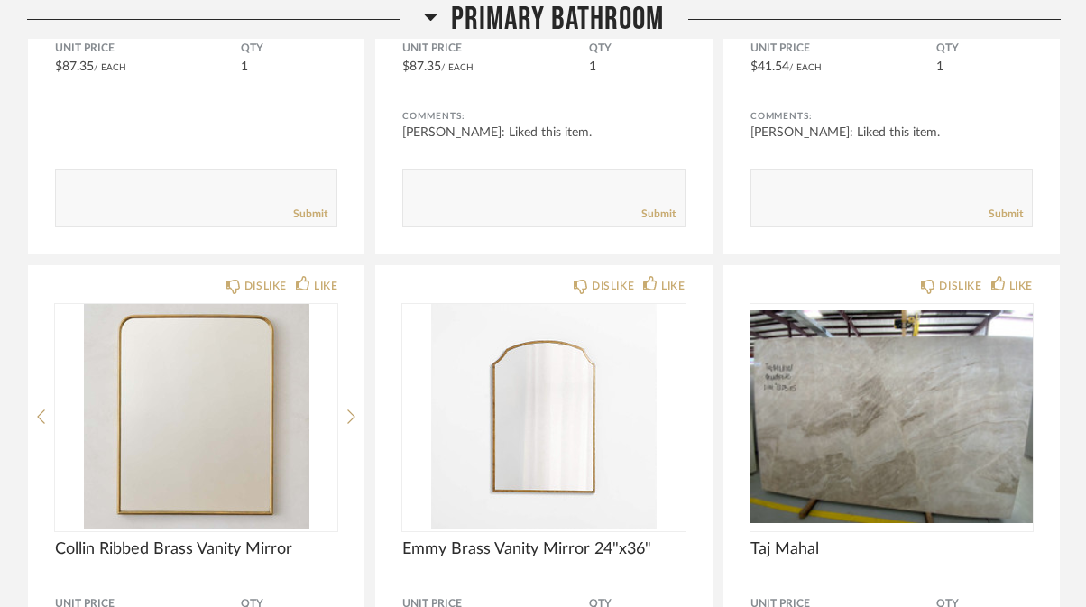
scroll to position [33302, 0]
